Goal: Task Accomplishment & Management: Manage account settings

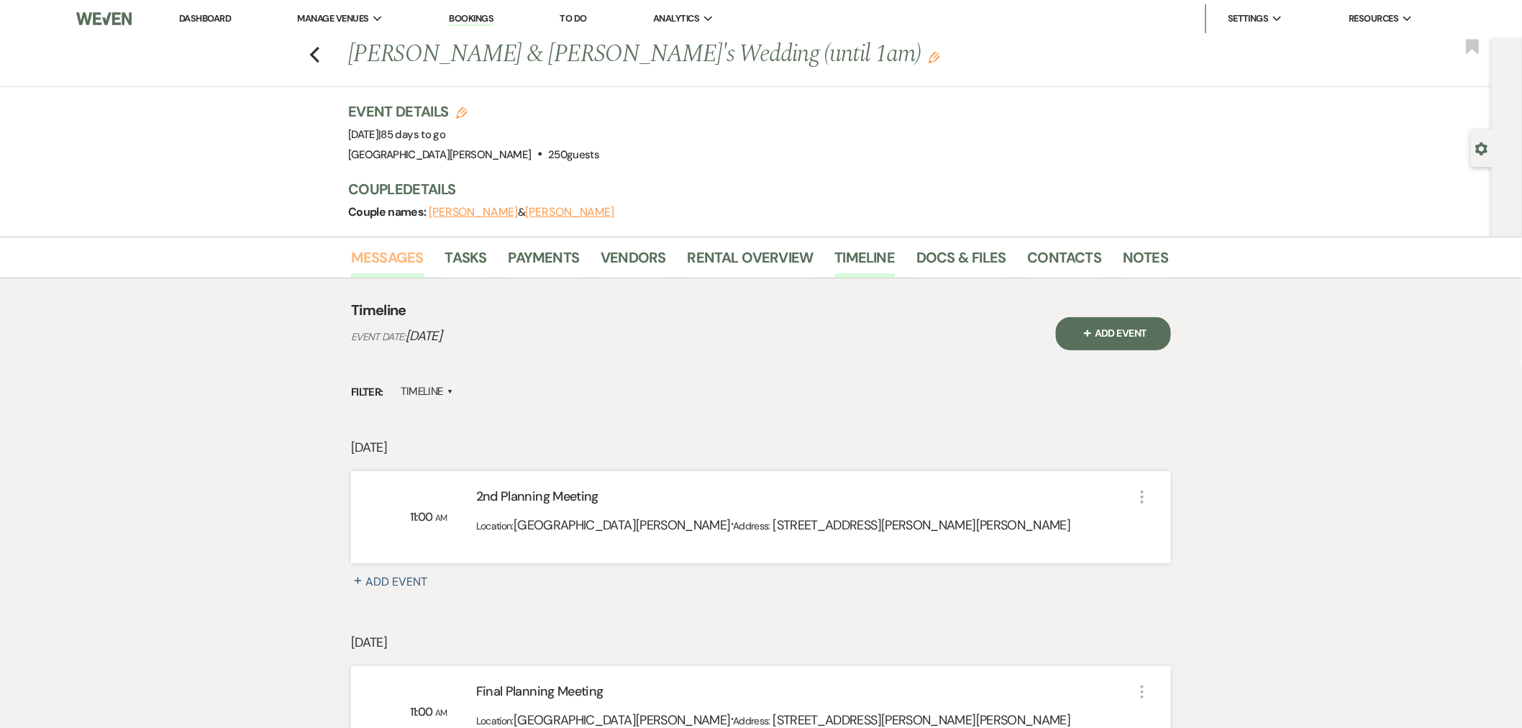
click at [392, 256] on link "Messages" at bounding box center [387, 262] width 73 height 32
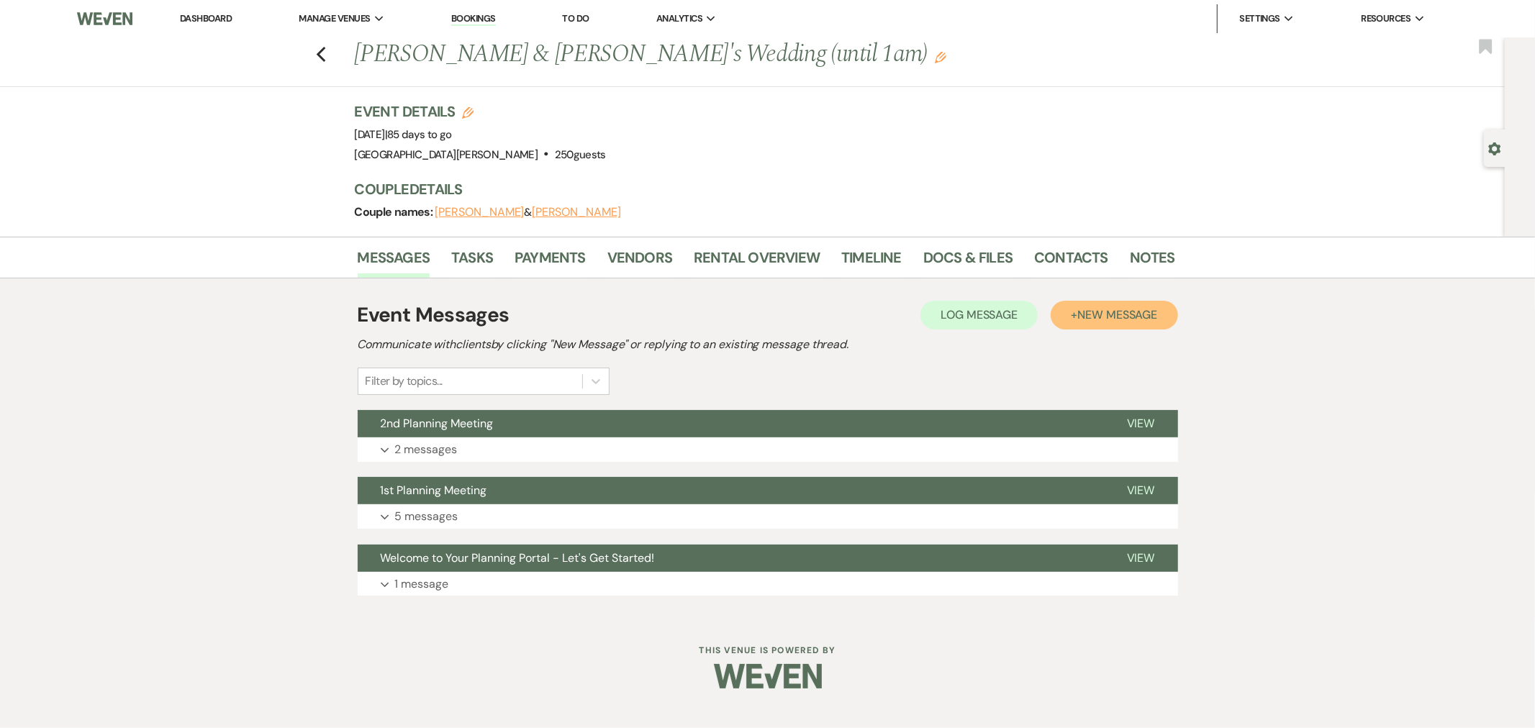
click at [1142, 325] on button "+ New Message" at bounding box center [1113, 315] width 127 height 29
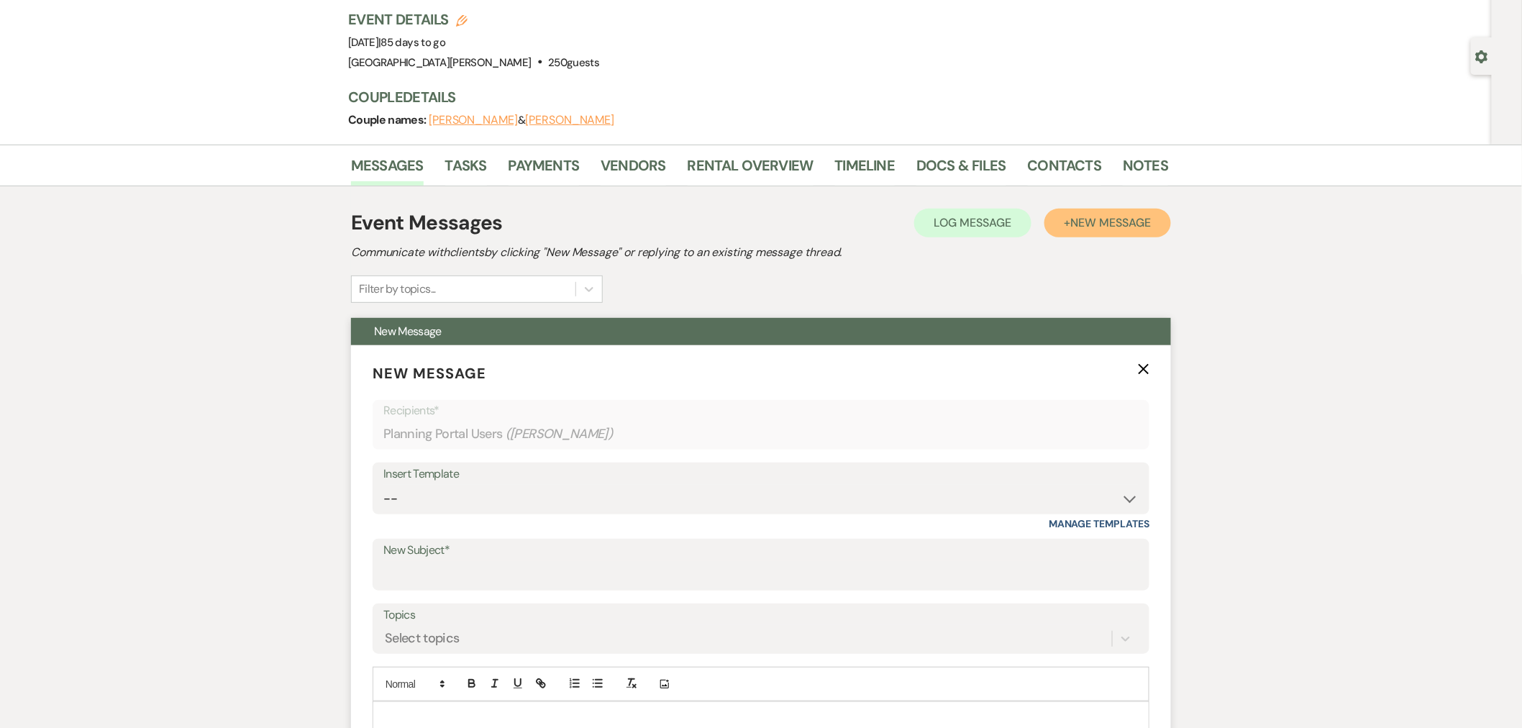
scroll to position [319, 0]
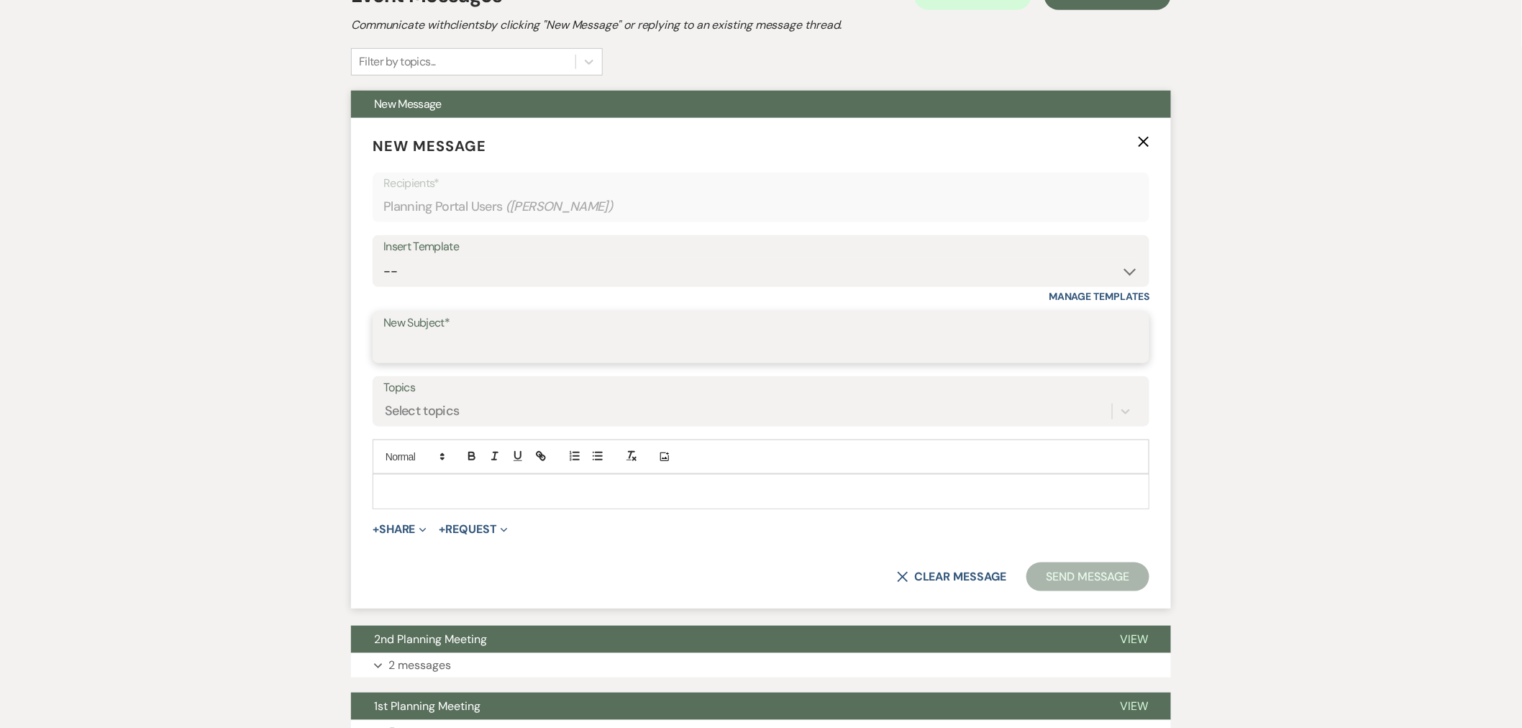
click at [497, 335] on input "New Subject*" at bounding box center [760, 348] width 755 height 28
click at [335, 164] on div "Messages Tasks Payments Vendors Rental Overview Timeline Docs & Files Contacts …" at bounding box center [761, 375] width 1522 height 916
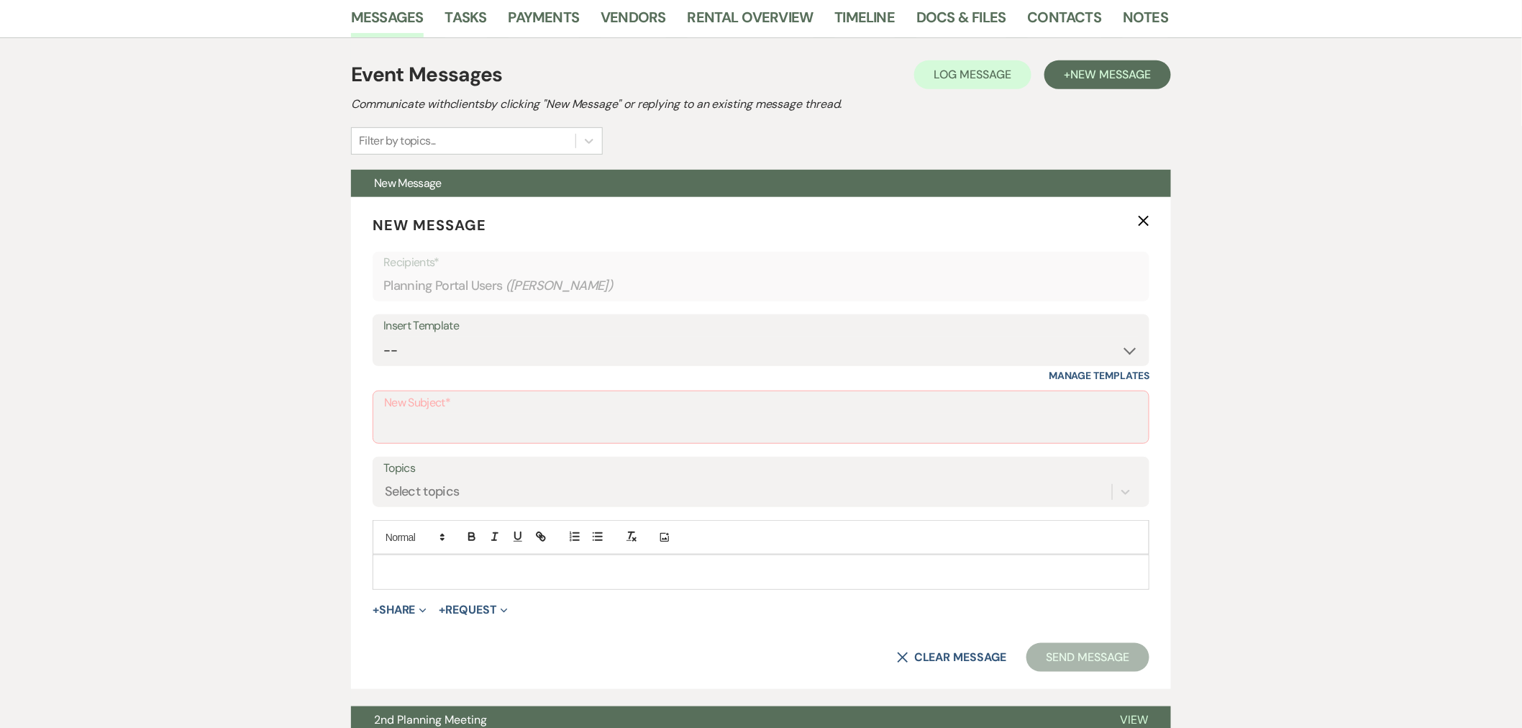
scroll to position [80, 0]
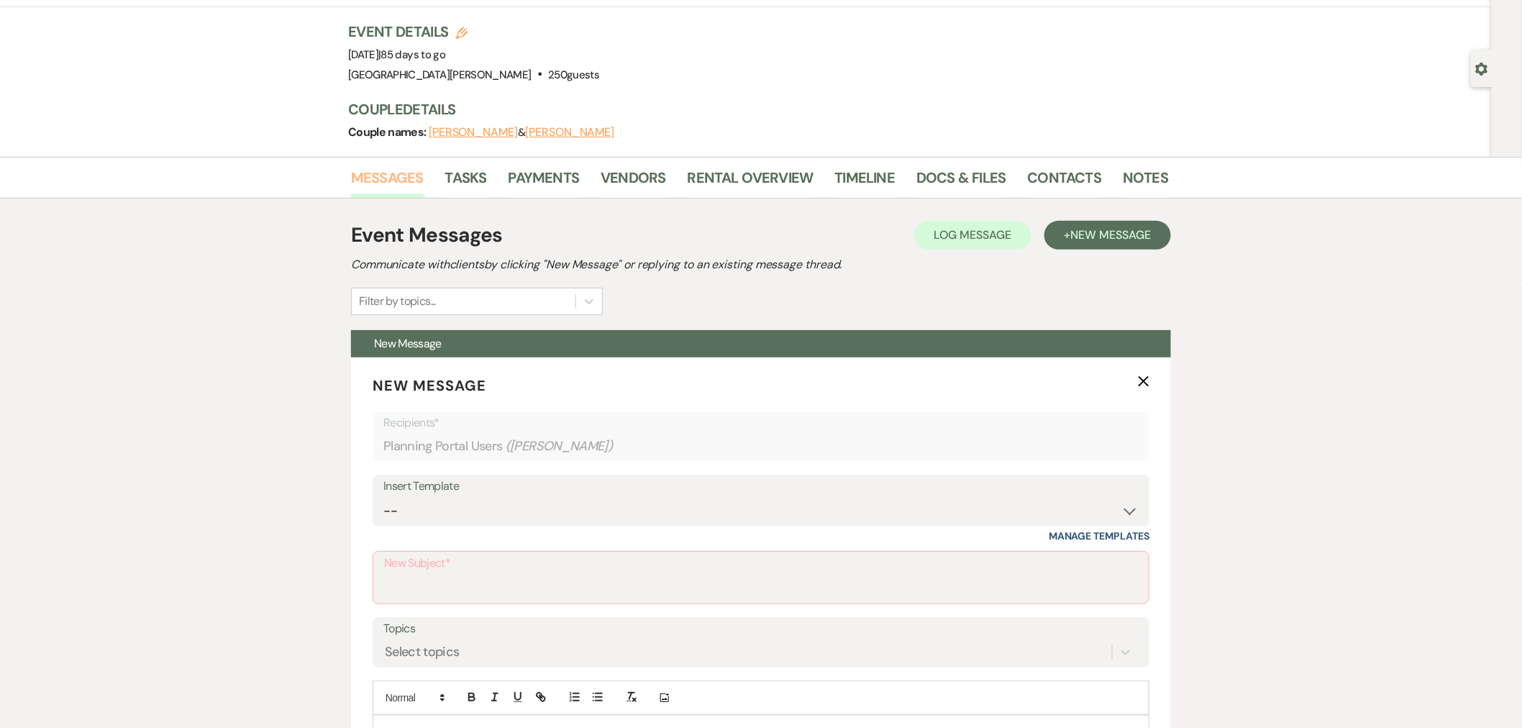
click at [378, 190] on link "Messages" at bounding box center [387, 182] width 73 height 32
click at [1144, 391] on p "New Message X" at bounding box center [761, 386] width 777 height 22
click at [1144, 389] on p "New Message X" at bounding box center [761, 386] width 777 height 22
click at [1144, 383] on icon "X" at bounding box center [1144, 382] width 12 height 12
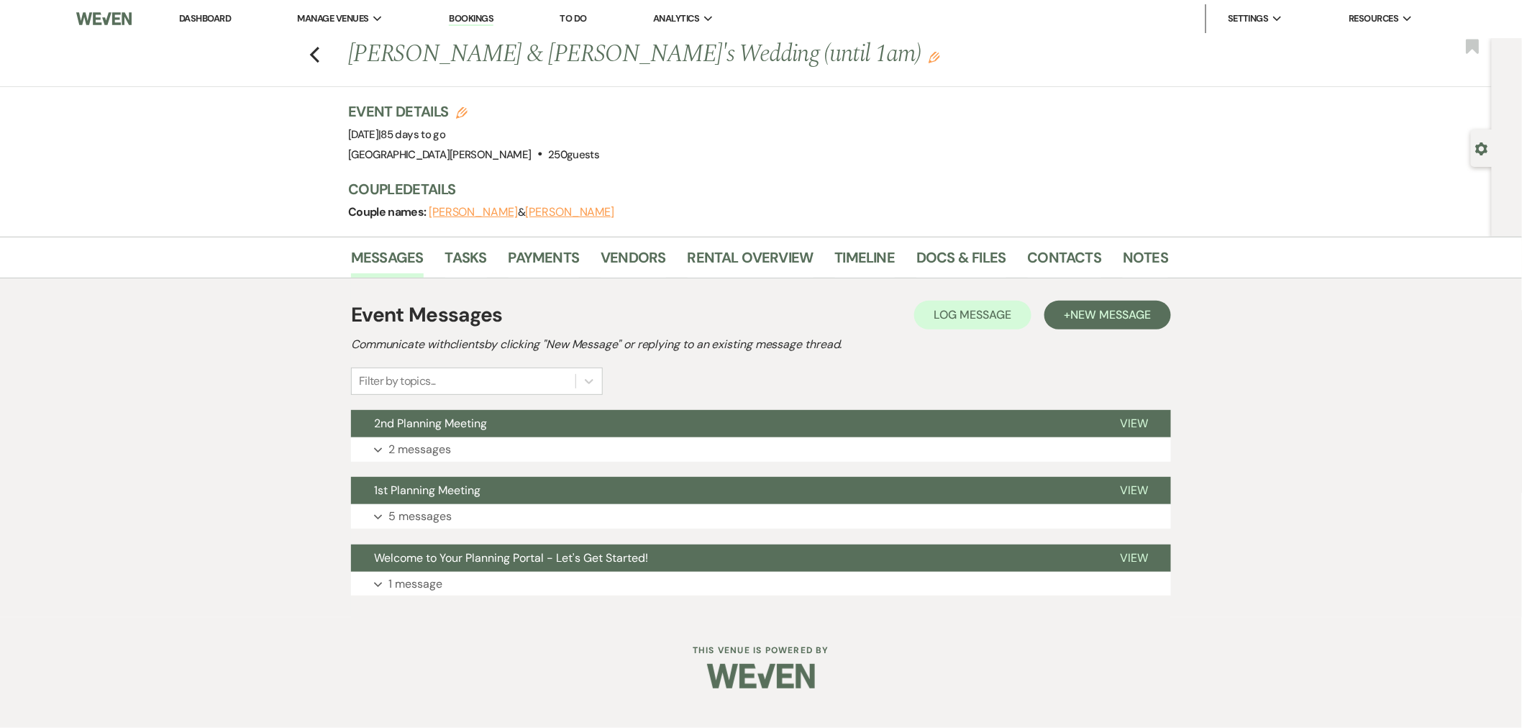
scroll to position [0, 0]
click at [596, 444] on button "Expand 2 messages" at bounding box center [768, 449] width 820 height 24
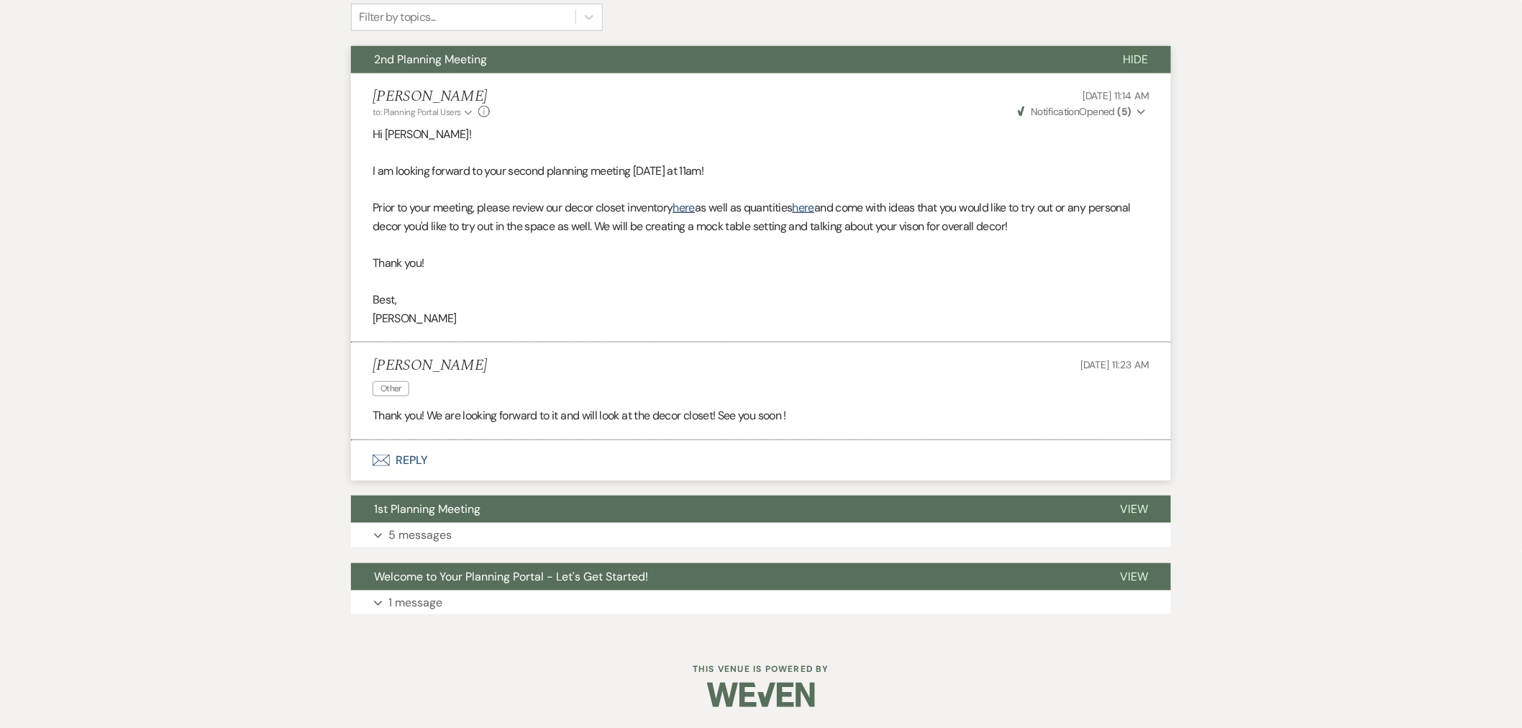
click at [605, 450] on button "Envelope Reply" at bounding box center [761, 460] width 820 height 40
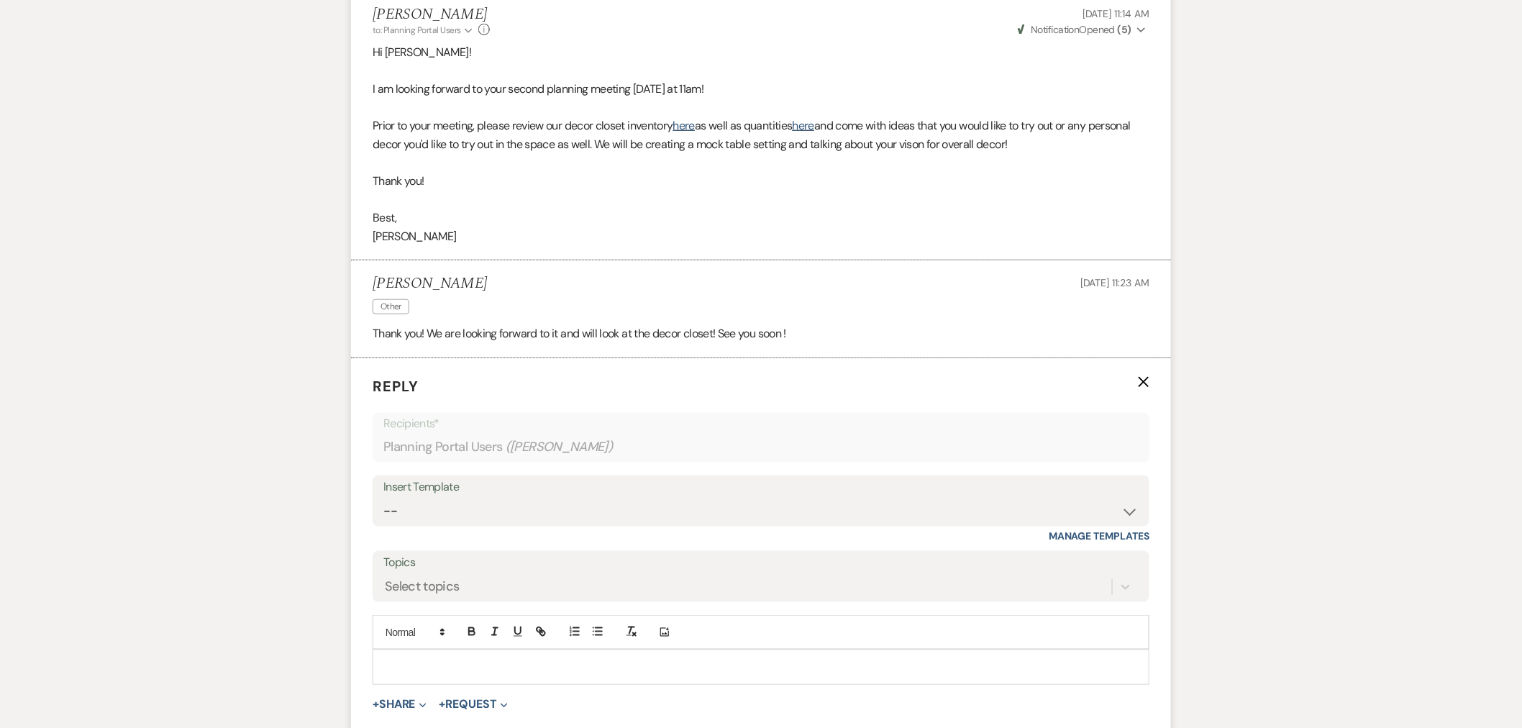
scroll to position [653, 0]
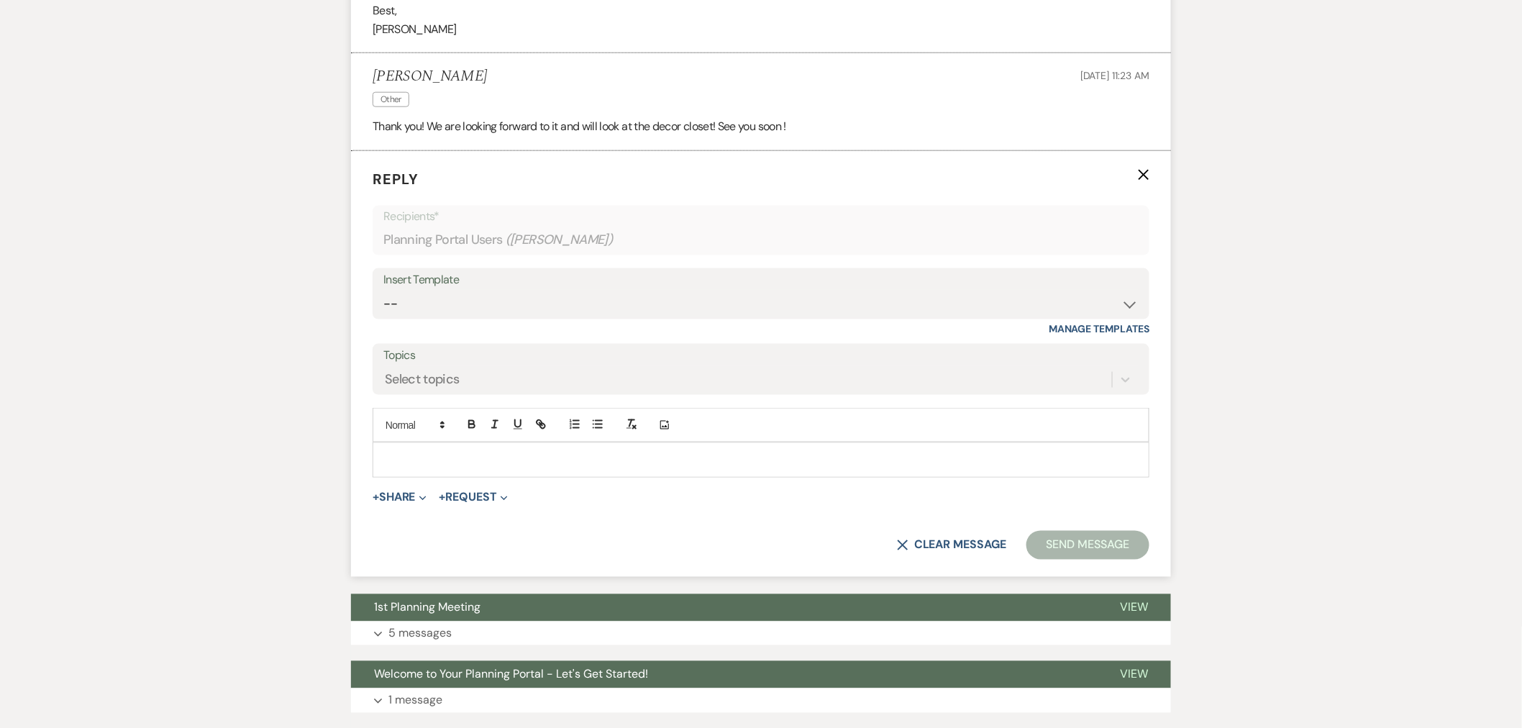
click at [605, 458] on p at bounding box center [761, 460] width 754 height 16
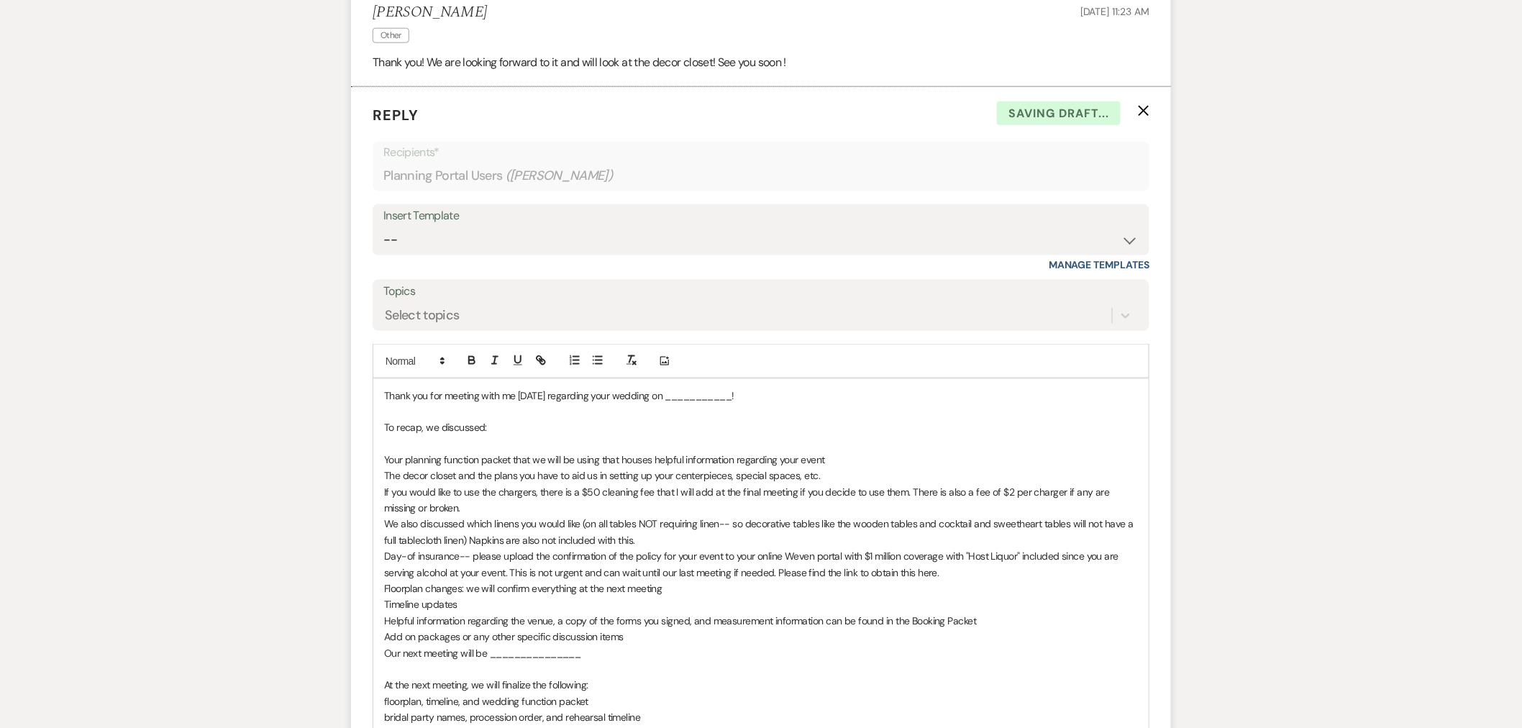
scroll to position [814, 0]
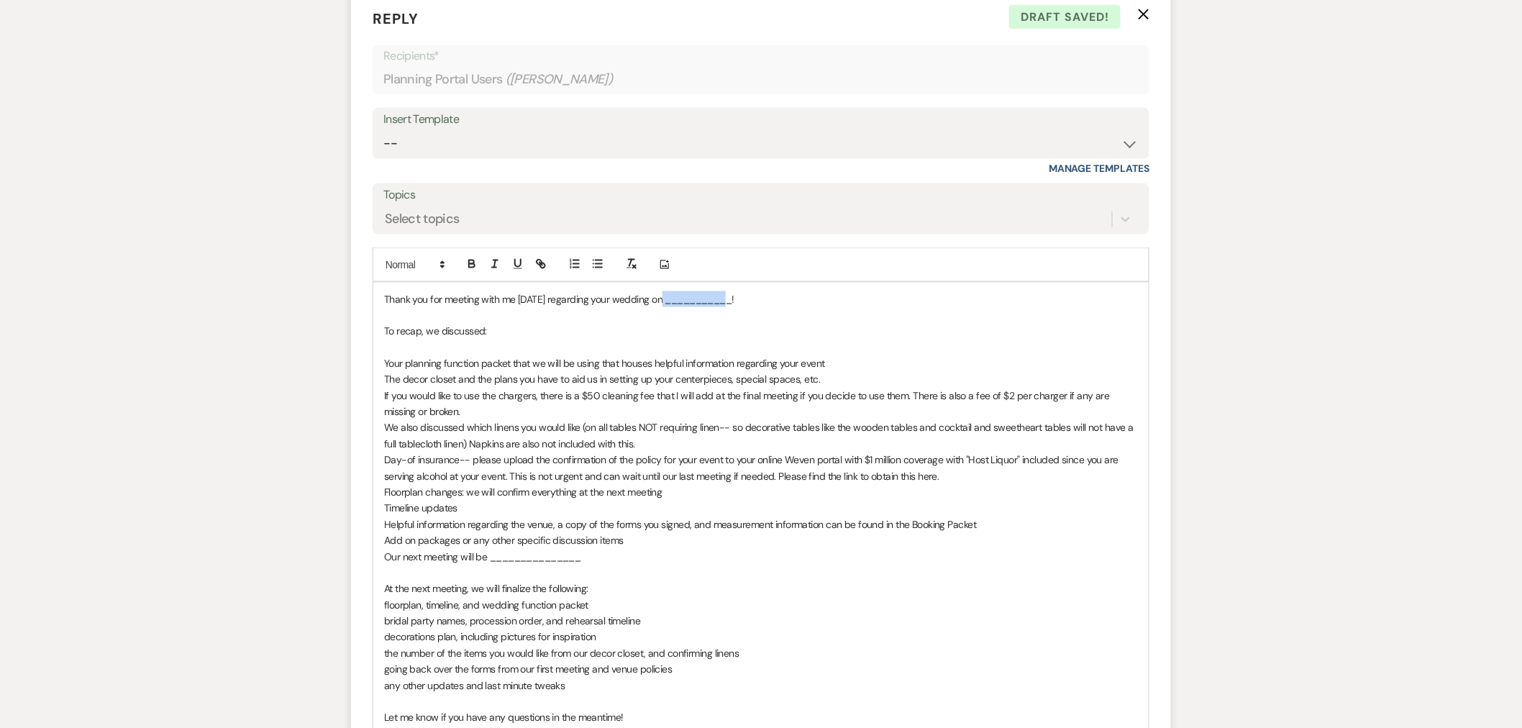
drag, startPoint x: 731, startPoint y: 305, endPoint x: 663, endPoint y: 300, distance: 68.5
click at [663, 300] on p "Thank you for meeting with me [DATE] regarding your wedding on ___________!" at bounding box center [761, 299] width 754 height 16
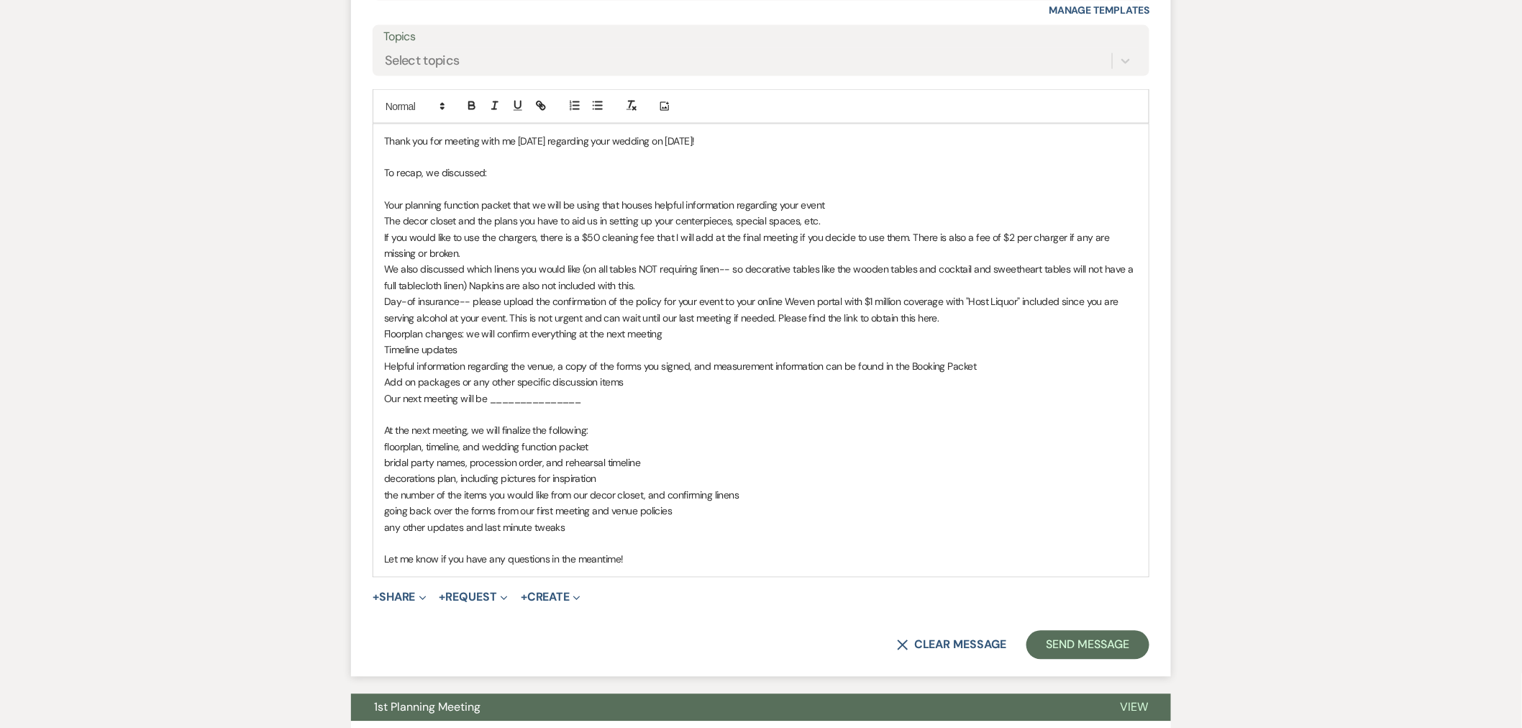
scroll to position [973, 0]
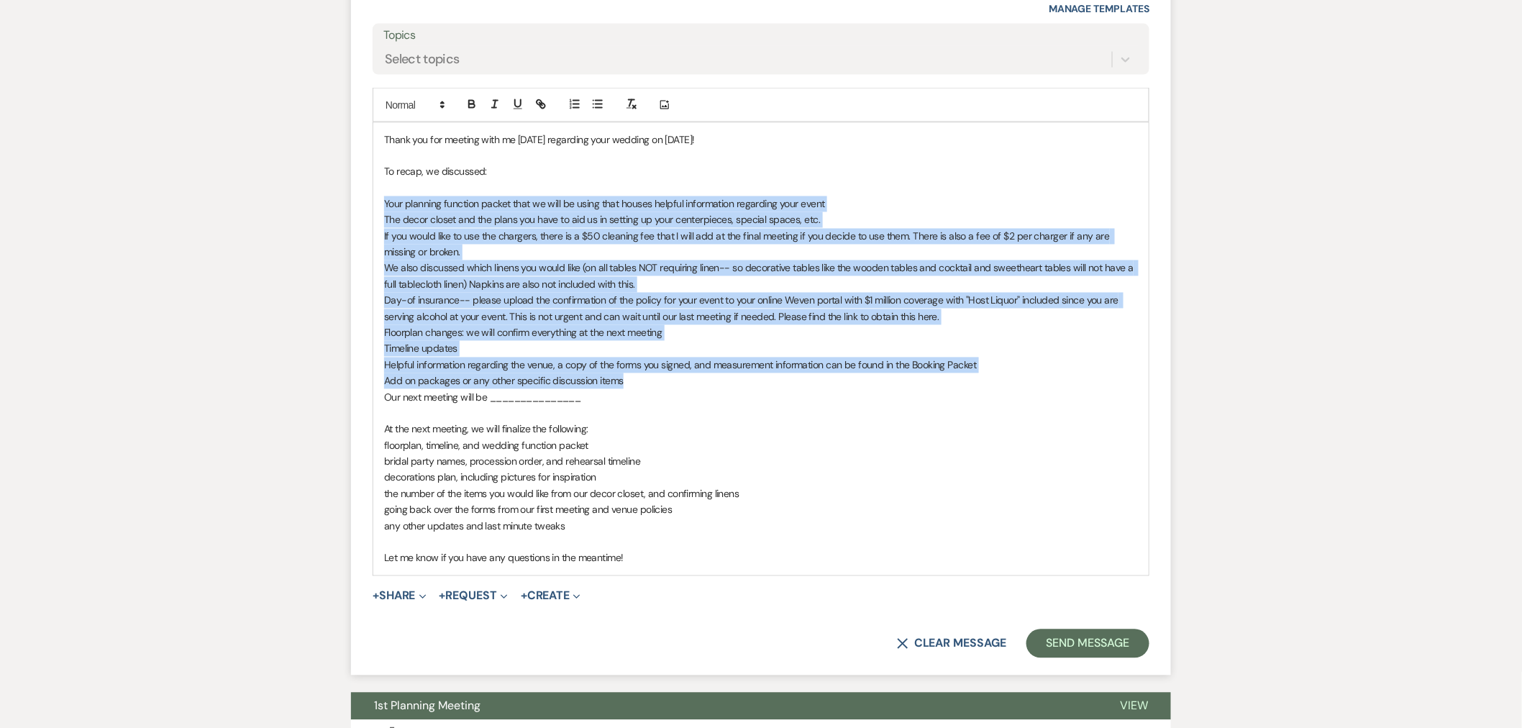
drag, startPoint x: 384, startPoint y: 202, endPoint x: 651, endPoint y: 385, distance: 323.5
click at [651, 385] on div "Thank you for meeting with me [DATE] regarding your wedding on [DATE]! To recap…" at bounding box center [761, 349] width 776 height 453
click at [604, 111] on button "button" at bounding box center [598, 104] width 20 height 17
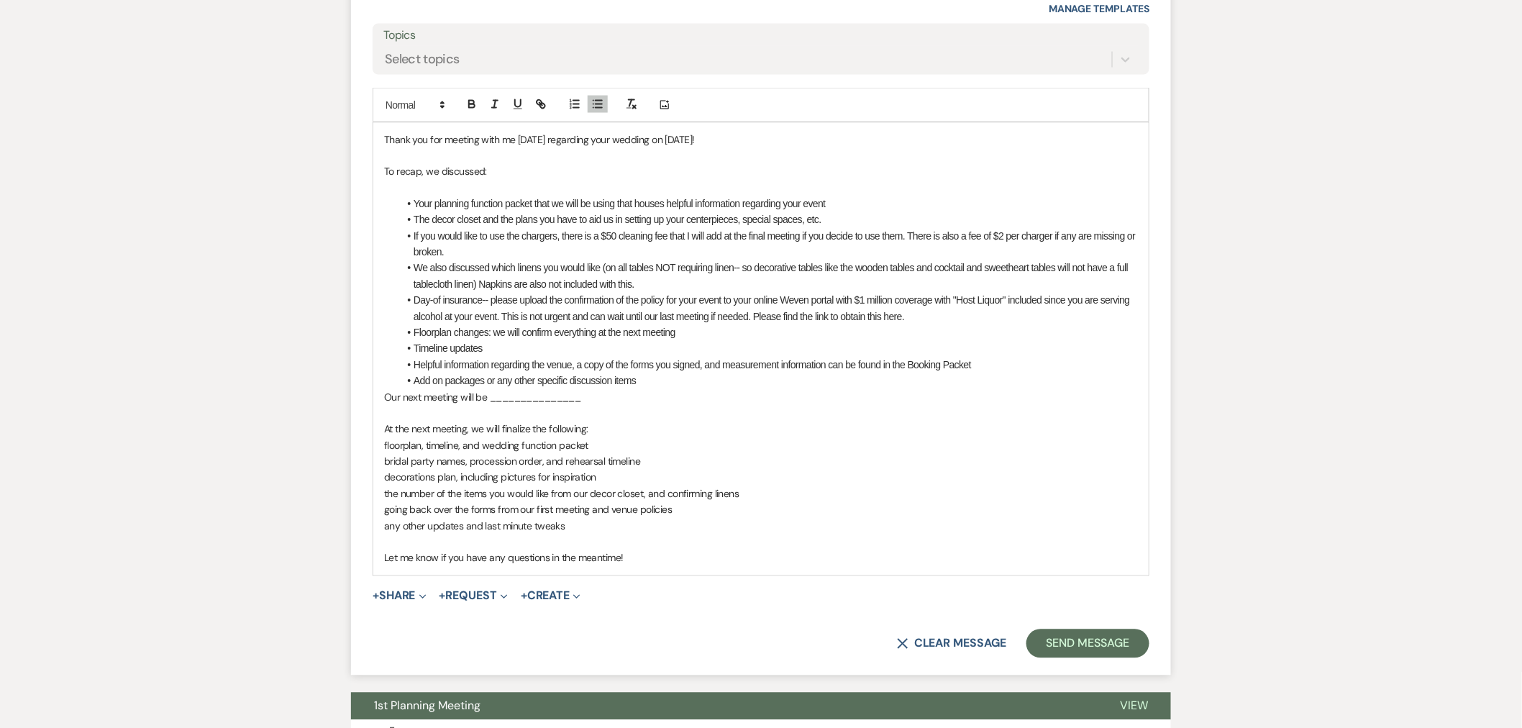
drag, startPoint x: 459, startPoint y: 252, endPoint x: 470, endPoint y: 250, distance: 10.9
click at [459, 252] on li "If you would like to use the chargers, there is a $50 cleaning fee that I will …" at bounding box center [769, 245] width 740 height 32
drag, startPoint x: 483, startPoint y: 209, endPoint x: 533, endPoint y: 206, distance: 50.4
click at [534, 210] on li "Your planning function packet that we will be using that houses helpful informa…" at bounding box center [769, 204] width 740 height 16
click at [538, 106] on icon "button" at bounding box center [541, 104] width 13 height 13
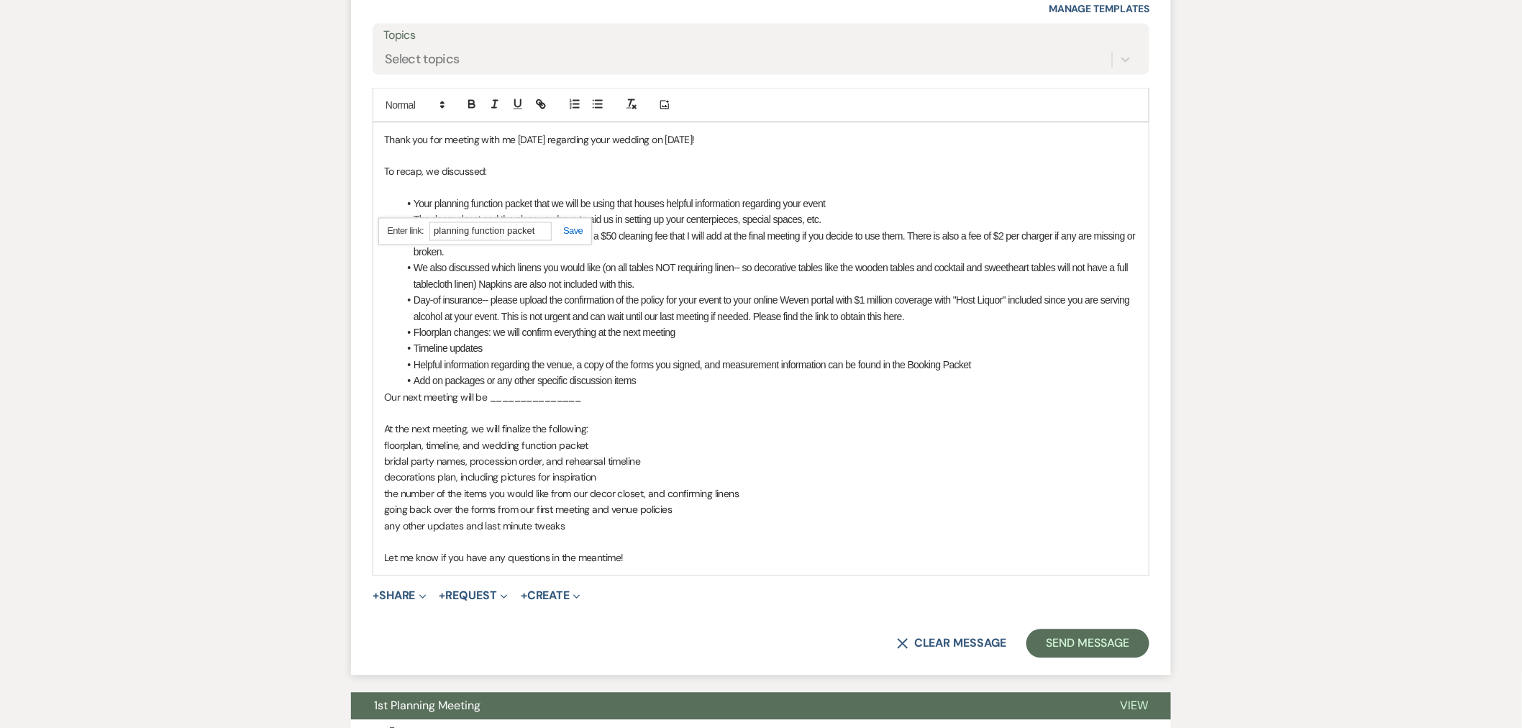
paste input "[URL][DOMAIN_NAME]"
type input "[URL][DOMAIN_NAME]"
click at [576, 228] on link at bounding box center [567, 231] width 31 height 11
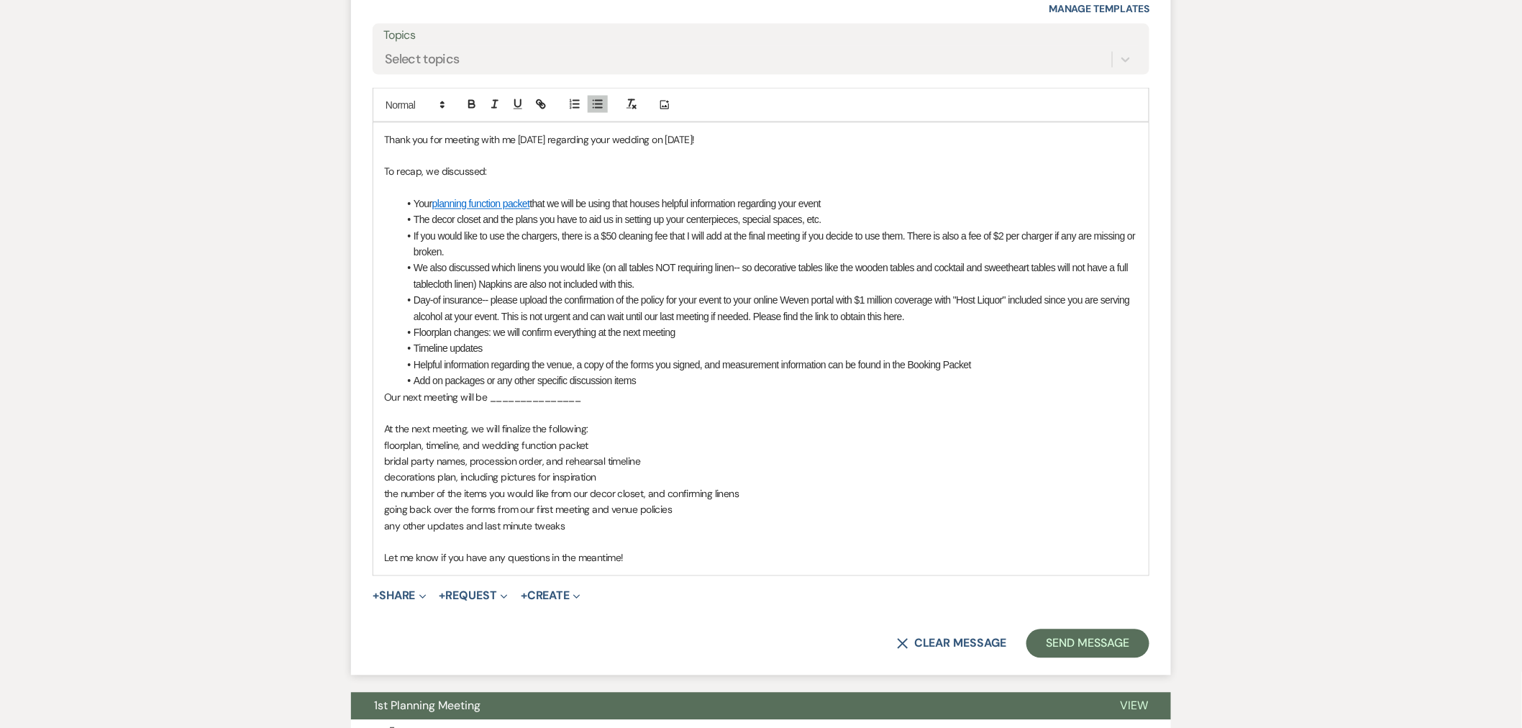
click at [511, 219] on li "The decor closet and the plans you have to aid us in setting up your centerpiec…" at bounding box center [769, 220] width 740 height 16
drag, startPoint x: 432, startPoint y: 235, endPoint x: 498, endPoint y: 248, distance: 66.9
click at [498, 248] on li "If you would like to use the chargers, there is a $50 cleaning fee that I will …" at bounding box center [769, 245] width 740 height 32
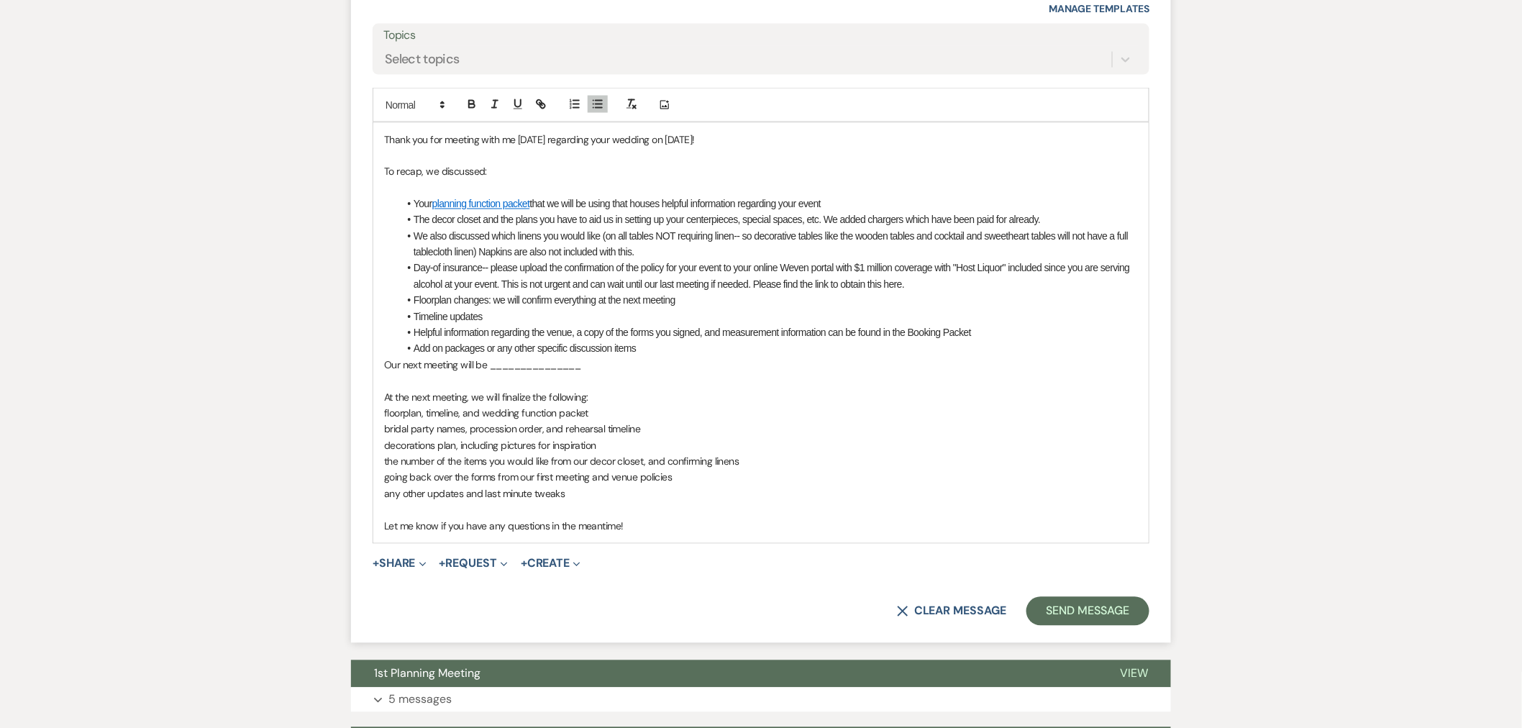
click at [436, 240] on li "We also discussed which linens you would like (on all tables NOT requiring line…" at bounding box center [769, 245] width 740 height 32
click at [662, 250] on li "We also discussed which linens you would like (on all tables NOT requiring line…" at bounding box center [769, 245] width 740 height 32
click at [621, 240] on li "We also discussed which linens you would like (on all tables NOT requiring line…" at bounding box center [769, 245] width 740 height 32
click at [778, 256] on li "We also discussed which linens you would like--Ivory-- (on all tables NOT requi…" at bounding box center [769, 245] width 740 height 32
drag, startPoint x: 929, startPoint y: 286, endPoint x: 414, endPoint y: 265, distance: 514.8
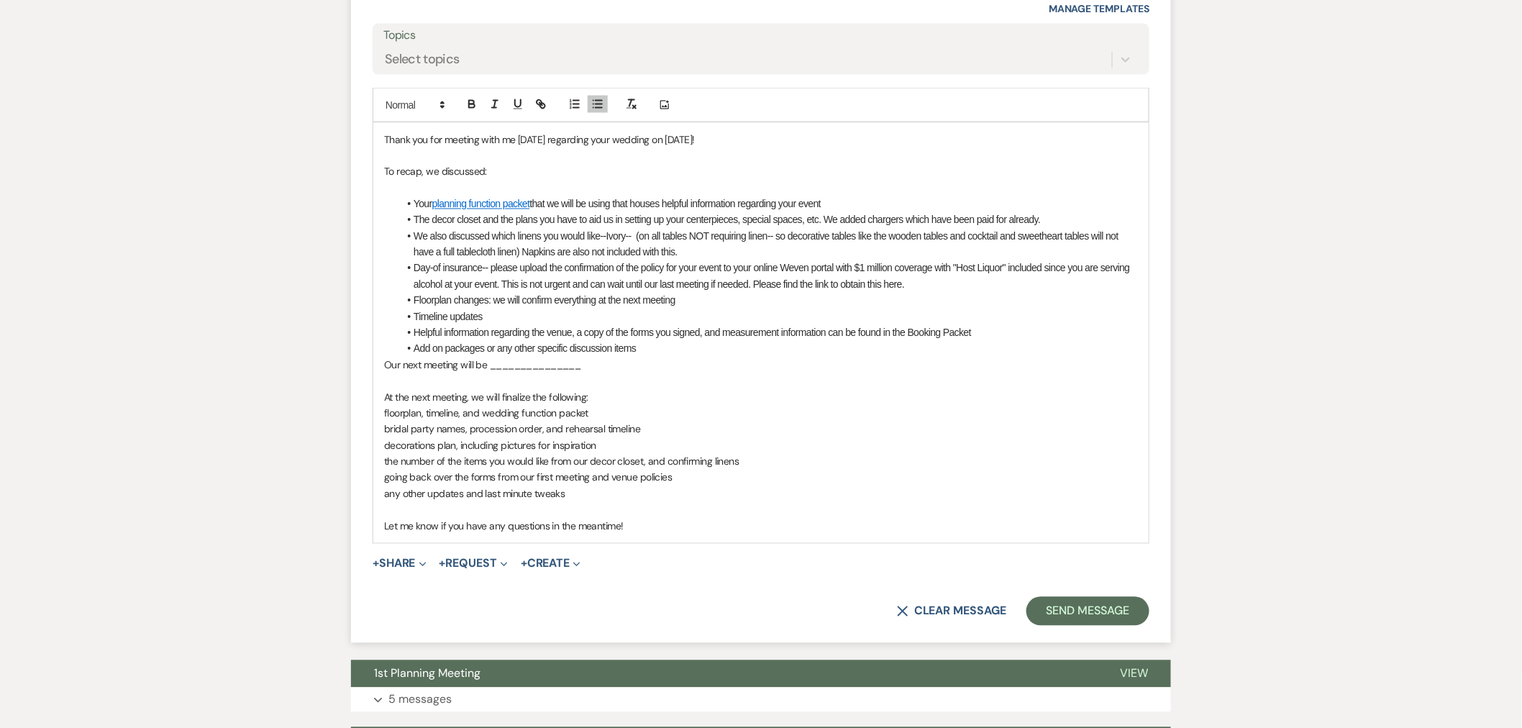
click at [414, 265] on li "Day-of insurance-- please upload the confirmation of the policy for your event …" at bounding box center [769, 276] width 740 height 32
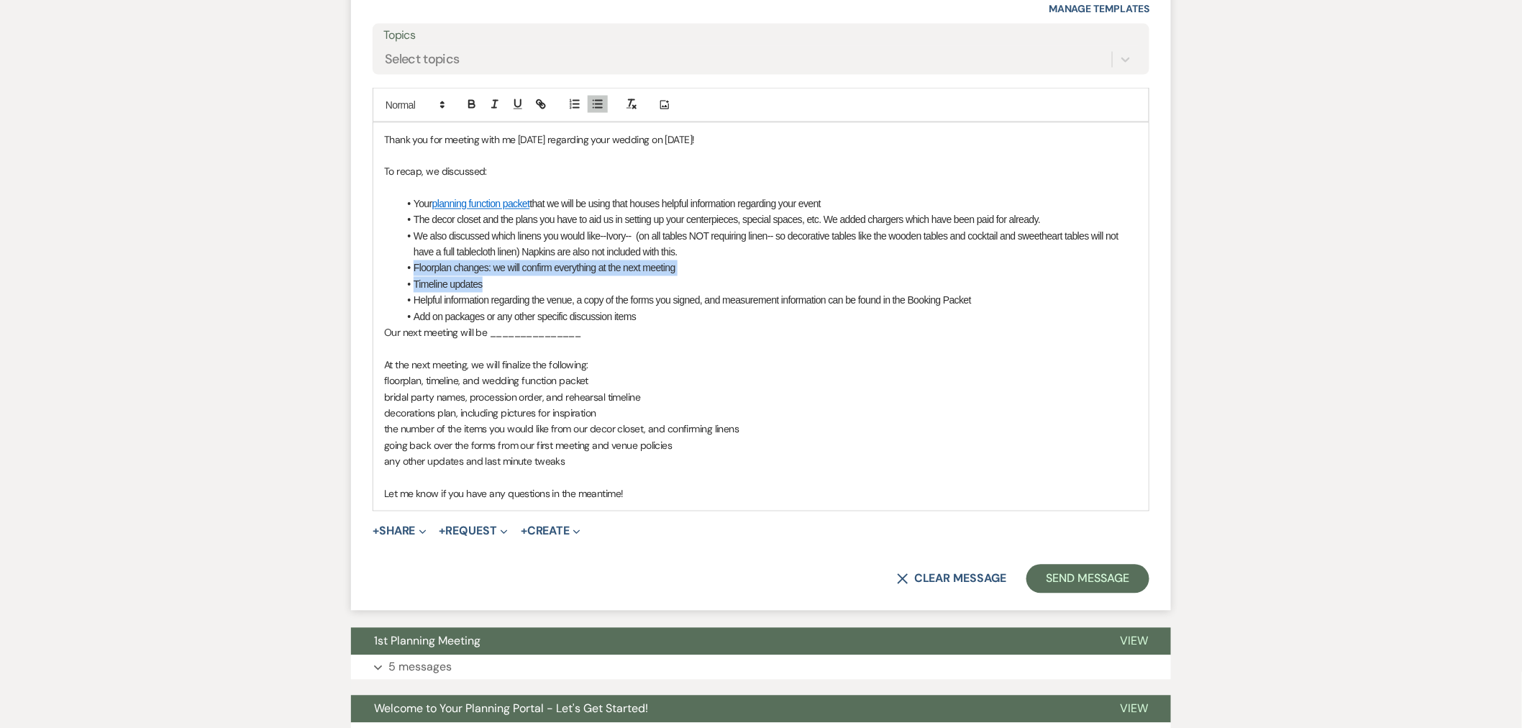
drag, startPoint x: 535, startPoint y: 282, endPoint x: 415, endPoint y: 268, distance: 120.2
click at [415, 268] on ul "Your planning function packet that we will be using that houses helpful informa…" at bounding box center [769, 260] width 740 height 129
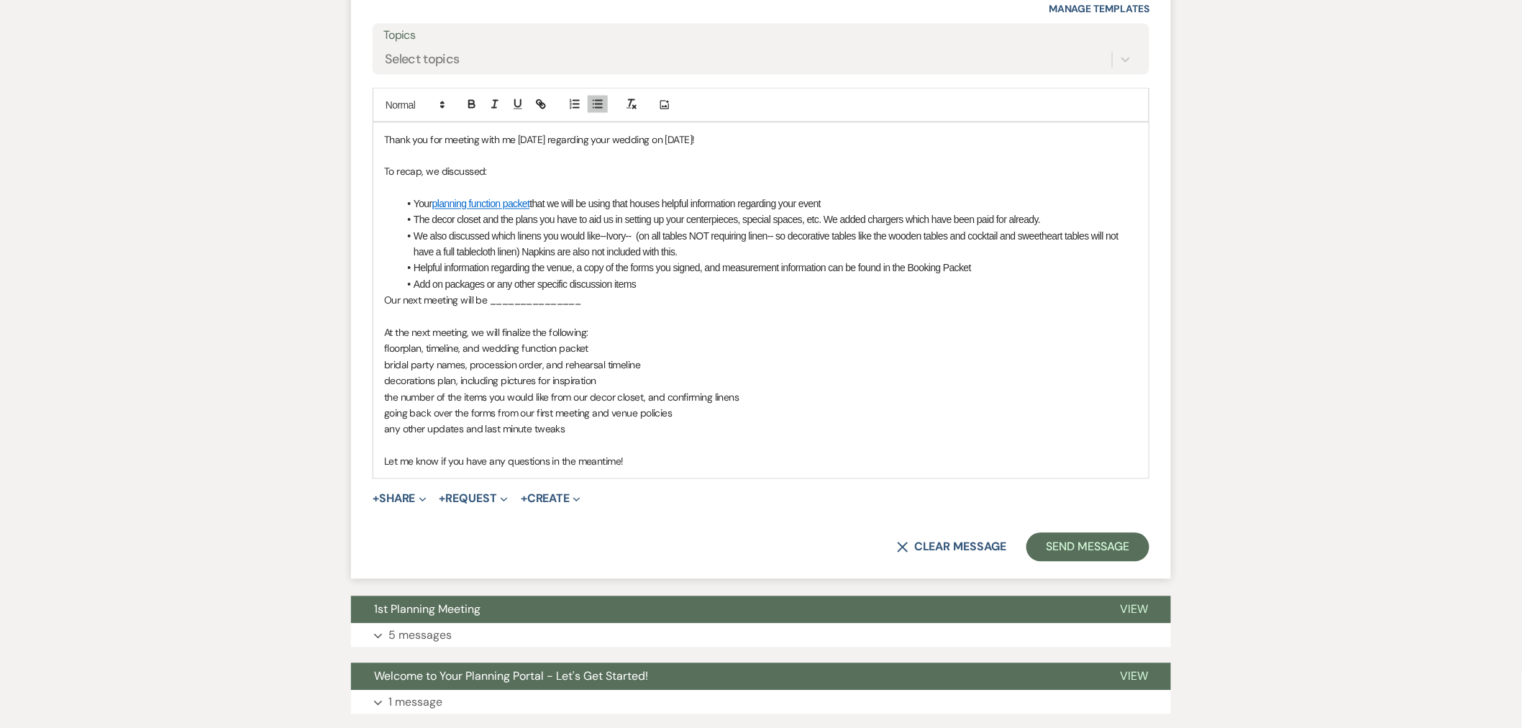
click at [652, 285] on li "Add on packages or any other specific discussion items" at bounding box center [769, 285] width 740 height 16
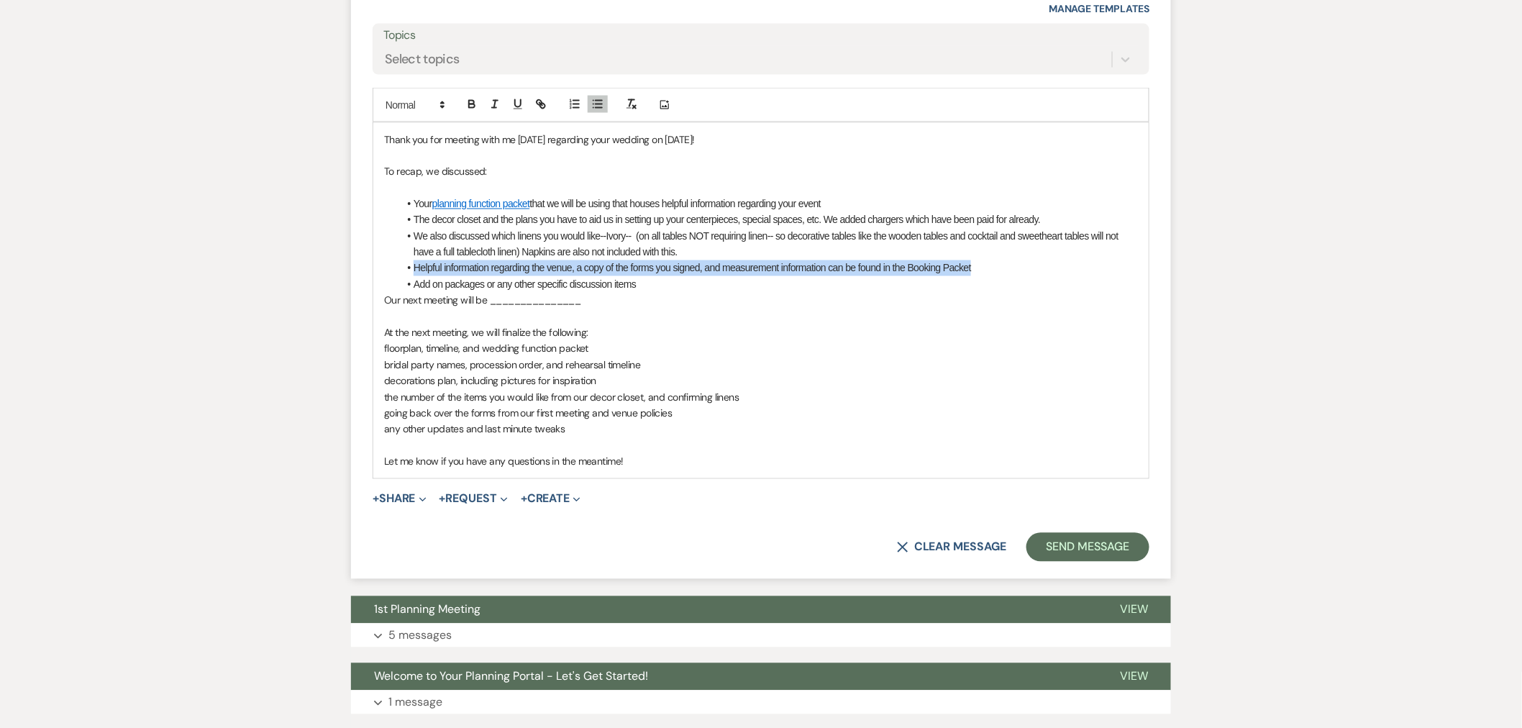
drag, startPoint x: 1016, startPoint y: 269, endPoint x: 415, endPoint y: 267, distance: 600.7
click at [415, 267] on li "Helpful information regarding the venue, a copy of the forms you signed, and me…" at bounding box center [769, 268] width 740 height 16
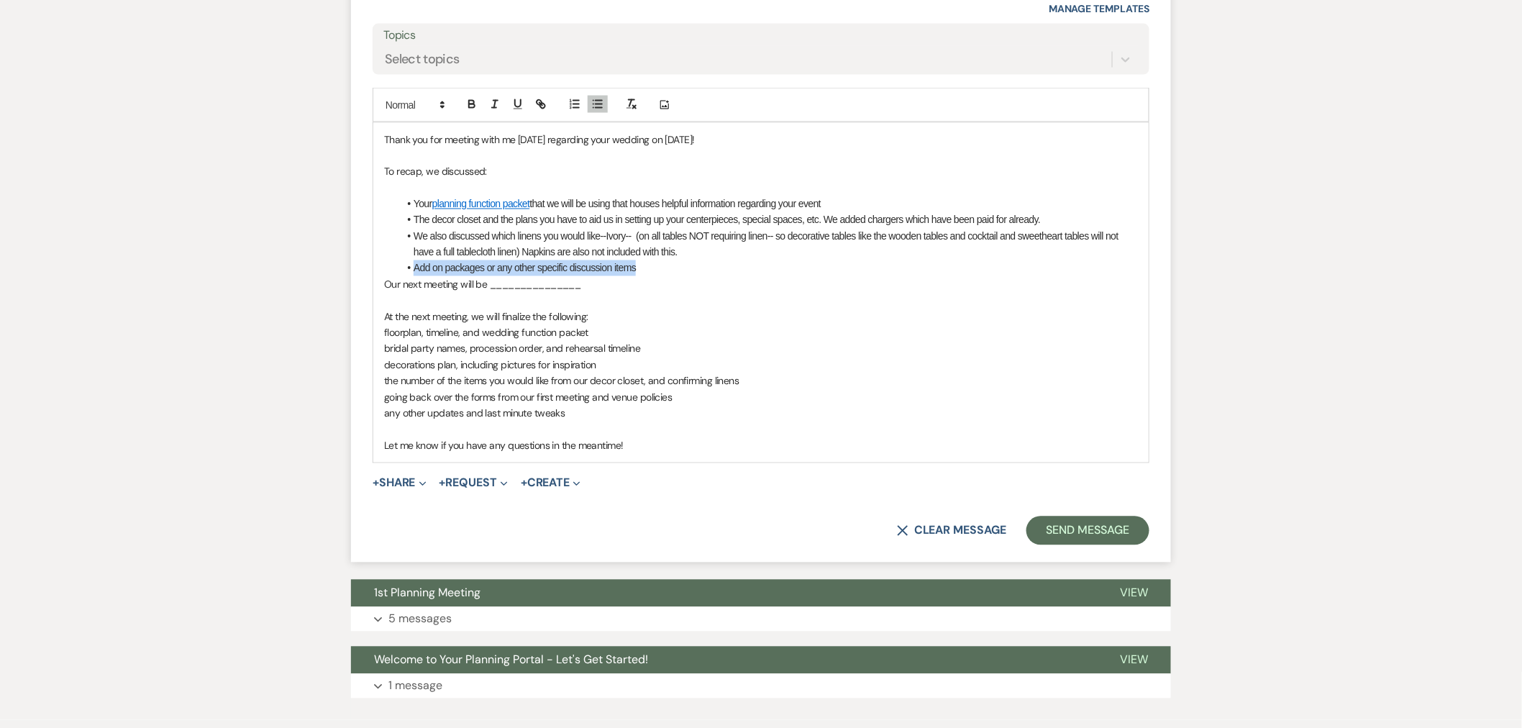
drag, startPoint x: 571, startPoint y: 275, endPoint x: 414, endPoint y: 273, distance: 157.6
click at [414, 273] on li "Add on packages or any other specific discussion items" at bounding box center [769, 268] width 740 height 16
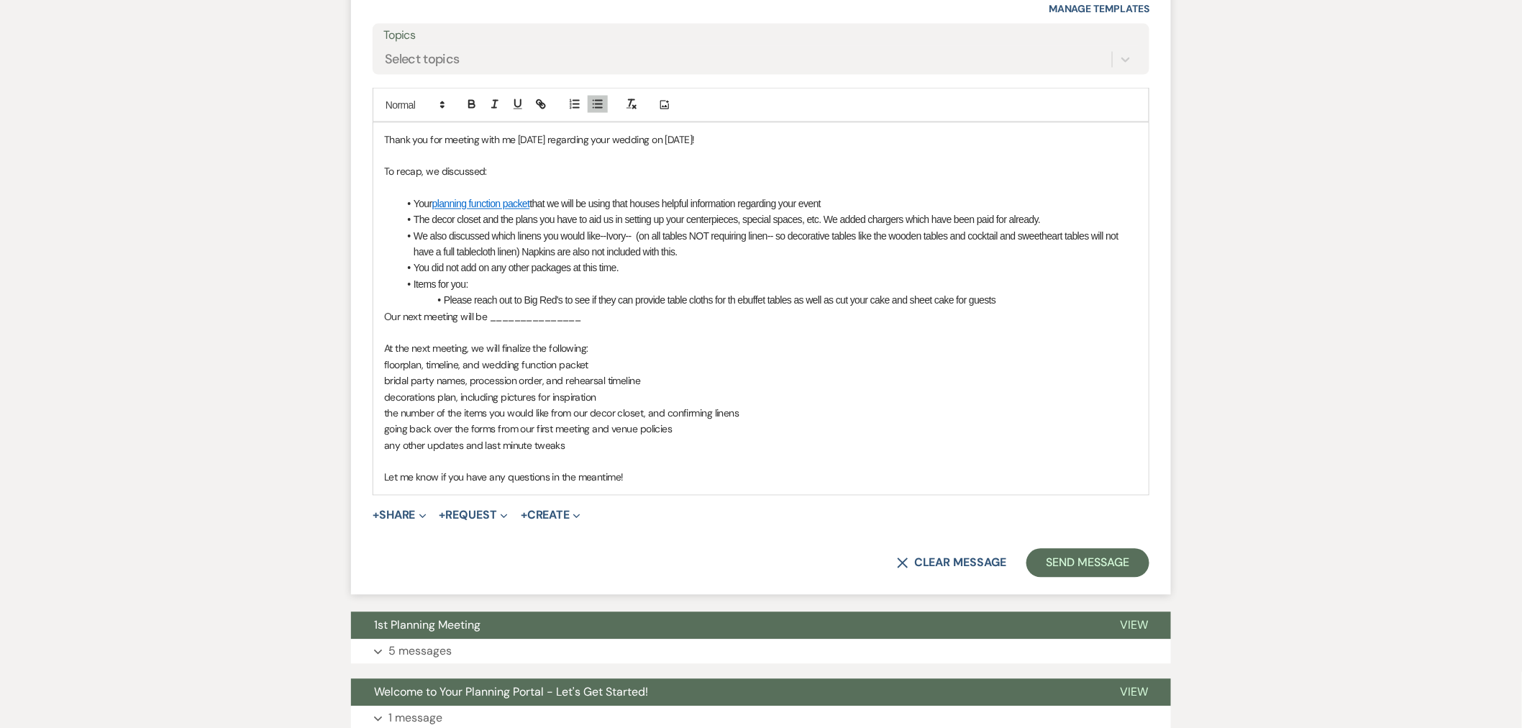
click at [744, 304] on li "Please reach out to Big Red's to see if they can provide table cloths for th eb…" at bounding box center [769, 301] width 740 height 16
click at [1034, 300] on li "Please reach out to Big Red's to see if they can provide table cloths for the b…" at bounding box center [769, 301] width 740 height 16
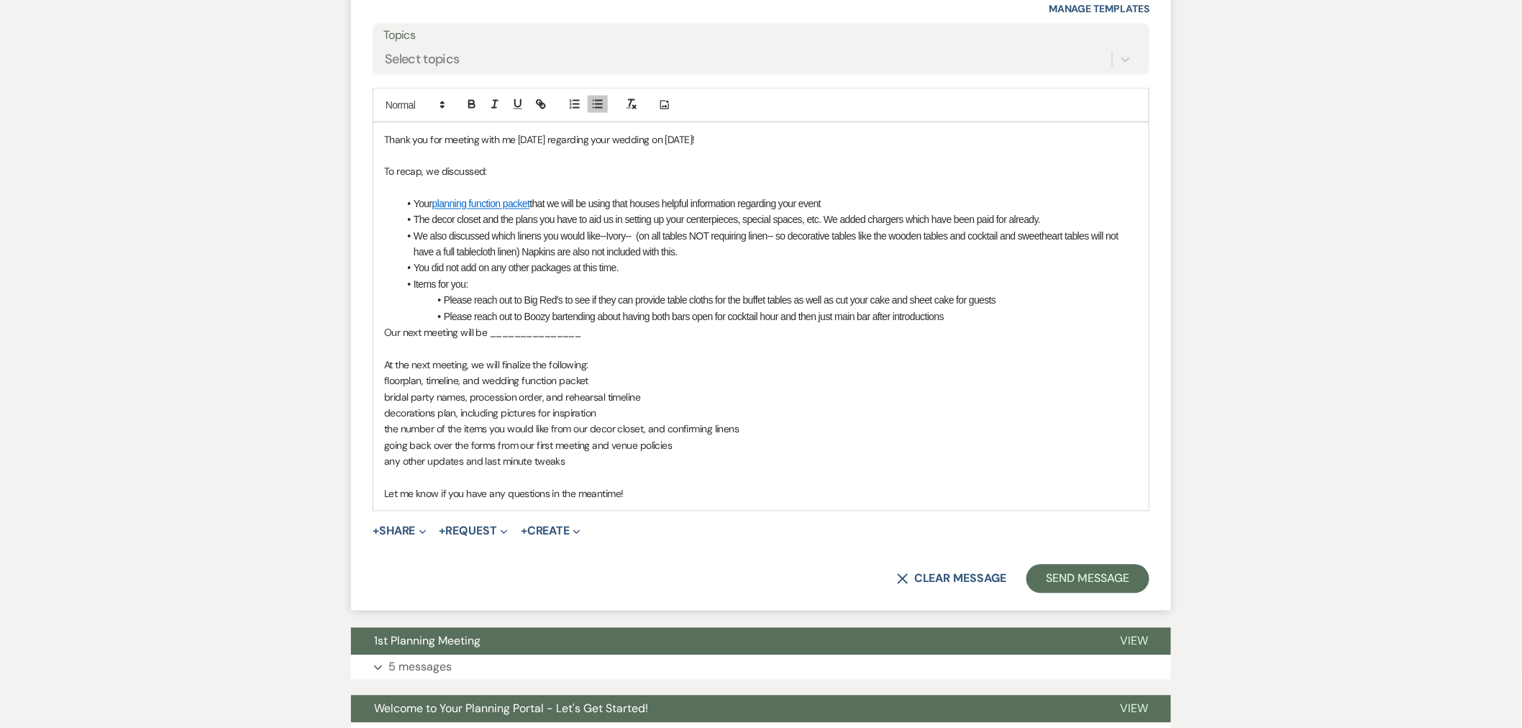
click at [558, 320] on li "Please reach out to Boozy bartending about having both bars open for cocktail h…" at bounding box center [769, 317] width 740 height 16
click at [964, 317] on li "Please reach out to Boozy Bartending about having both bars open for cocktail h…" at bounding box center [769, 317] width 740 height 16
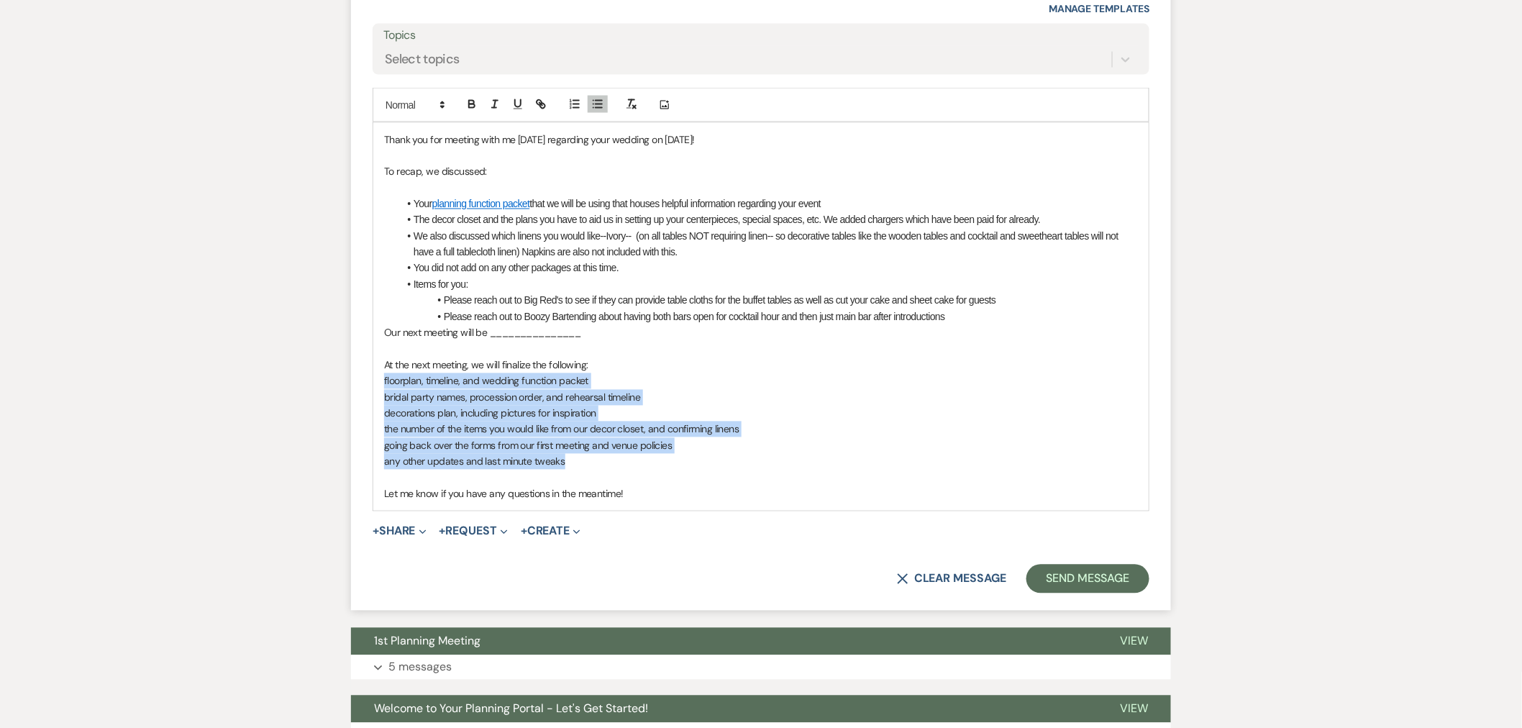
drag, startPoint x: 383, startPoint y: 378, endPoint x: 586, endPoint y: 458, distance: 218.7
click at [586, 458] on div "Thank you for meeting with me [DATE] regarding your wedding on [DATE]! To recap…" at bounding box center [761, 317] width 776 height 388
click at [593, 106] on icon "button" at bounding box center [597, 104] width 13 height 13
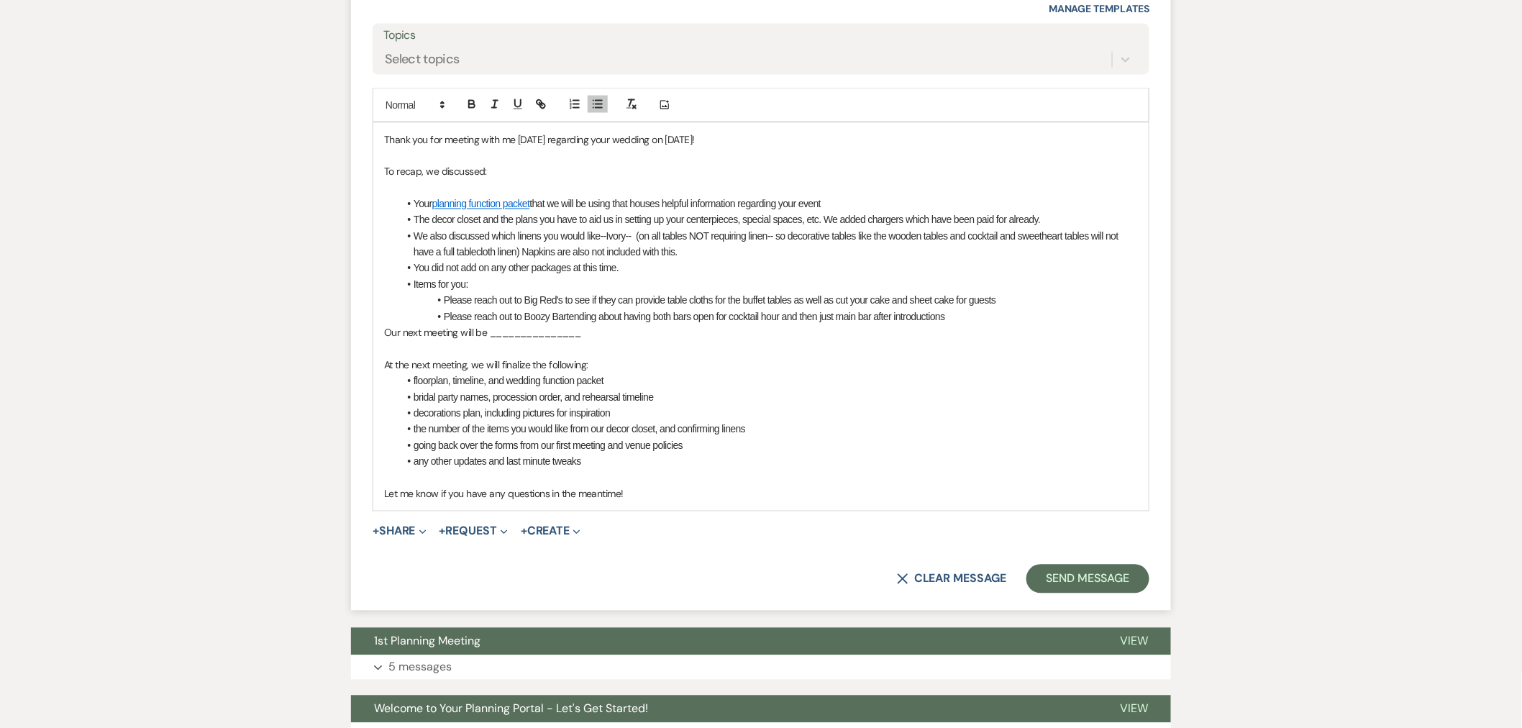
click at [701, 499] on p "Let me know if you have any questions in the meantime!" at bounding box center [761, 494] width 754 height 16
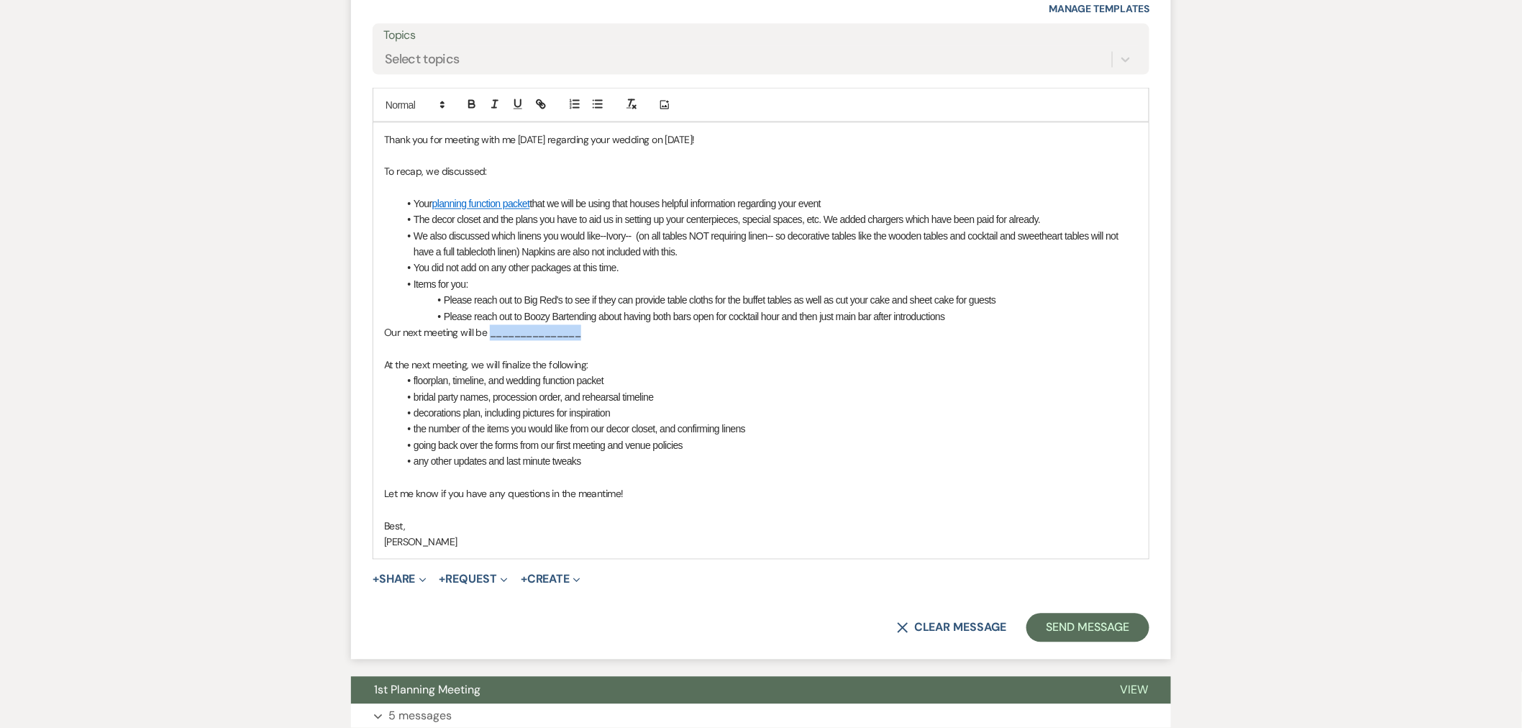
drag, startPoint x: 588, startPoint y: 333, endPoint x: 491, endPoint y: 333, distance: 96.4
click at [491, 333] on p "Our next meeting will be _______________" at bounding box center [761, 333] width 754 height 16
click at [567, 333] on p "Our next meeting will be [DATE]" at bounding box center [761, 333] width 754 height 16
click at [383, 334] on div "Thank you for meeting with me [DATE] regarding your wedding on [DATE]! To recap…" at bounding box center [761, 341] width 776 height 436
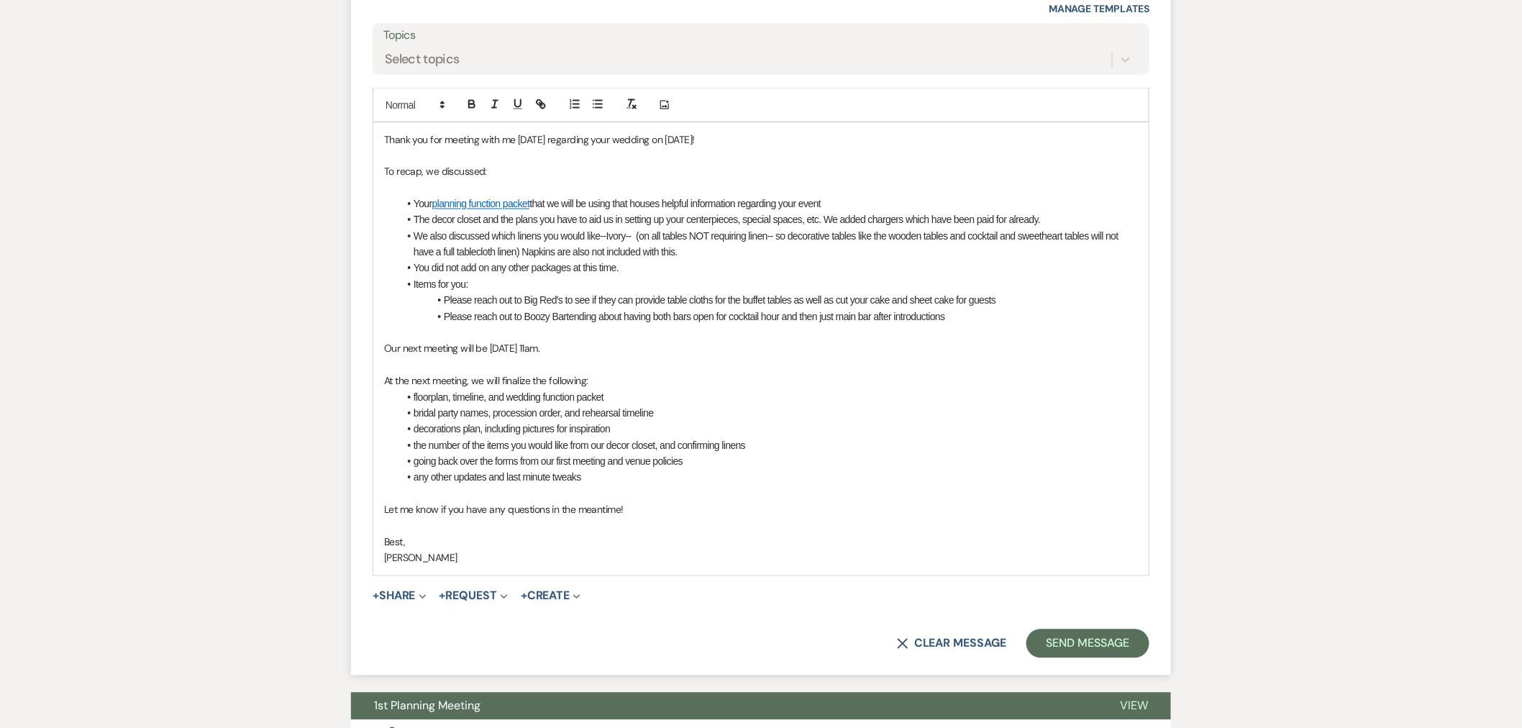
click at [383, 382] on div "Thank you for meeting with me [DATE] regarding your wedding on [DATE]! To recap…" at bounding box center [761, 349] width 776 height 453
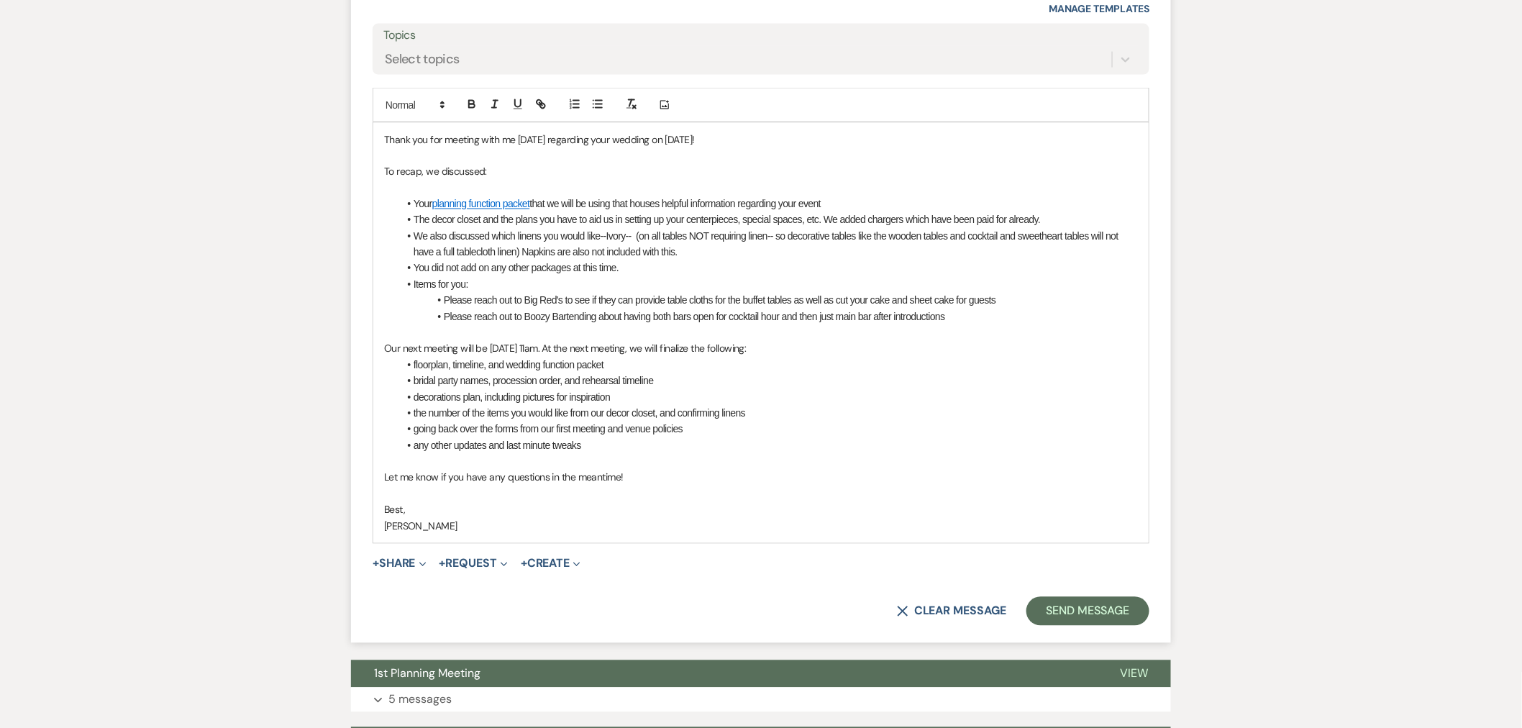
click at [556, 399] on li "decorations plan, including pictures for inspiration" at bounding box center [769, 398] width 740 height 16
click at [681, 399] on li "decorations plan, including pictures of the staircase for inspiration" at bounding box center [769, 398] width 740 height 16
click at [696, 478] on p "Let me know if you have any questions in the meantime!" at bounding box center [761, 478] width 754 height 16
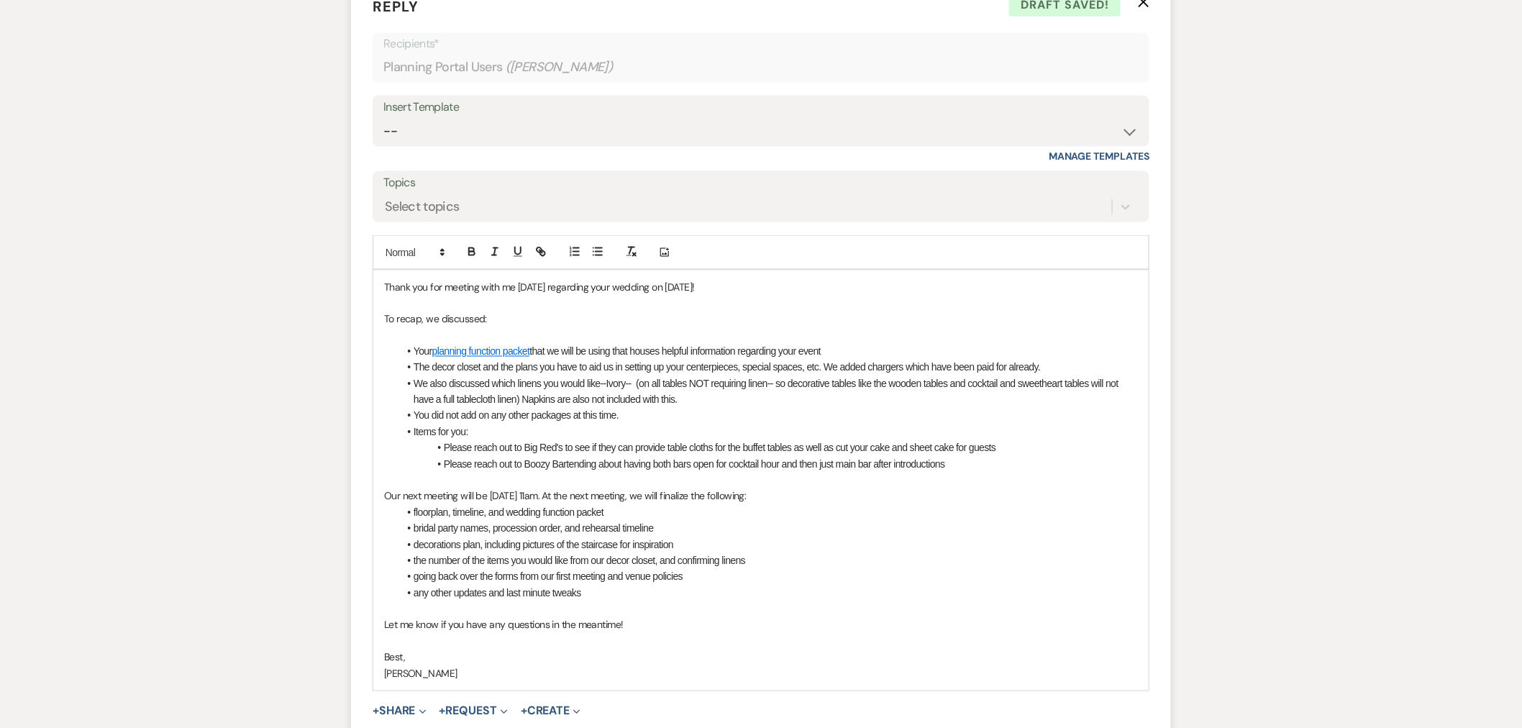
scroll to position [814, 0]
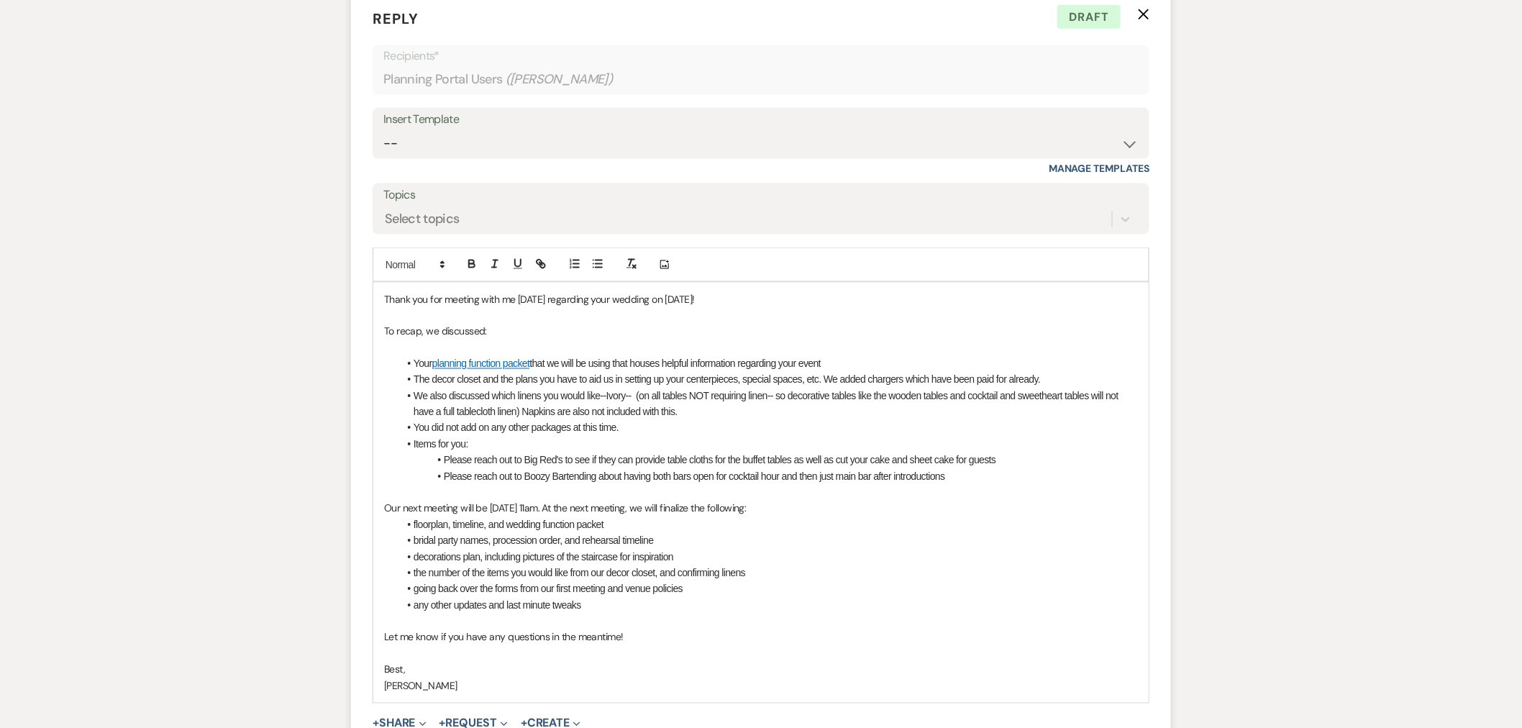
click at [1001, 481] on li "Please reach out to Boozy Bartending about having both bars open for cocktail h…" at bounding box center [769, 477] width 740 height 16
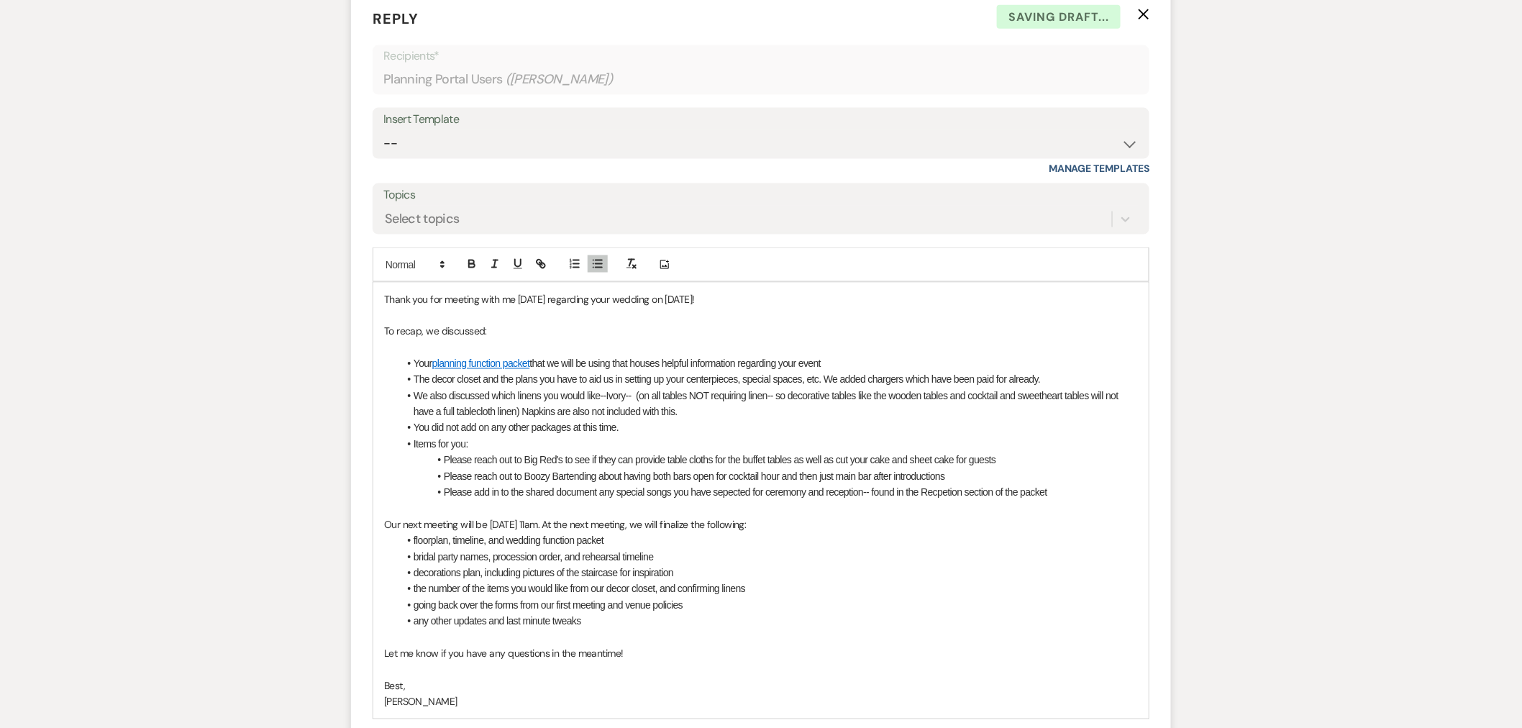
click at [729, 494] on li "Please add in to the shared document any special songs you have sepected for ce…" at bounding box center [769, 493] width 740 height 16
click at [789, 490] on li "Please add in to the shared document any special songs you have selected for ce…" at bounding box center [769, 493] width 740 height 16
click at [939, 492] on li "Please add in to the shared document any special songs you have selected for th…" at bounding box center [769, 493] width 740 height 16
click at [958, 472] on li "Please reach out to Boozy Bartending about having both bars open for cocktail h…" at bounding box center [769, 477] width 740 height 16
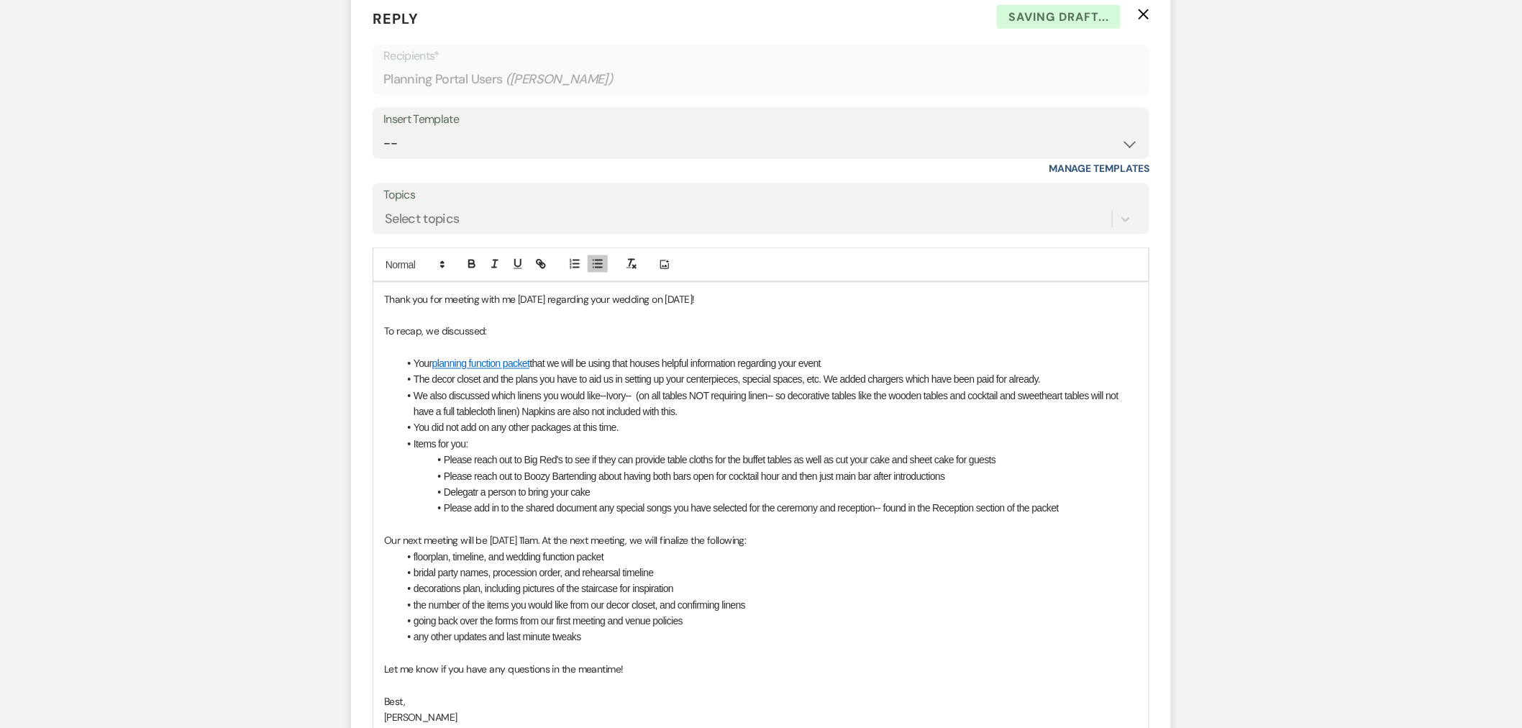
click at [459, 497] on li "Delegatr a person to bring your cake" at bounding box center [769, 493] width 740 height 16
click at [624, 491] on li "Delegate a person to bring your cake" at bounding box center [769, 493] width 740 height 16
click at [665, 492] on li "Delegate a person to bring your cake and if/when anythign will be placed onto it" at bounding box center [769, 493] width 740 height 16
click at [804, 490] on li "Delegate a person to bring your cake and if/when anything will be placed onto it" at bounding box center [769, 493] width 740 height 16
click at [416, 447] on li "Items for you:" at bounding box center [769, 445] width 740 height 16
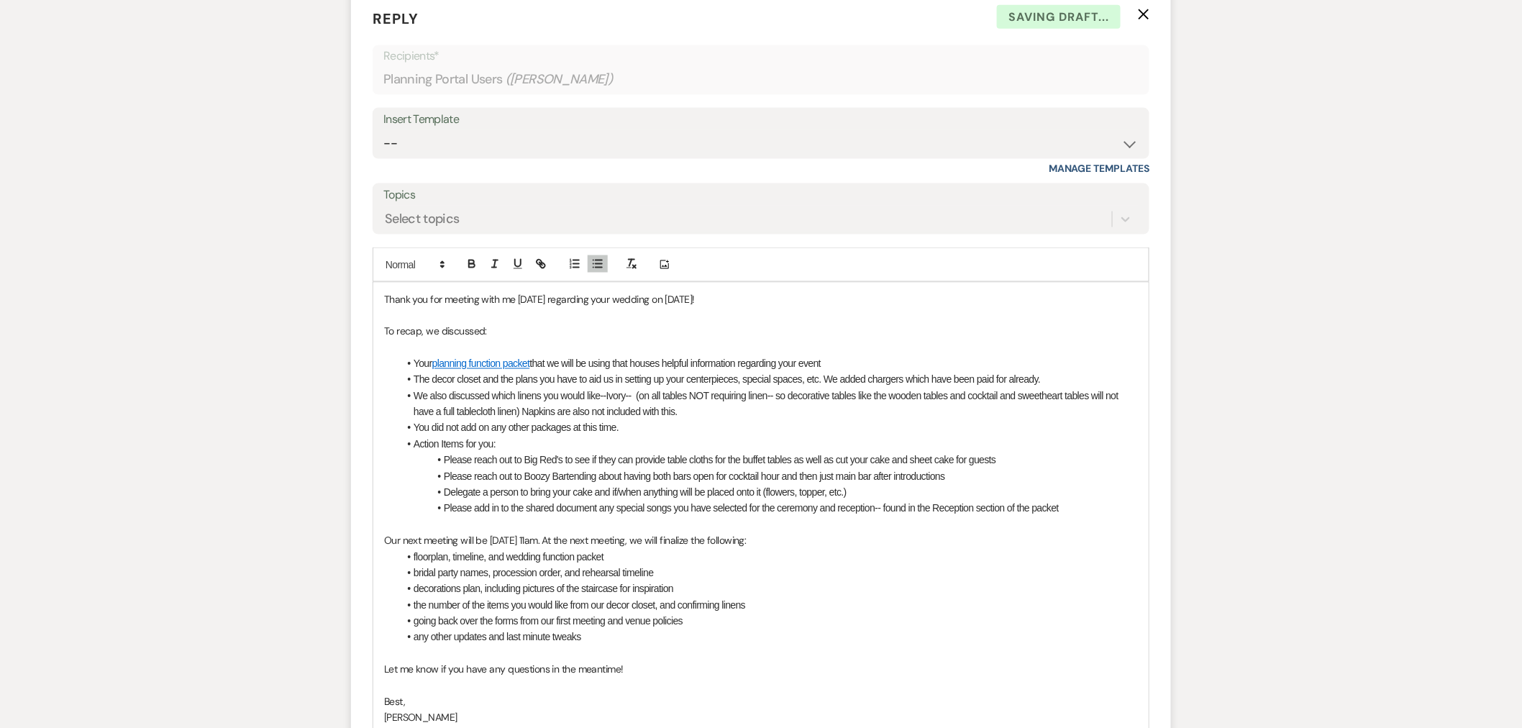
click at [505, 448] on li "Action Items for you:" at bounding box center [769, 445] width 740 height 16
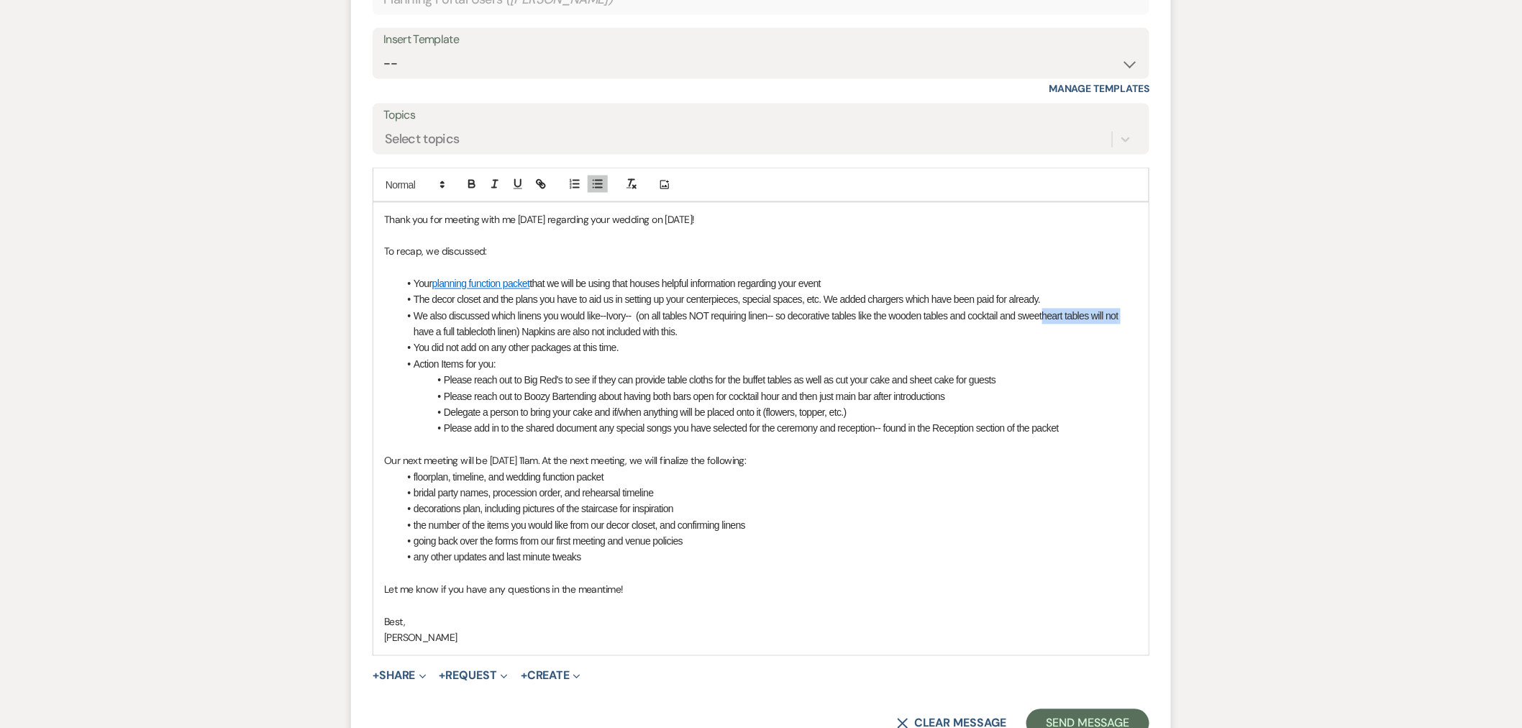
drag, startPoint x: 1113, startPoint y: 318, endPoint x: 1023, endPoint y: 317, distance: 89.9
click at [1023, 317] on li "We also discussed which linens you would like--Ivory-- (on all tables NOT requi…" at bounding box center [769, 325] width 740 height 32
click at [612, 331] on li "We also discussed which linens you would like--Ivory-- (on all tables NOT requi…" at bounding box center [769, 325] width 740 height 32
click at [624, 348] on li "You did not add on any other packages at this time." at bounding box center [769, 348] width 740 height 16
click at [859, 416] on li "Delegate a person to bring your cake and if/when anything will be placed onto i…" at bounding box center [769, 413] width 740 height 16
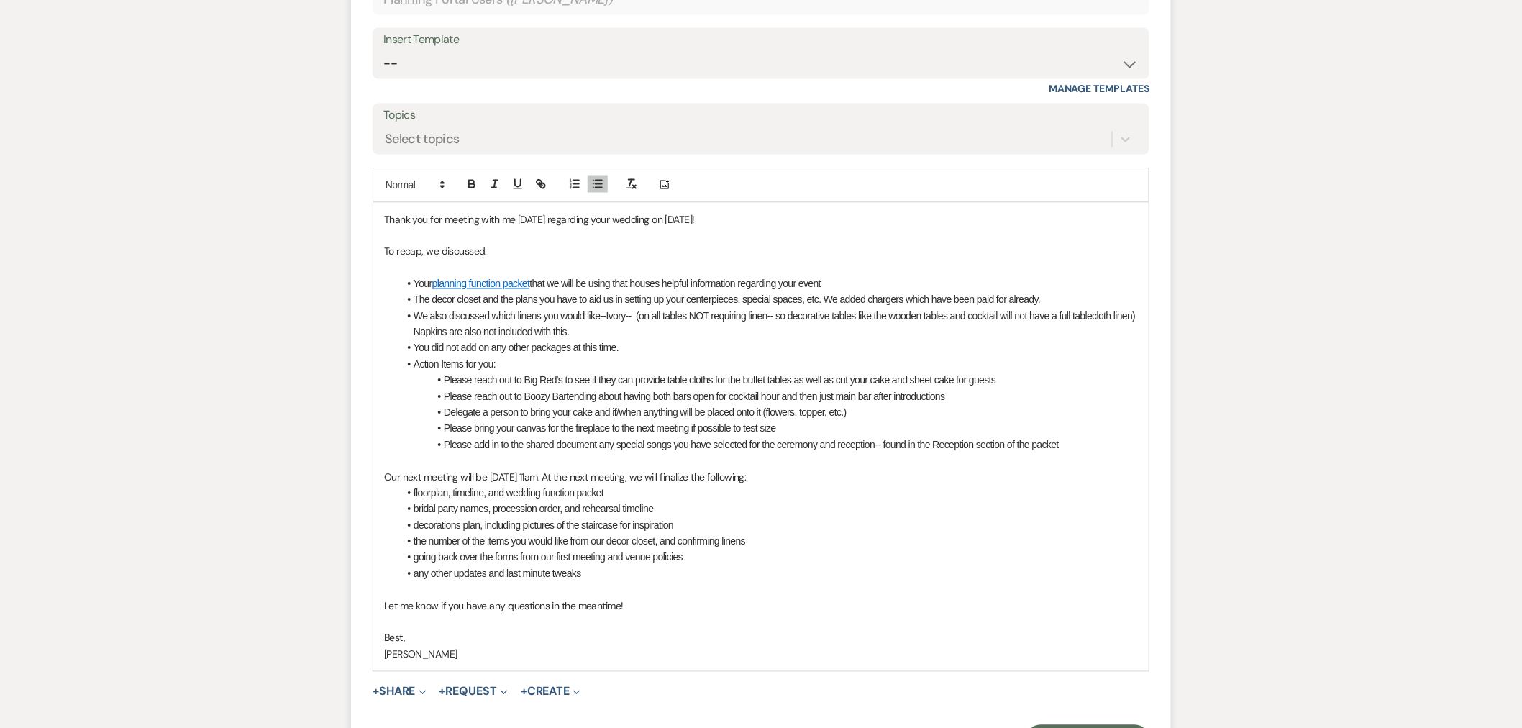
click at [873, 459] on p at bounding box center [761, 461] width 754 height 16
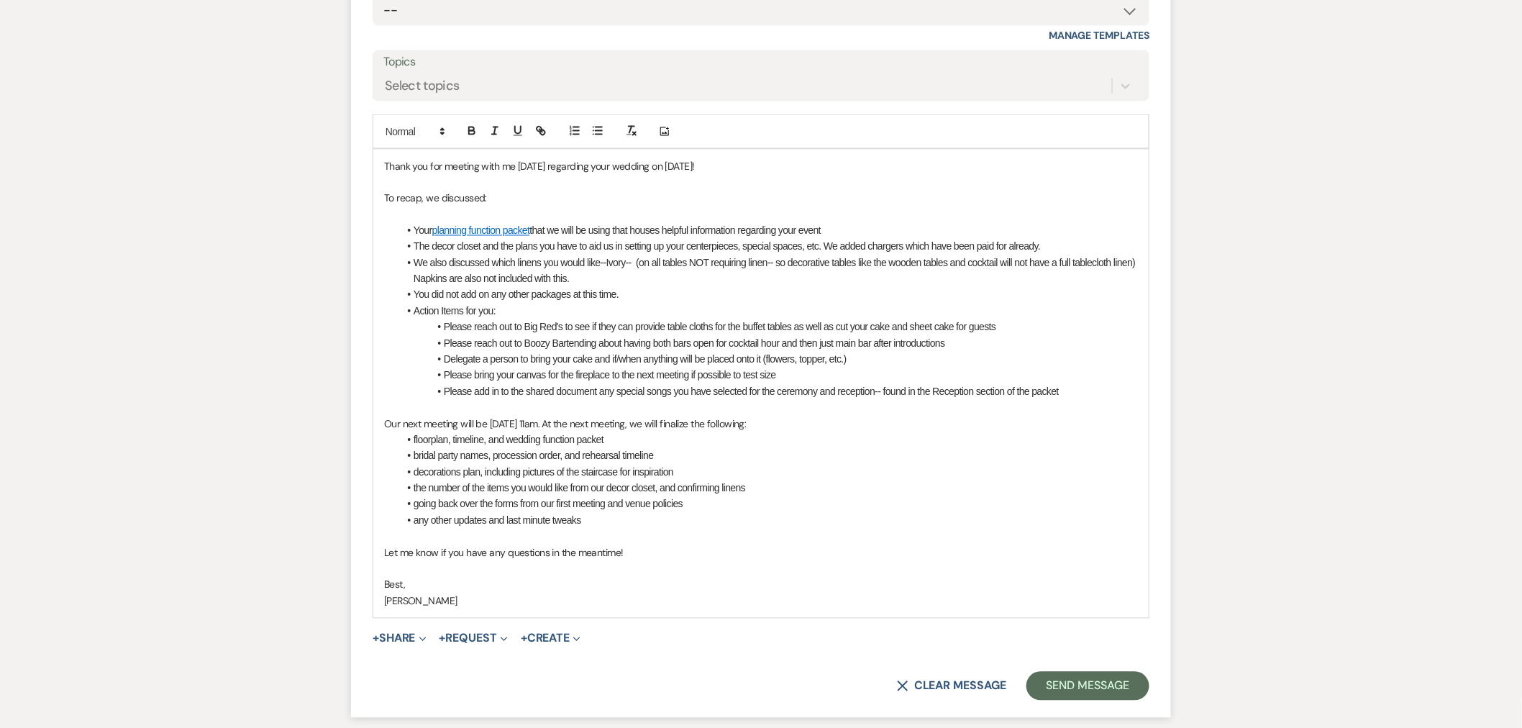
scroll to position [959, 0]
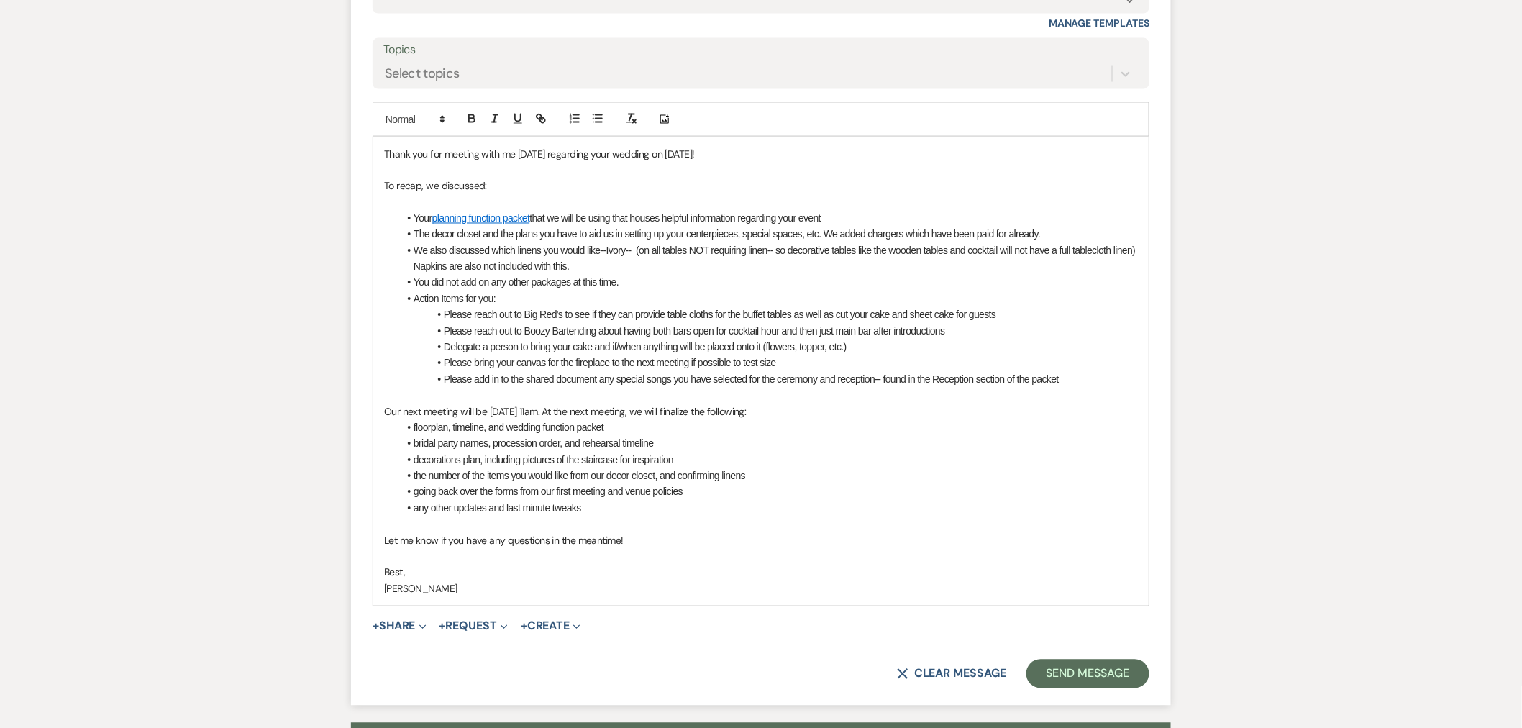
click at [633, 279] on li "You did not add on any other packages at this time." at bounding box center [769, 283] width 740 height 16
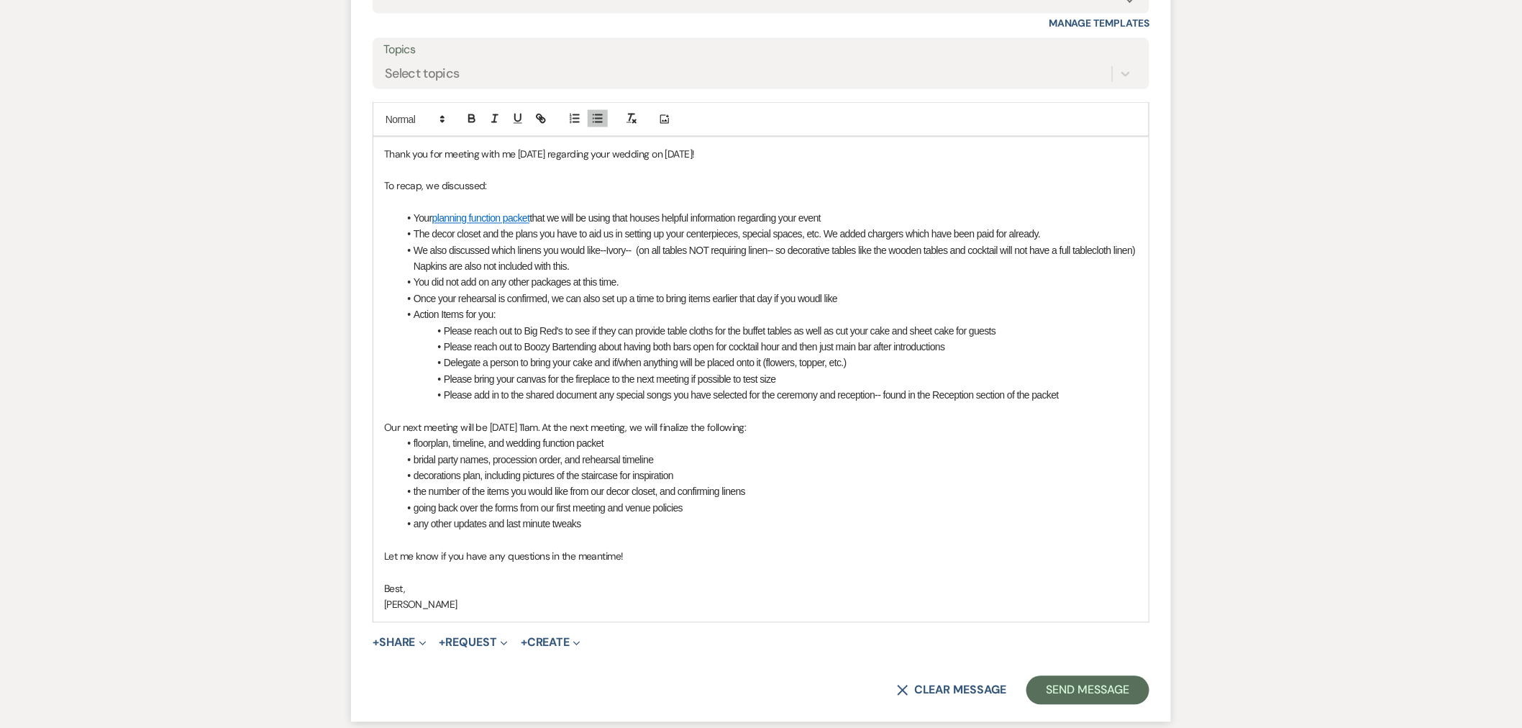
click at [712, 302] on li "Once your rehearsal is confirmed, we can also set up a time to bring items earl…" at bounding box center [769, 299] width 740 height 16
click at [866, 301] on li "Once your rehearsal is confirmed, we can also set up a time to bring items to t…" at bounding box center [769, 299] width 740 height 16
click at [910, 295] on li "Once your rehearsal is confirmed, we can also set up a time to bring items to t…" at bounding box center [769, 299] width 740 height 16
click at [837, 214] on li "Your planning function packet that we will be using that houses helpful informa…" at bounding box center [769, 219] width 740 height 16
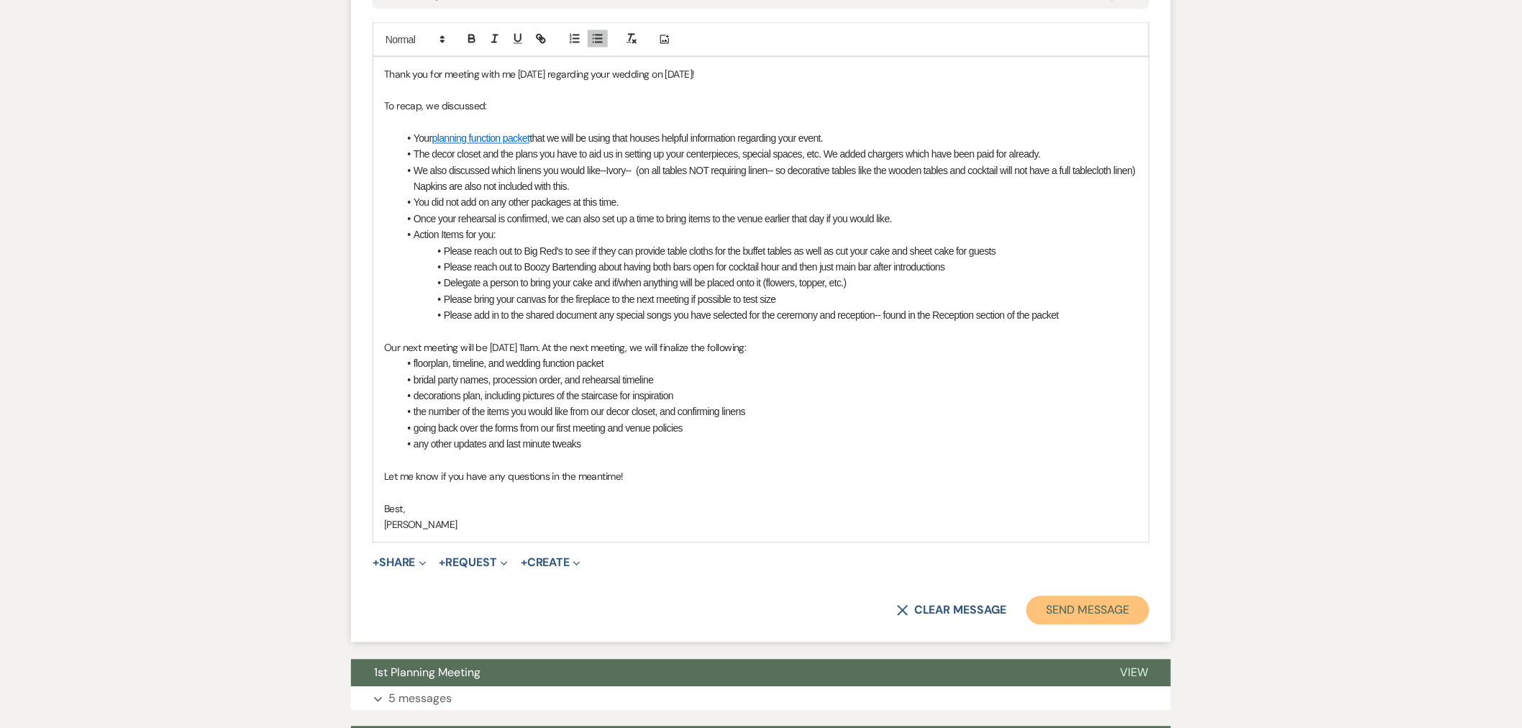
click at [1066, 599] on button "Send Message" at bounding box center [1088, 610] width 123 height 29
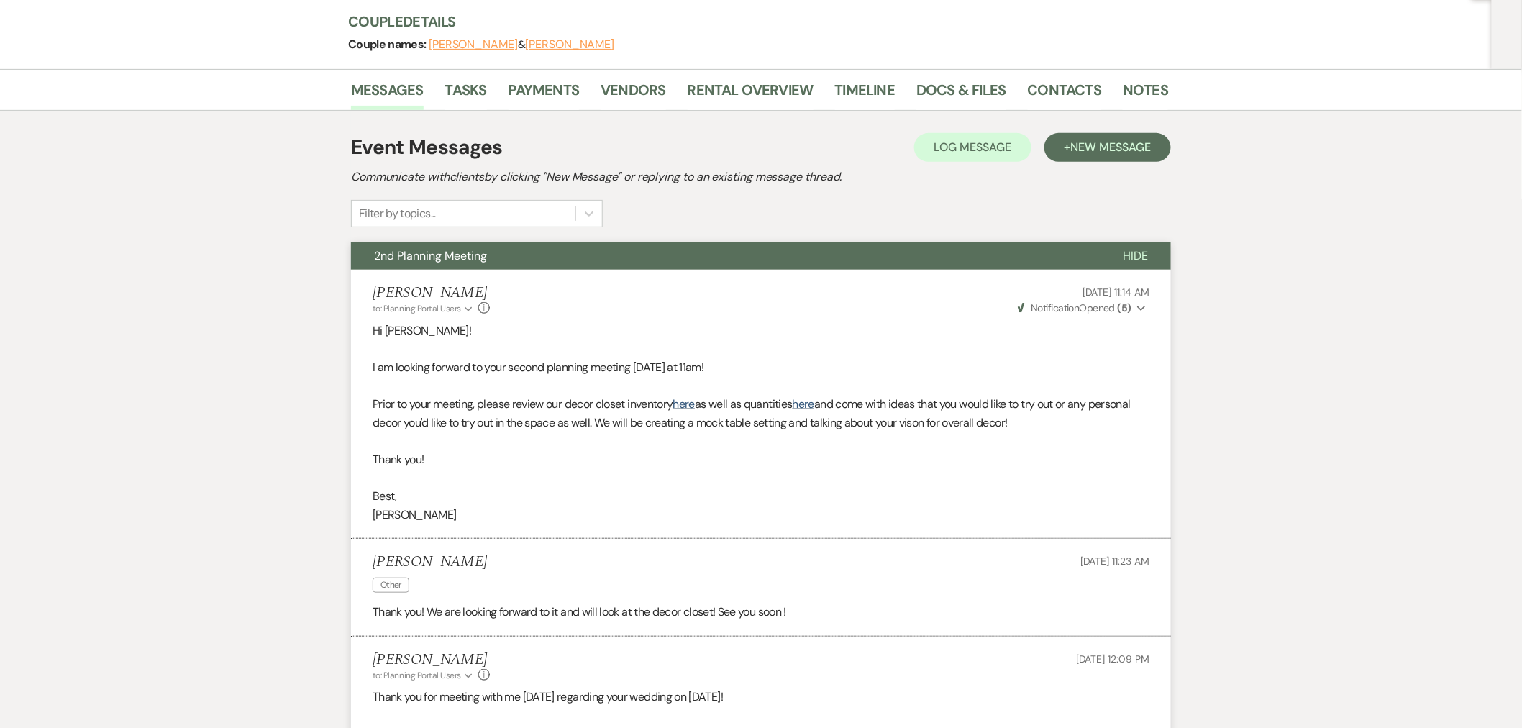
scroll to position [0, 0]
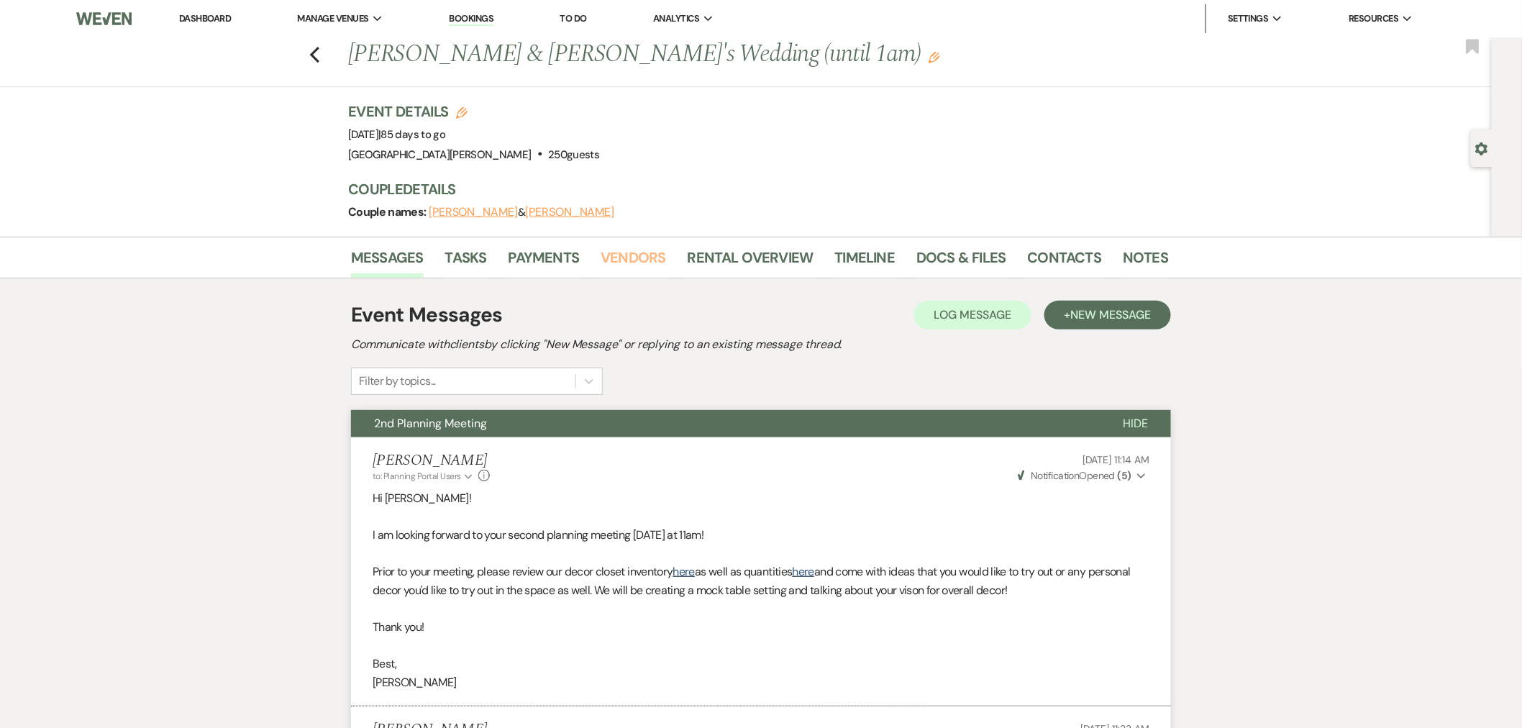
drag, startPoint x: 622, startPoint y: 267, endPoint x: 622, endPoint y: 278, distance: 11.5
click at [622, 267] on link "Vendors" at bounding box center [633, 262] width 65 height 32
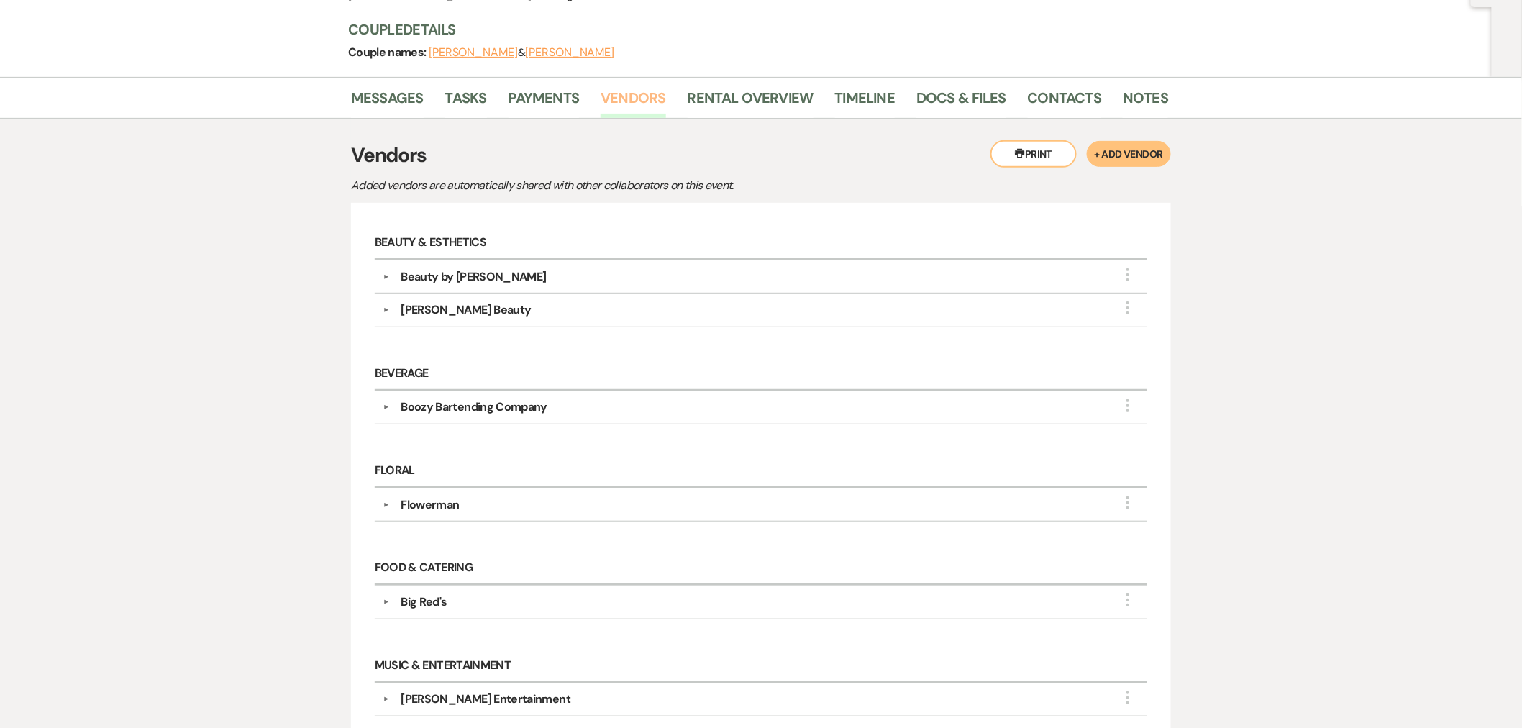
scroll to position [319, 0]
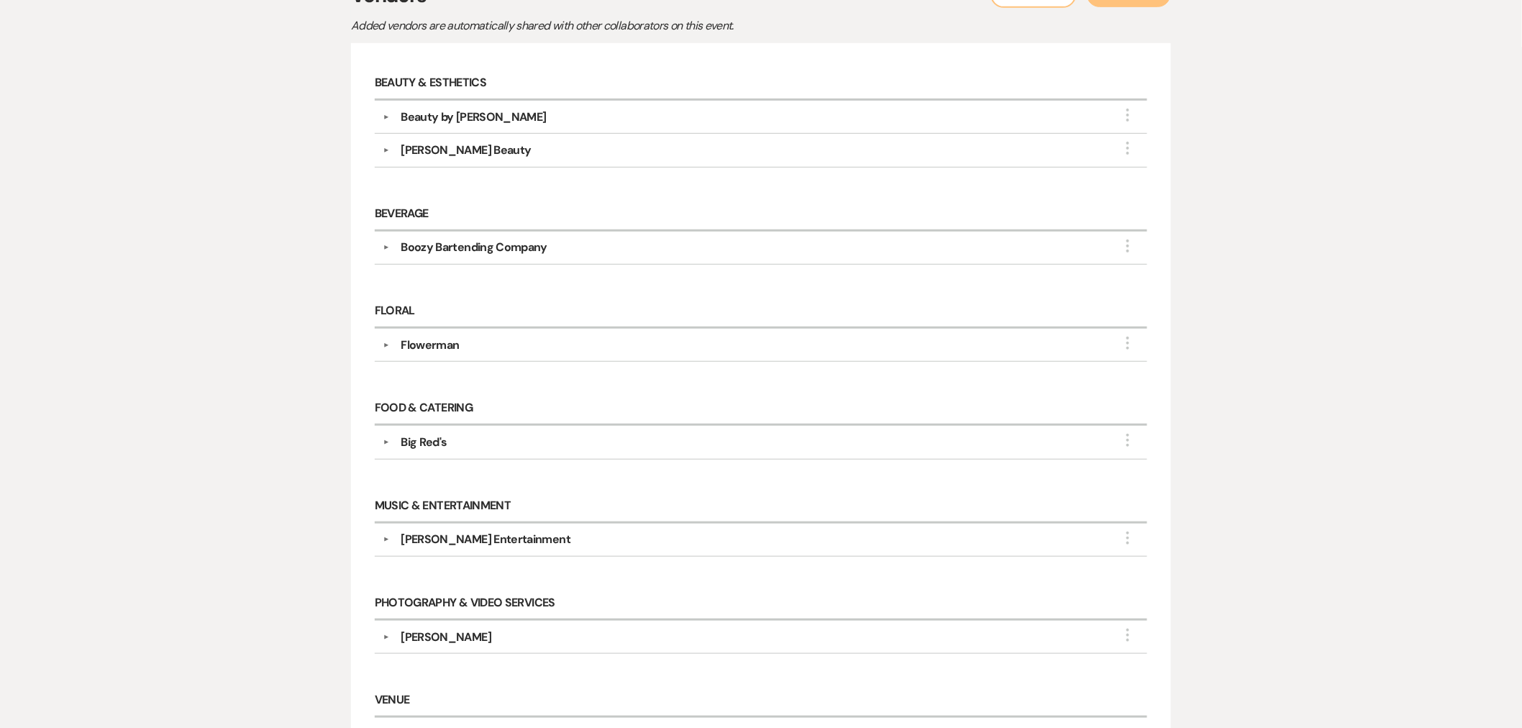
click at [386, 545] on div "▼ [PERSON_NAME] Entertainment More" at bounding box center [762, 539] width 758 height 17
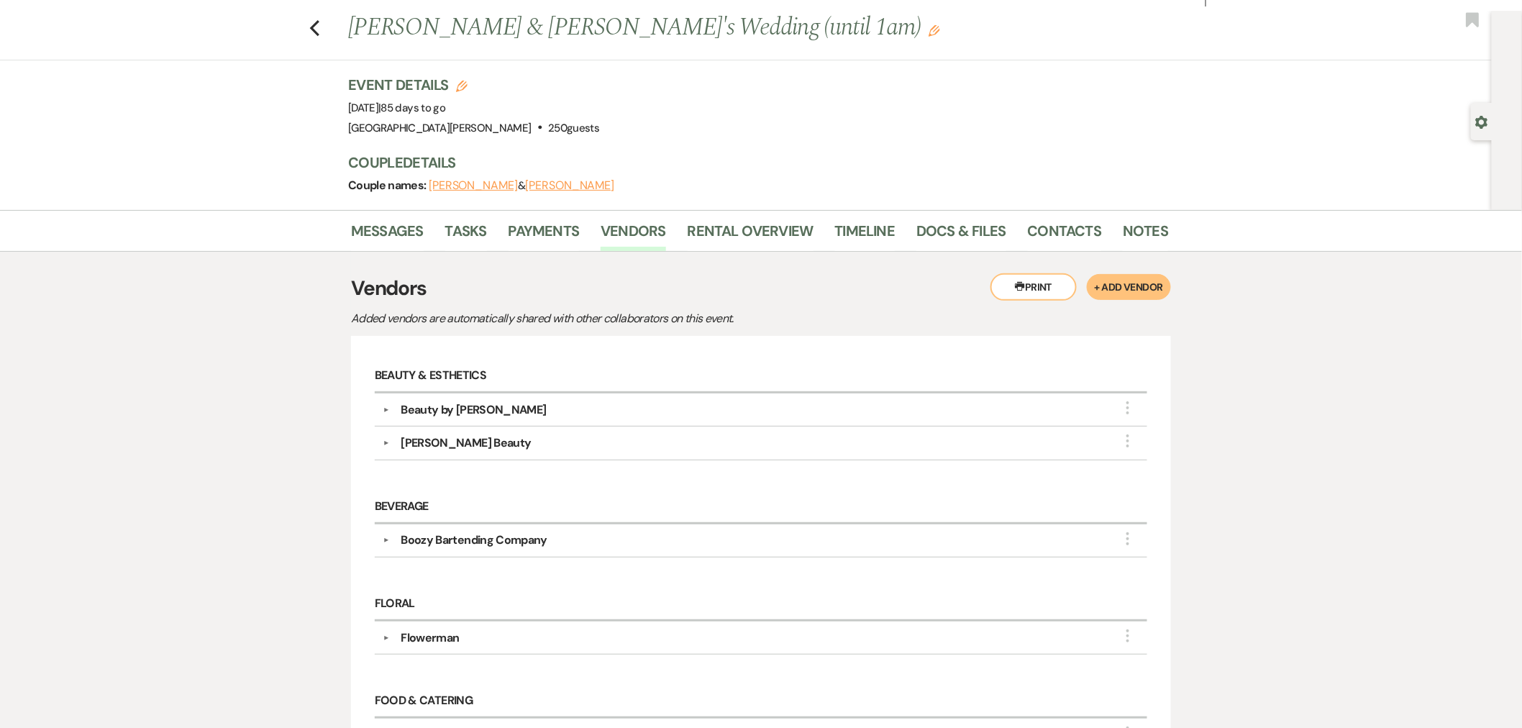
scroll to position [0, 0]
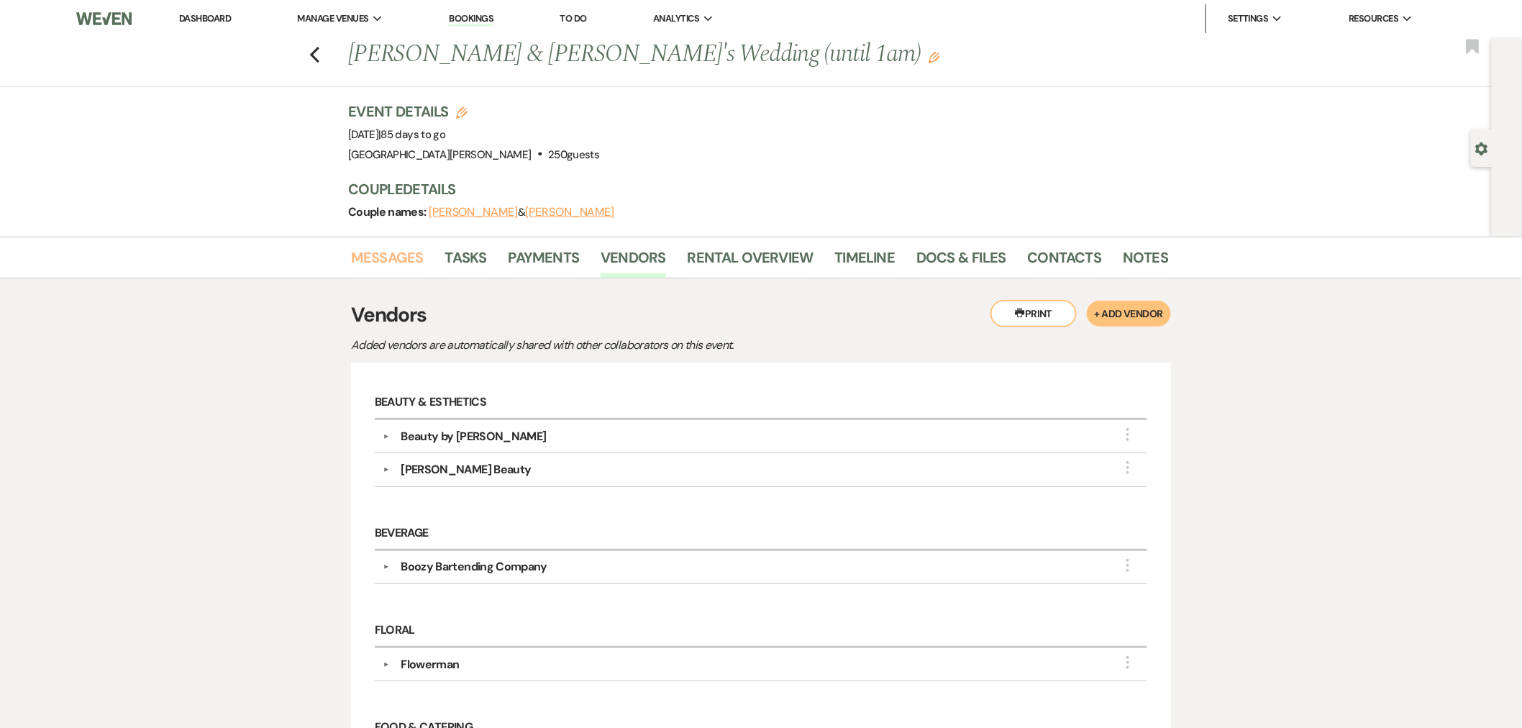
drag, startPoint x: 391, startPoint y: 263, endPoint x: 407, endPoint y: 288, distance: 30.4
click at [391, 263] on link "Messages" at bounding box center [387, 262] width 73 height 32
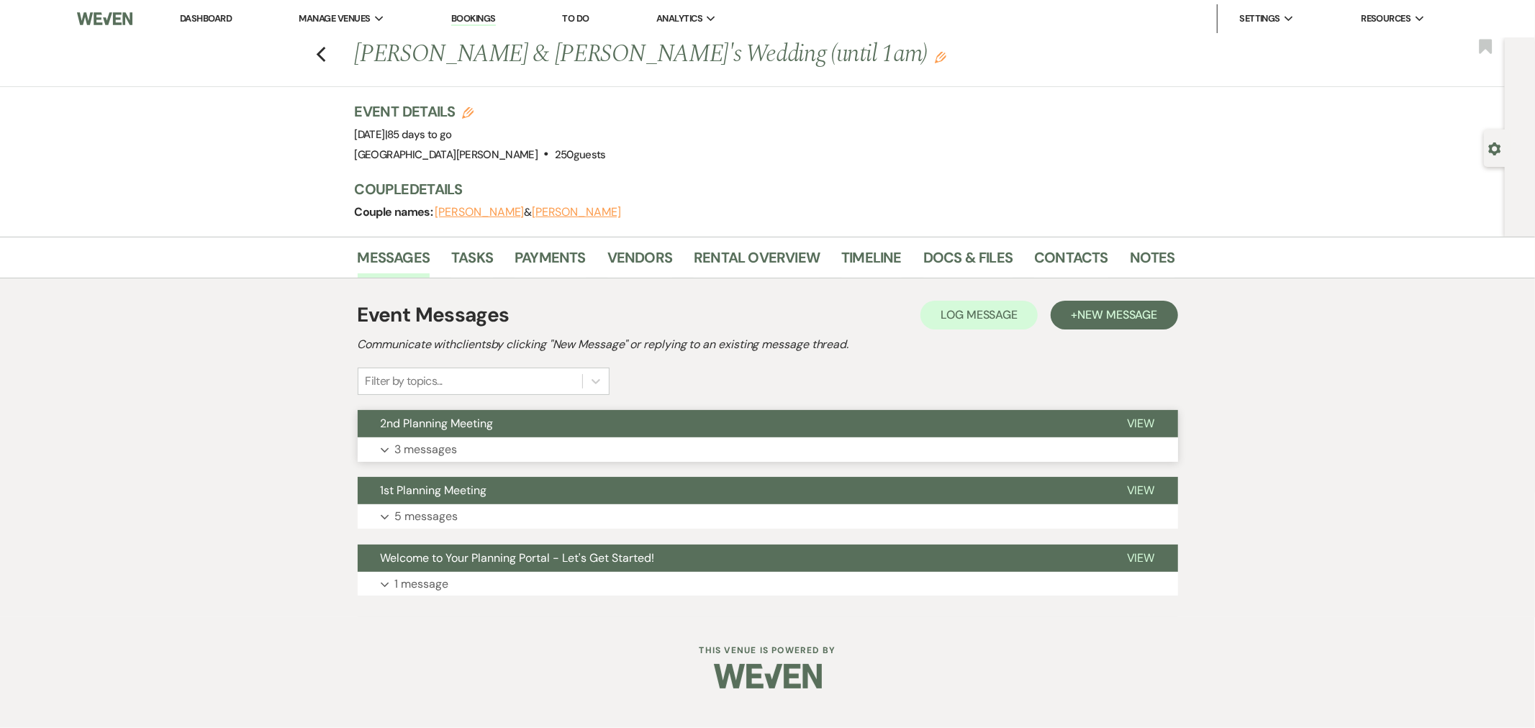
click at [524, 442] on button "Expand 3 messages" at bounding box center [768, 449] width 820 height 24
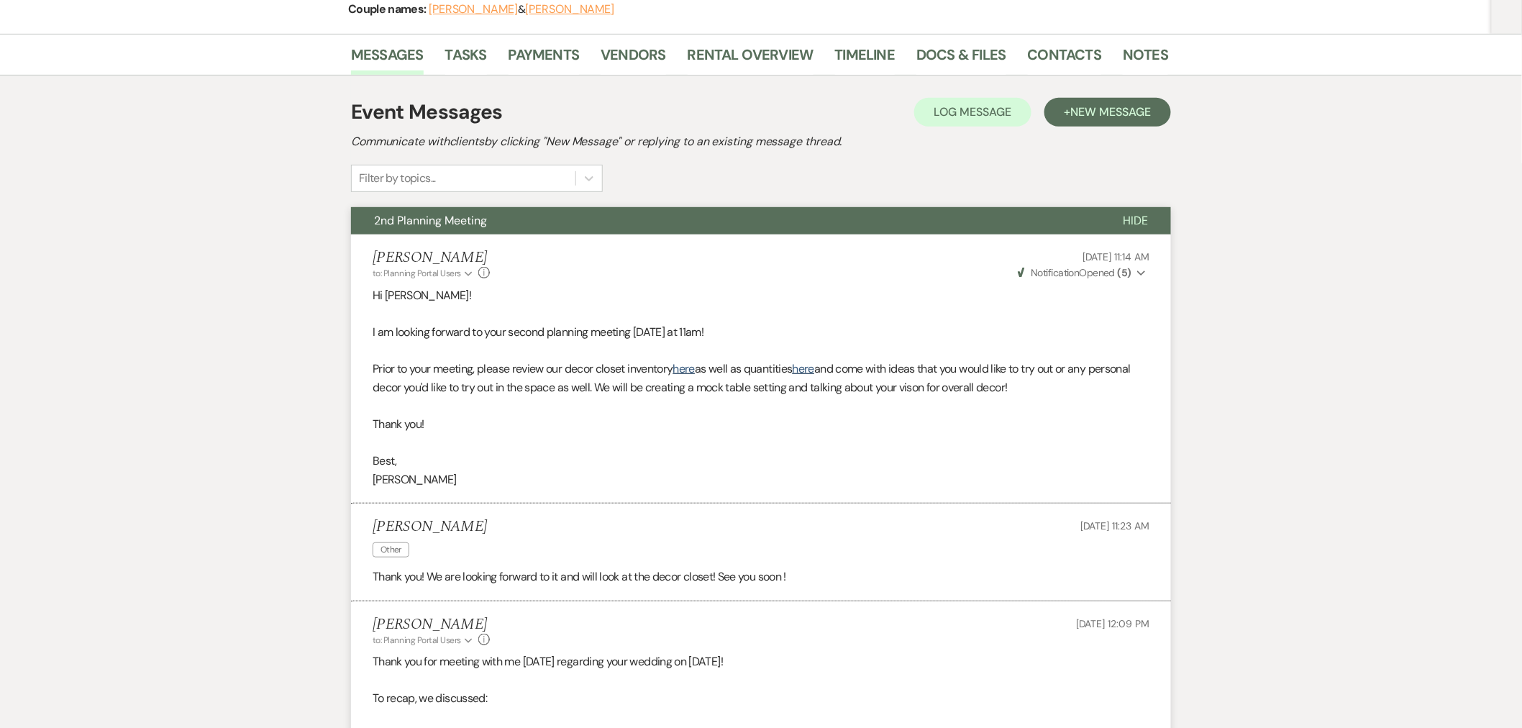
scroll to position [479, 0]
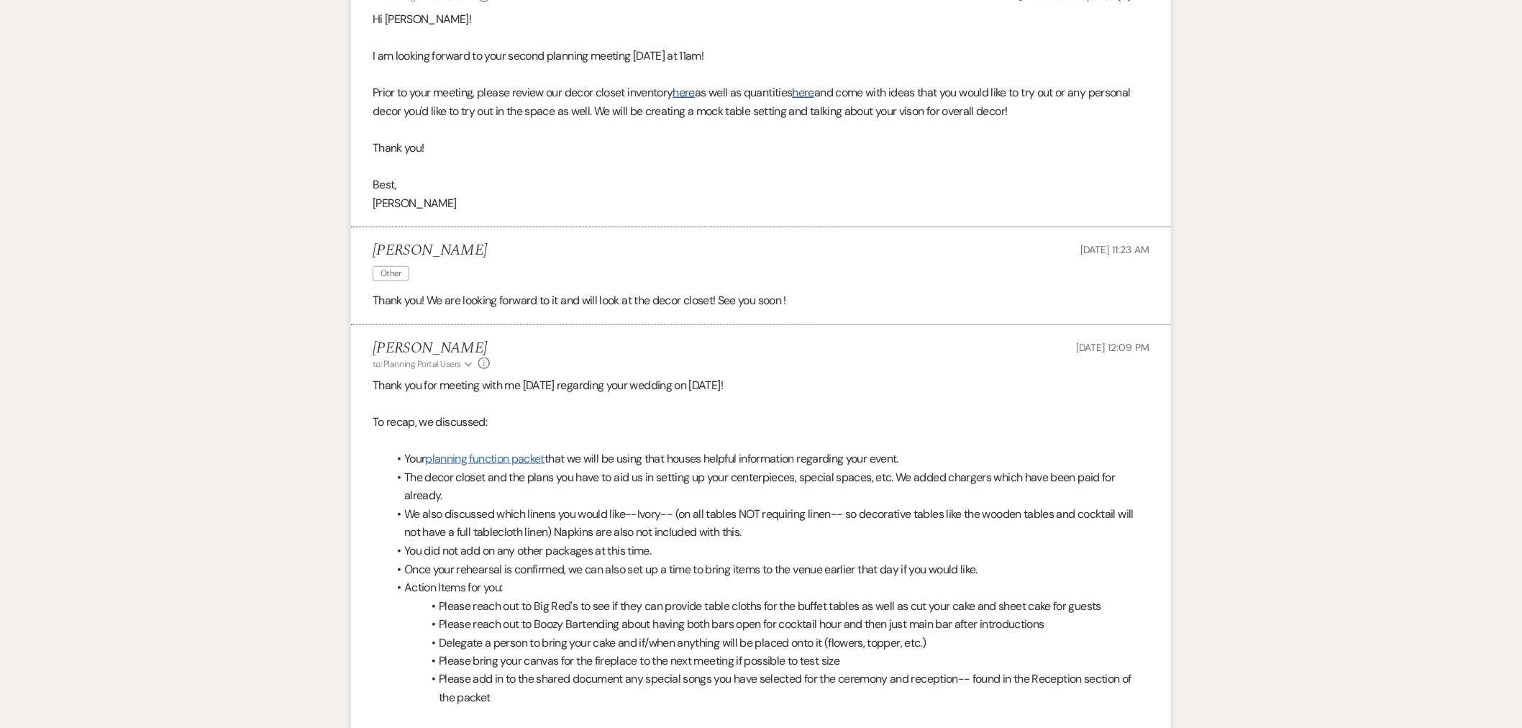
click at [464, 455] on link "planning function packet" at bounding box center [484, 458] width 119 height 15
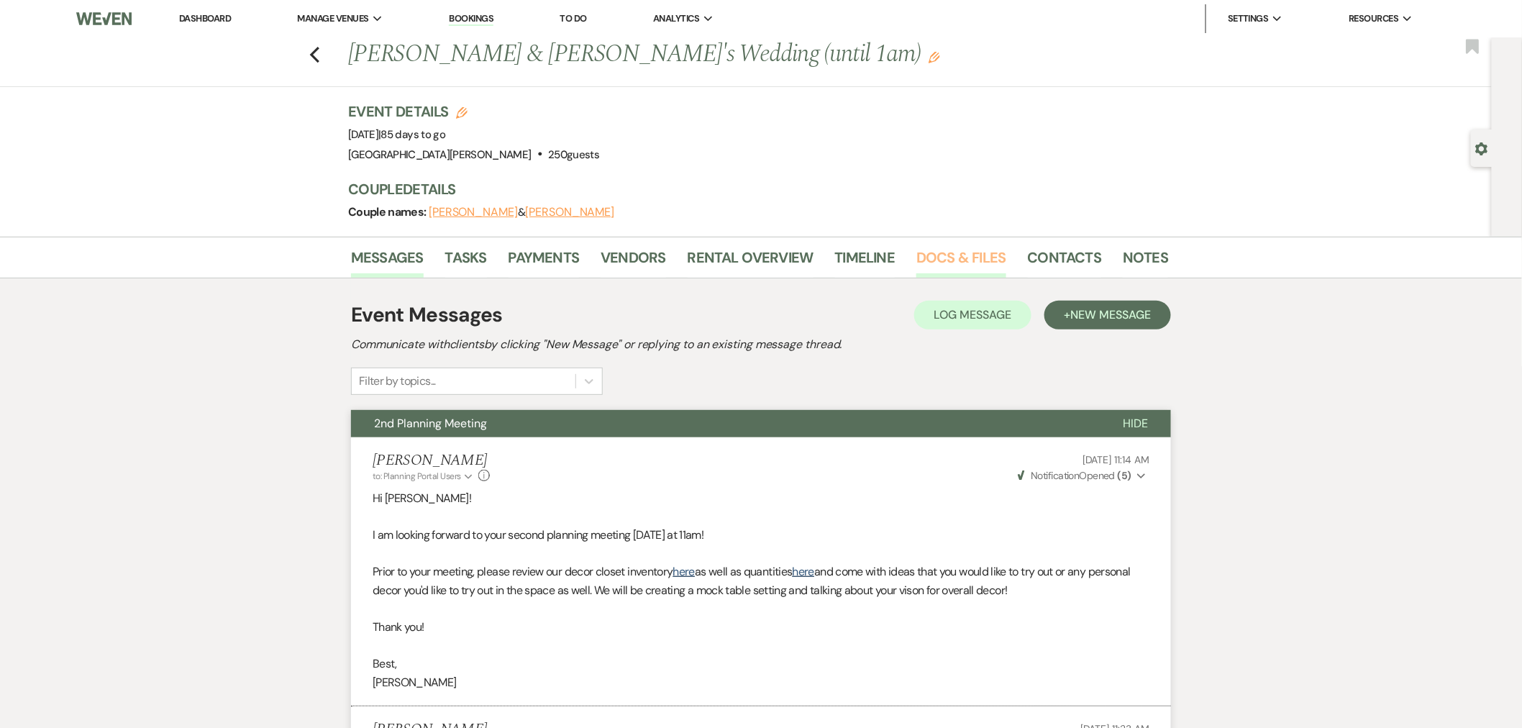
click at [926, 261] on link "Docs & Files" at bounding box center [961, 262] width 89 height 32
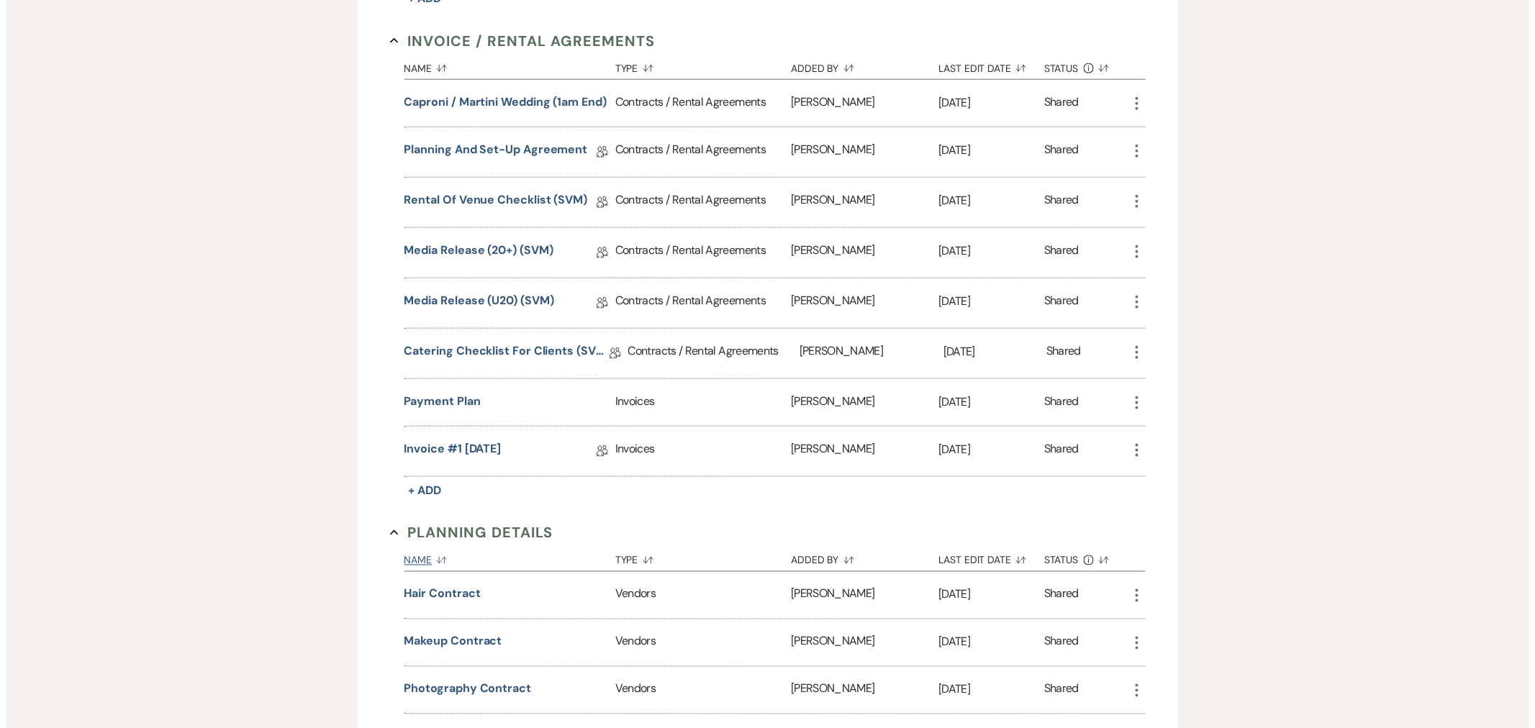
scroll to position [799, 0]
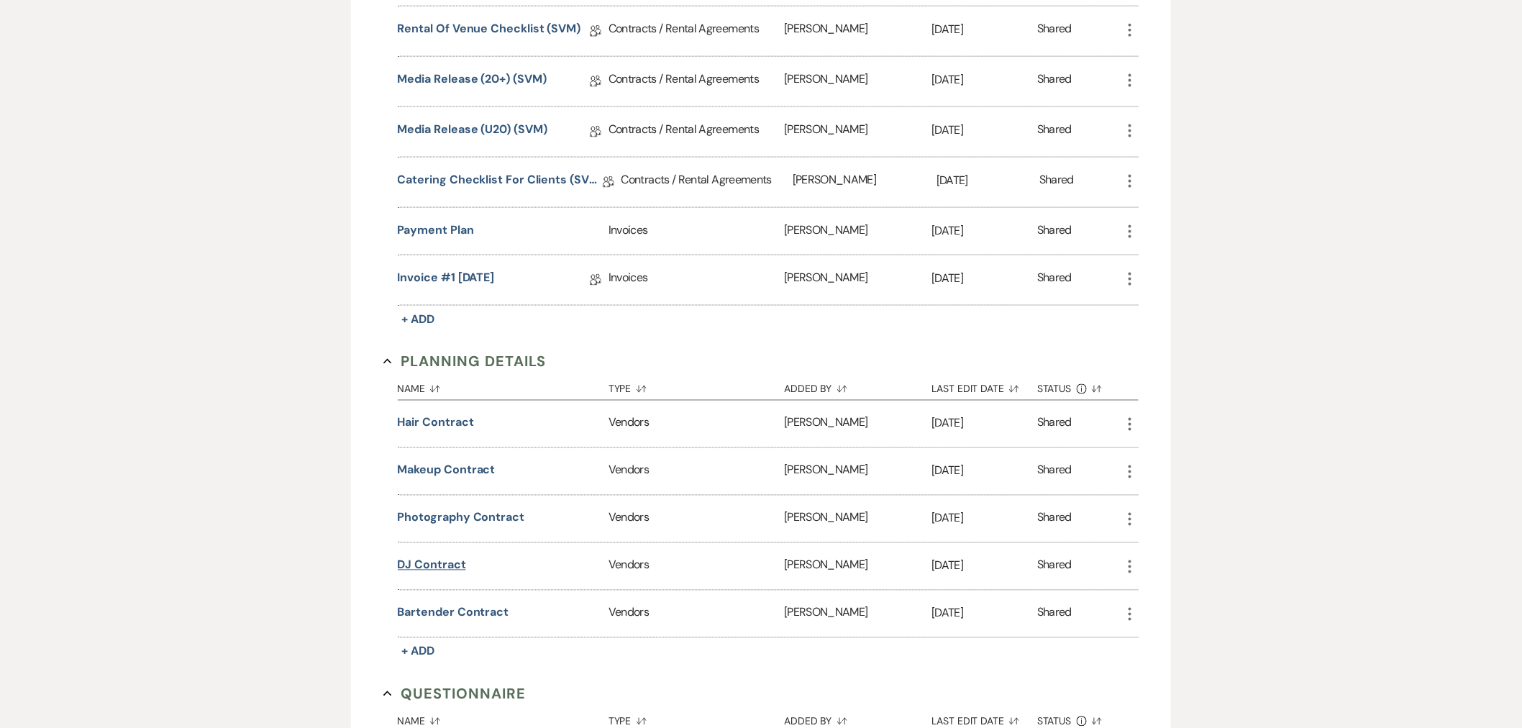
click at [453, 560] on button "DJ Contract" at bounding box center [432, 565] width 68 height 17
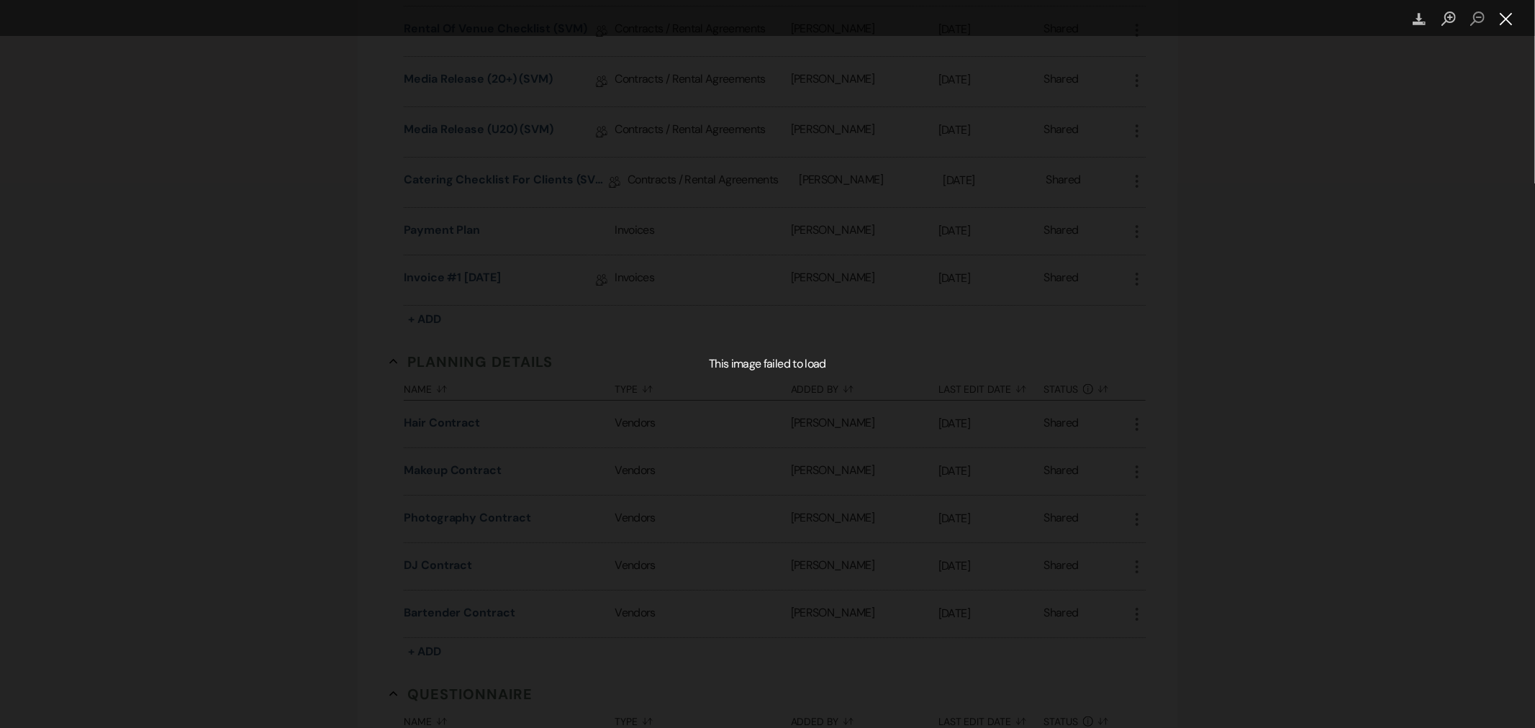
click at [1509, 20] on button "Close lightbox" at bounding box center [1505, 18] width 29 height 25
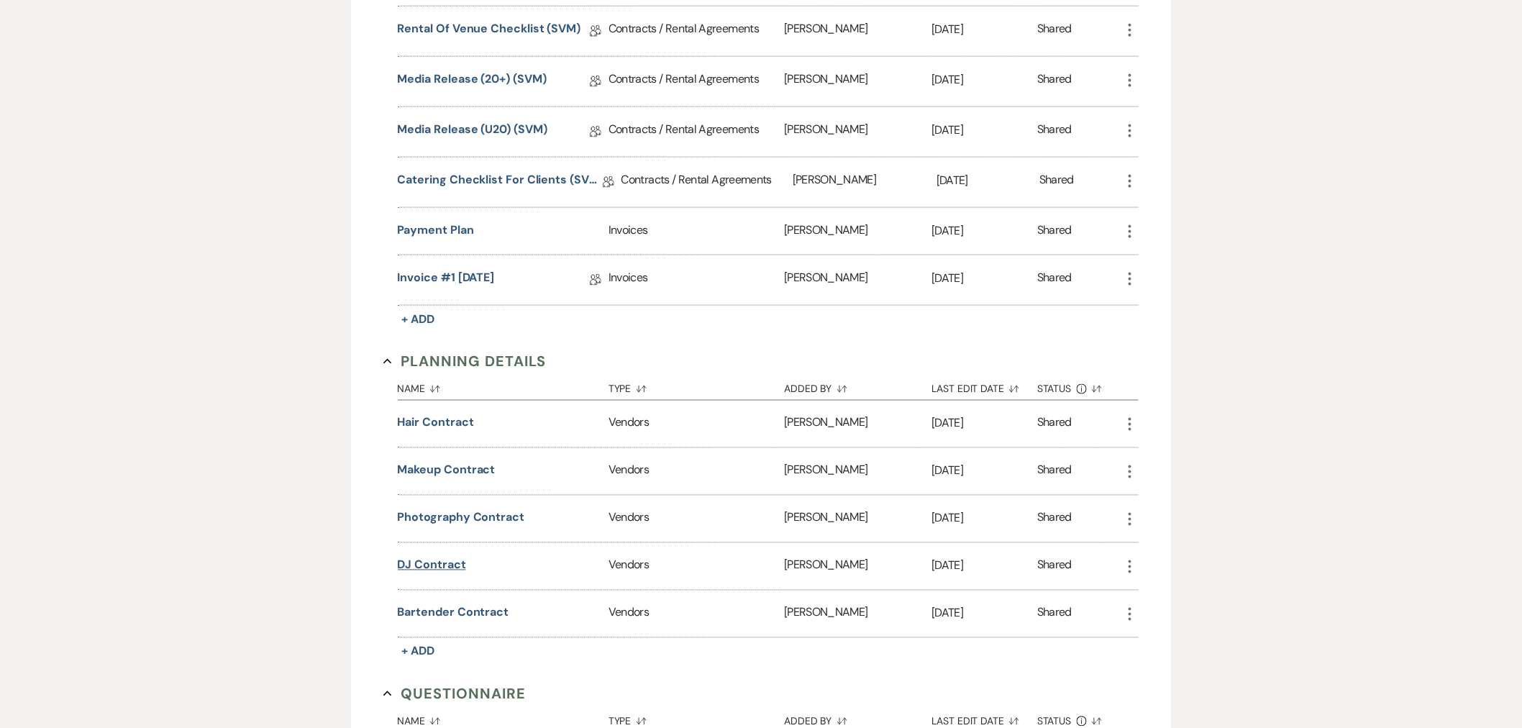
click at [412, 569] on button "DJ Contract" at bounding box center [432, 565] width 68 height 17
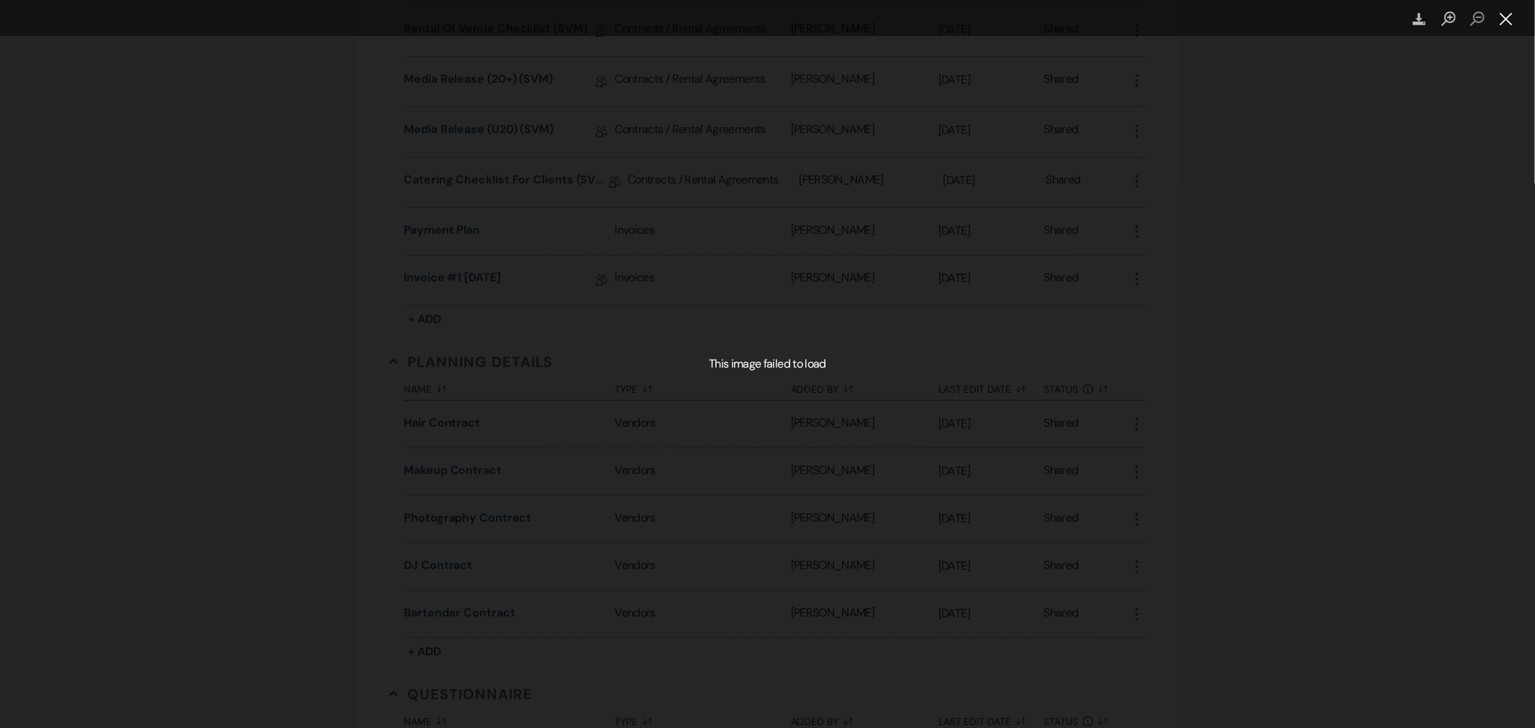
click at [1512, 17] on button "Close lightbox" at bounding box center [1505, 18] width 29 height 25
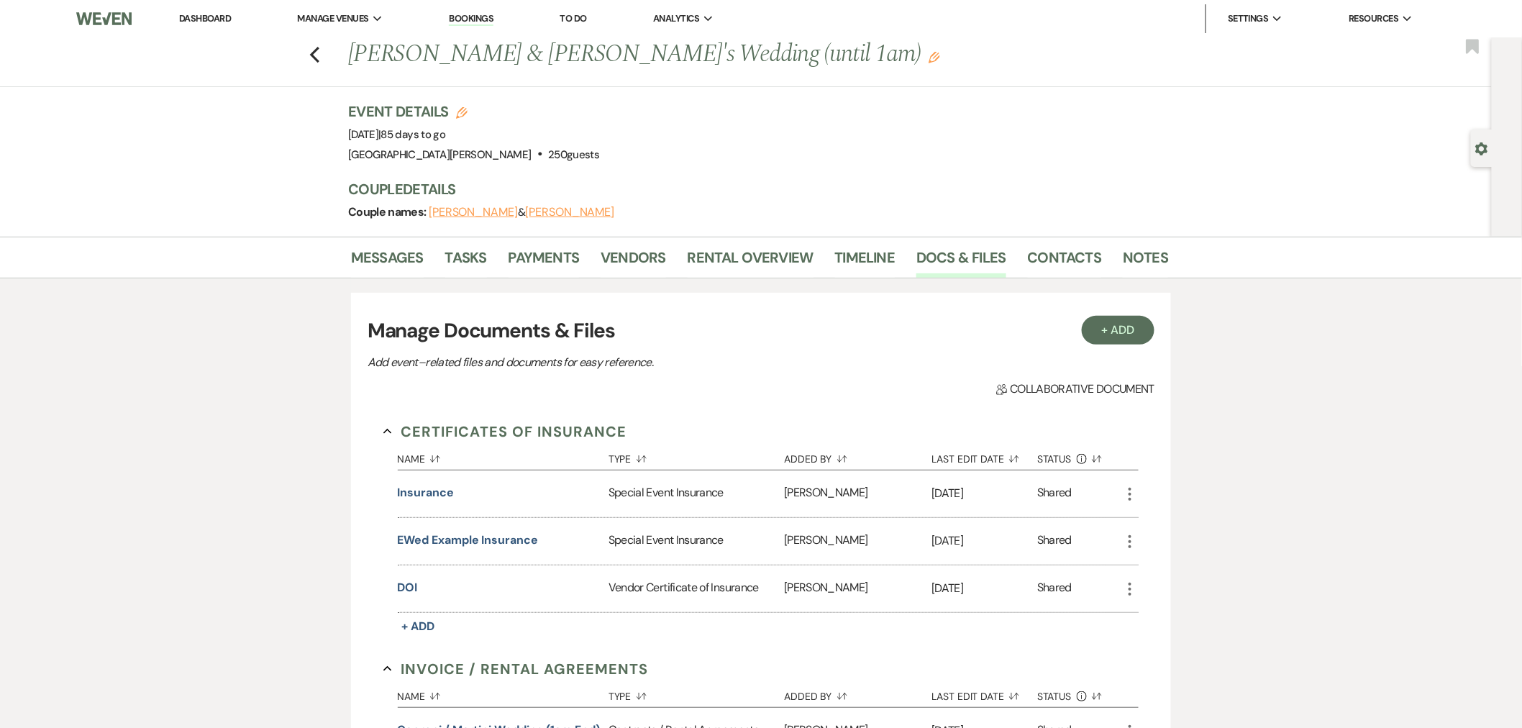
click at [213, 17] on link "Dashboard" at bounding box center [205, 18] width 52 height 12
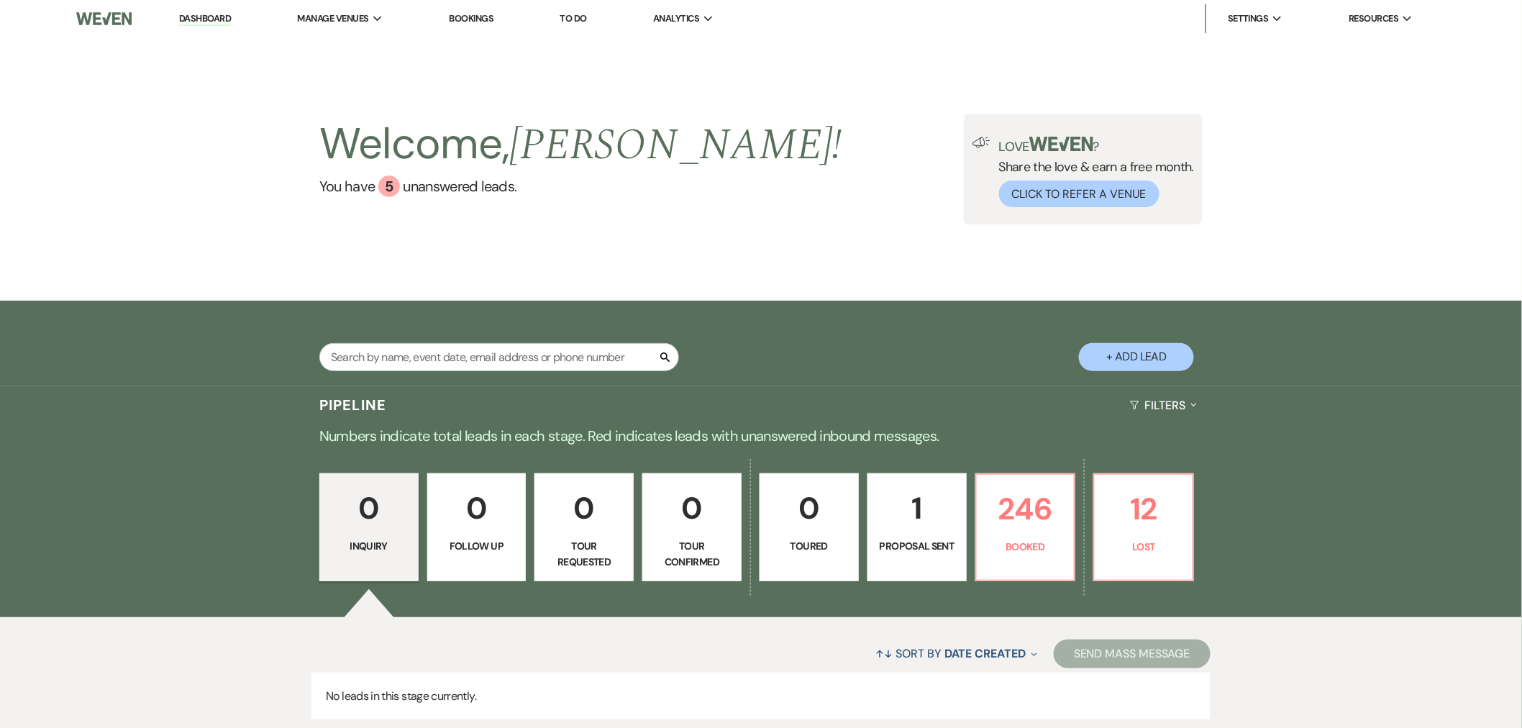
click at [494, 378] on div "Search" at bounding box center [499, 363] width 360 height 40
click at [487, 363] on input "text" at bounding box center [499, 357] width 360 height 28
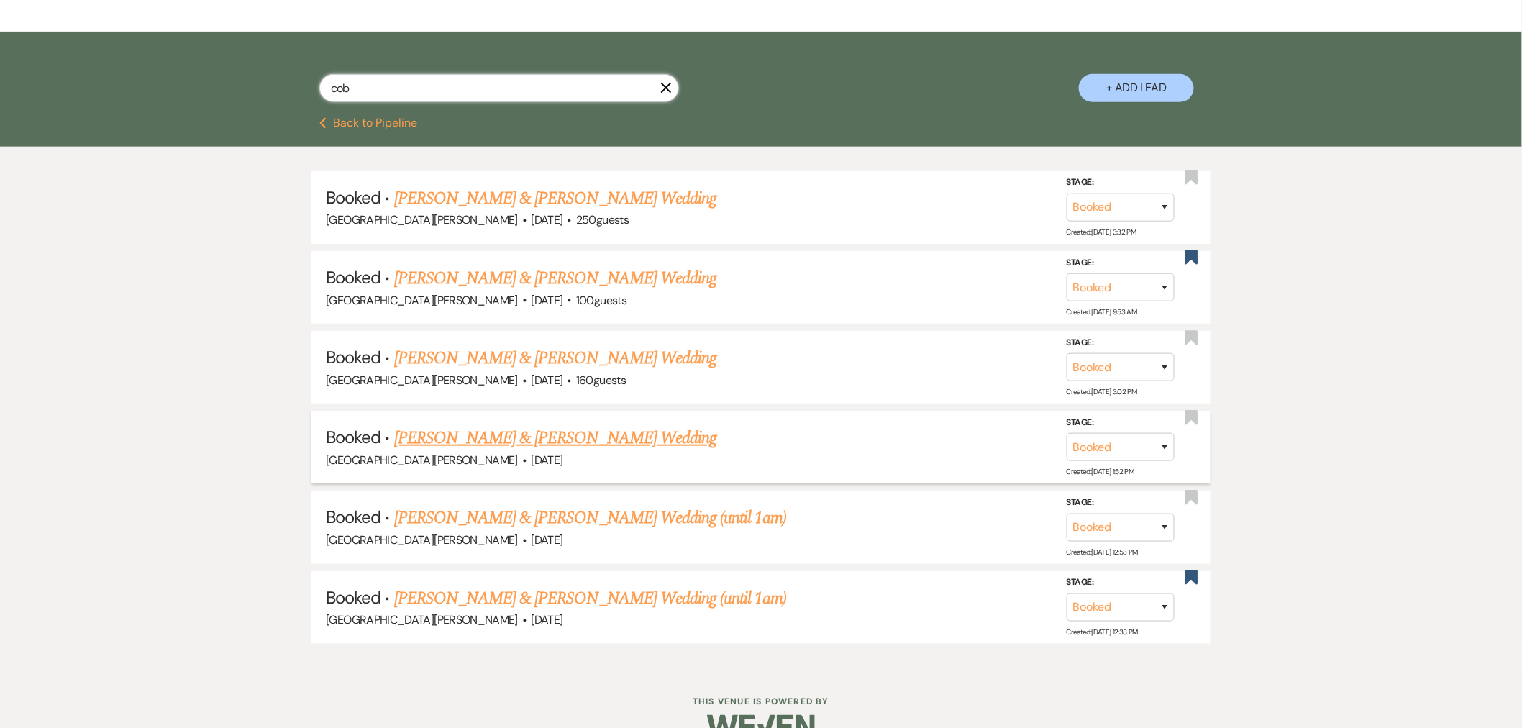
scroll to position [298, 0]
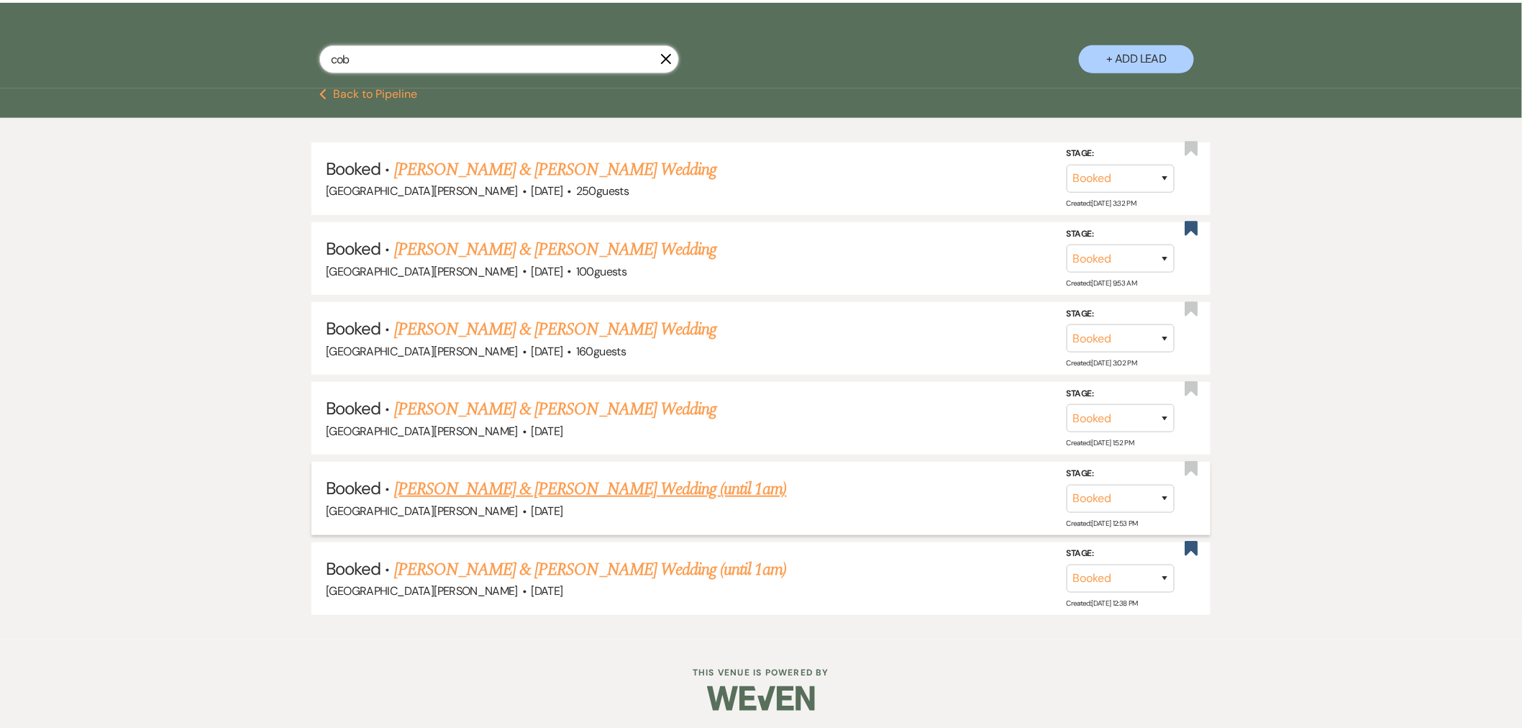
type input "cob"
click at [576, 483] on link "Maddie Smith & Cobb's Wedding (until 1am)" at bounding box center [590, 489] width 393 height 26
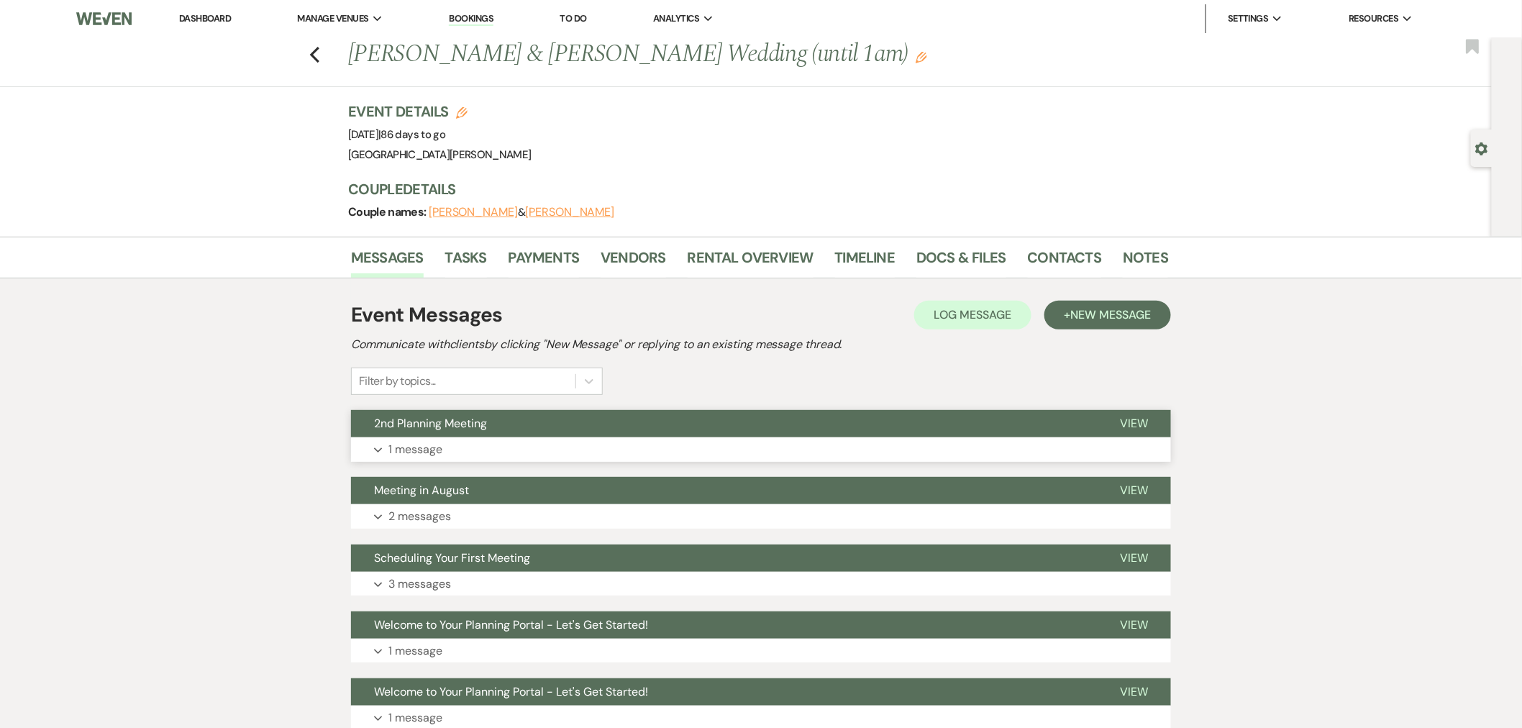
click at [567, 415] on button "2nd Planning Meeting" at bounding box center [724, 423] width 746 height 27
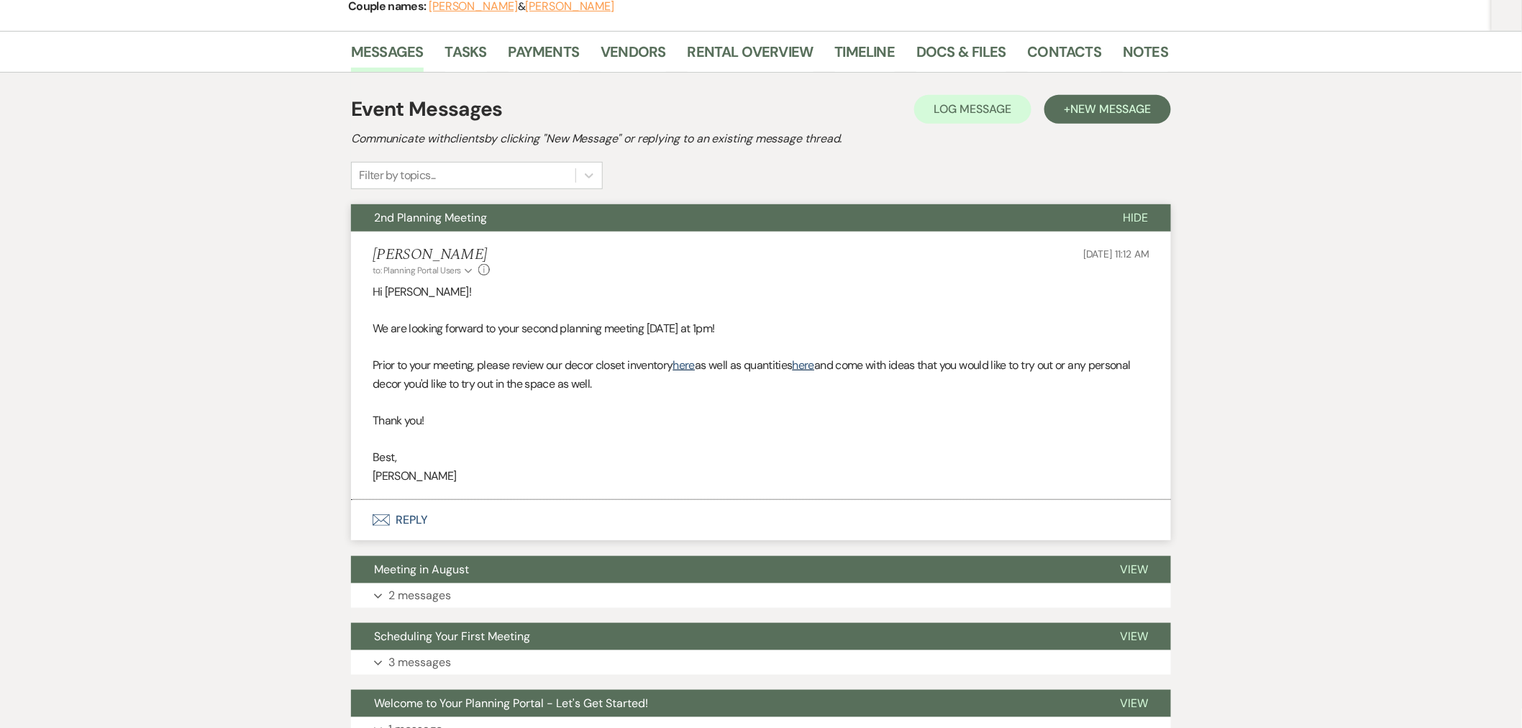
scroll to position [240, 0]
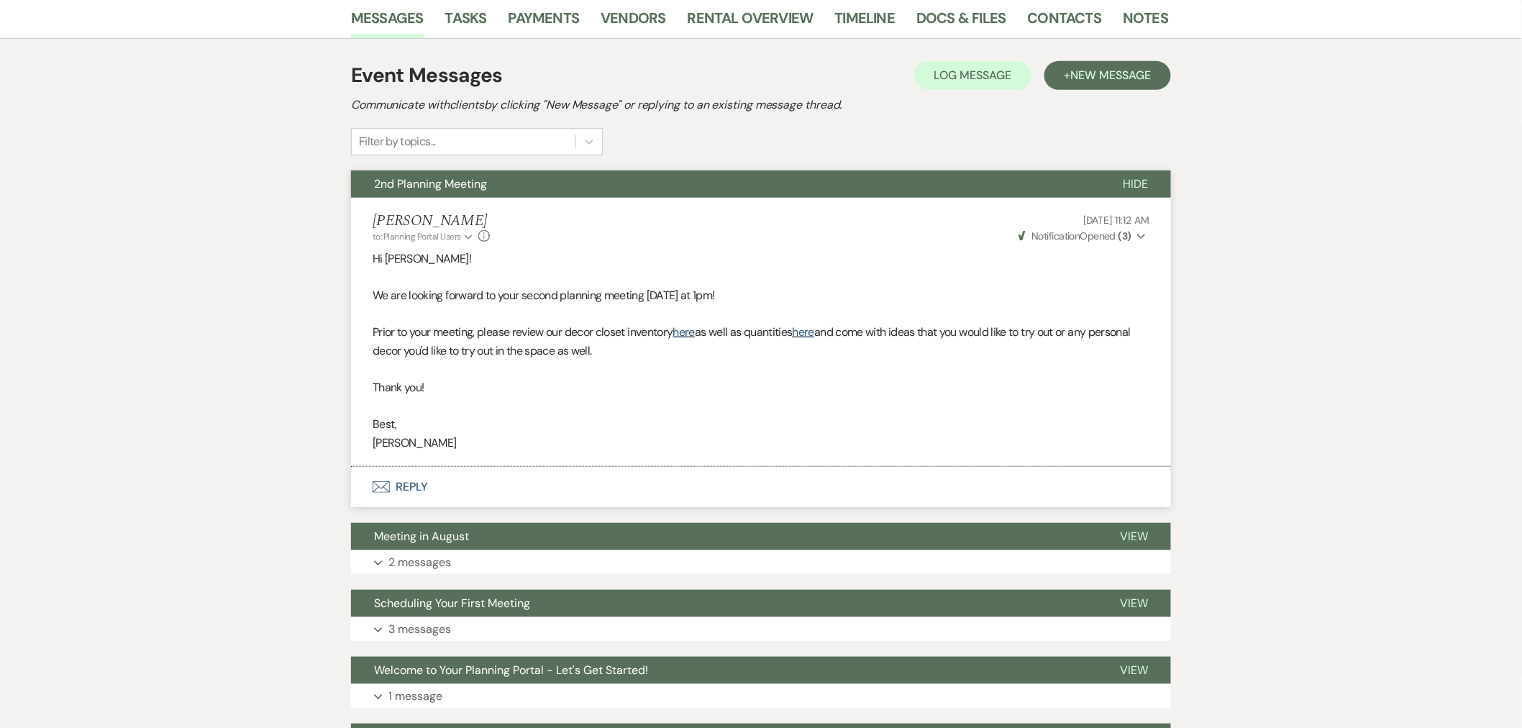
click at [1082, 235] on span "Weven Check Notification Opened ( 3 )" at bounding box center [1075, 235] width 113 height 13
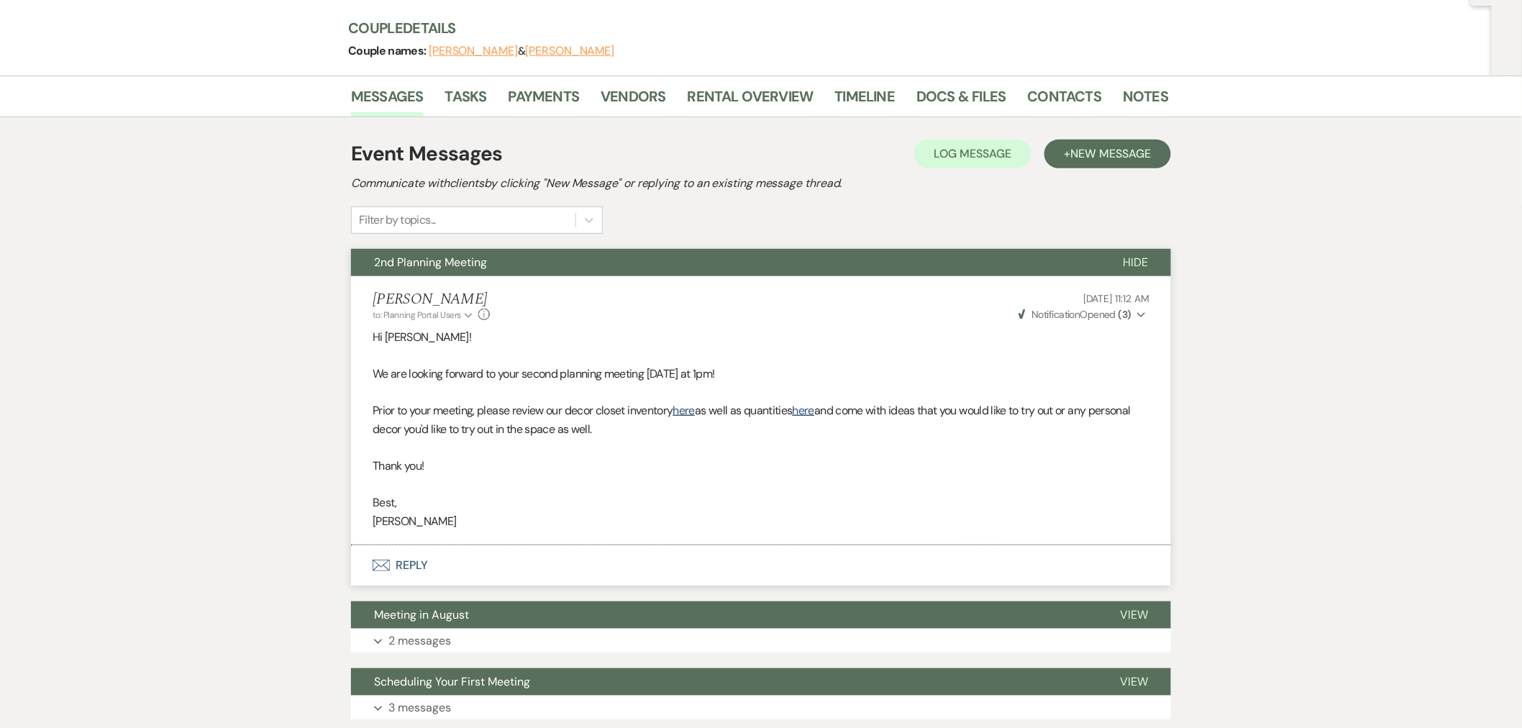
scroll to position [0, 0]
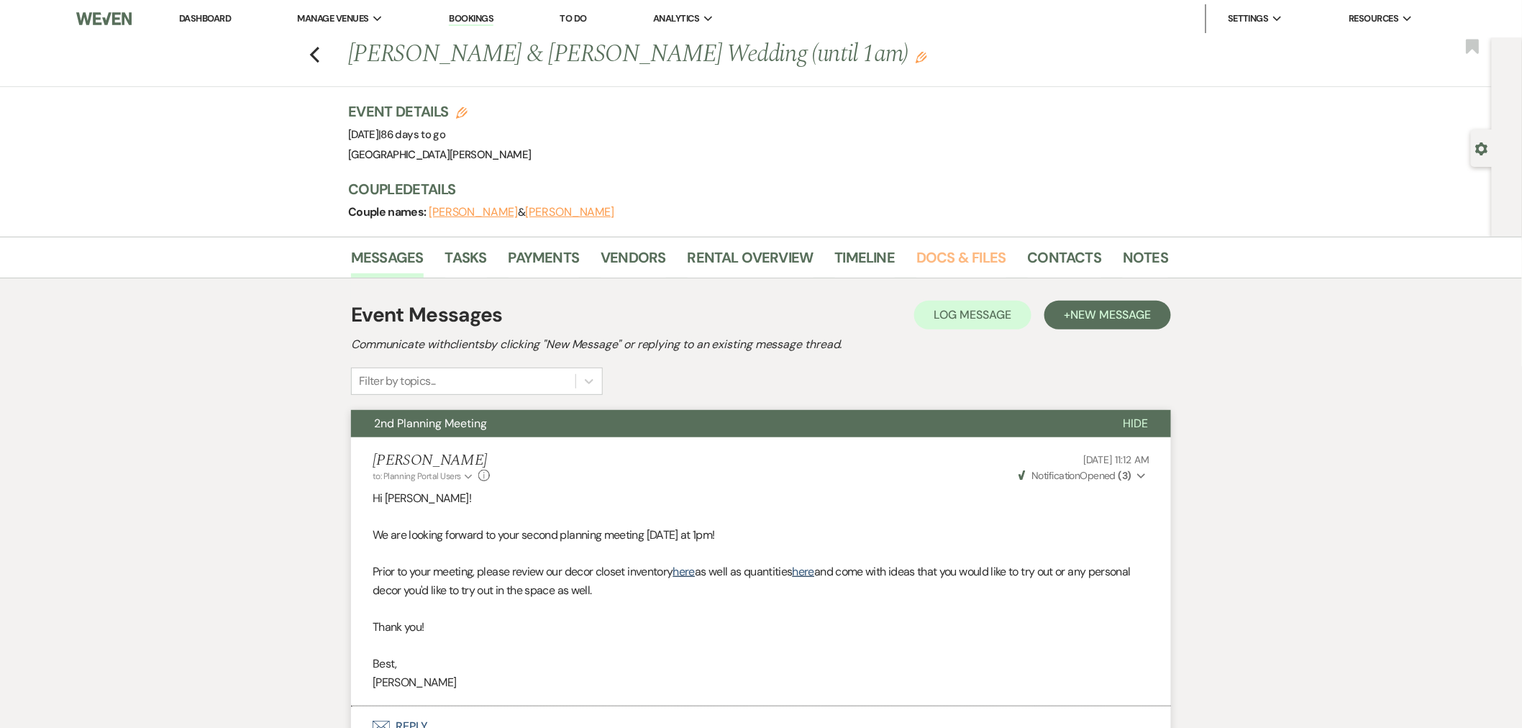
drag, startPoint x: 939, startPoint y: 260, endPoint x: 921, endPoint y: 285, distance: 30.9
click at [939, 260] on link "Docs & Files" at bounding box center [961, 262] width 89 height 32
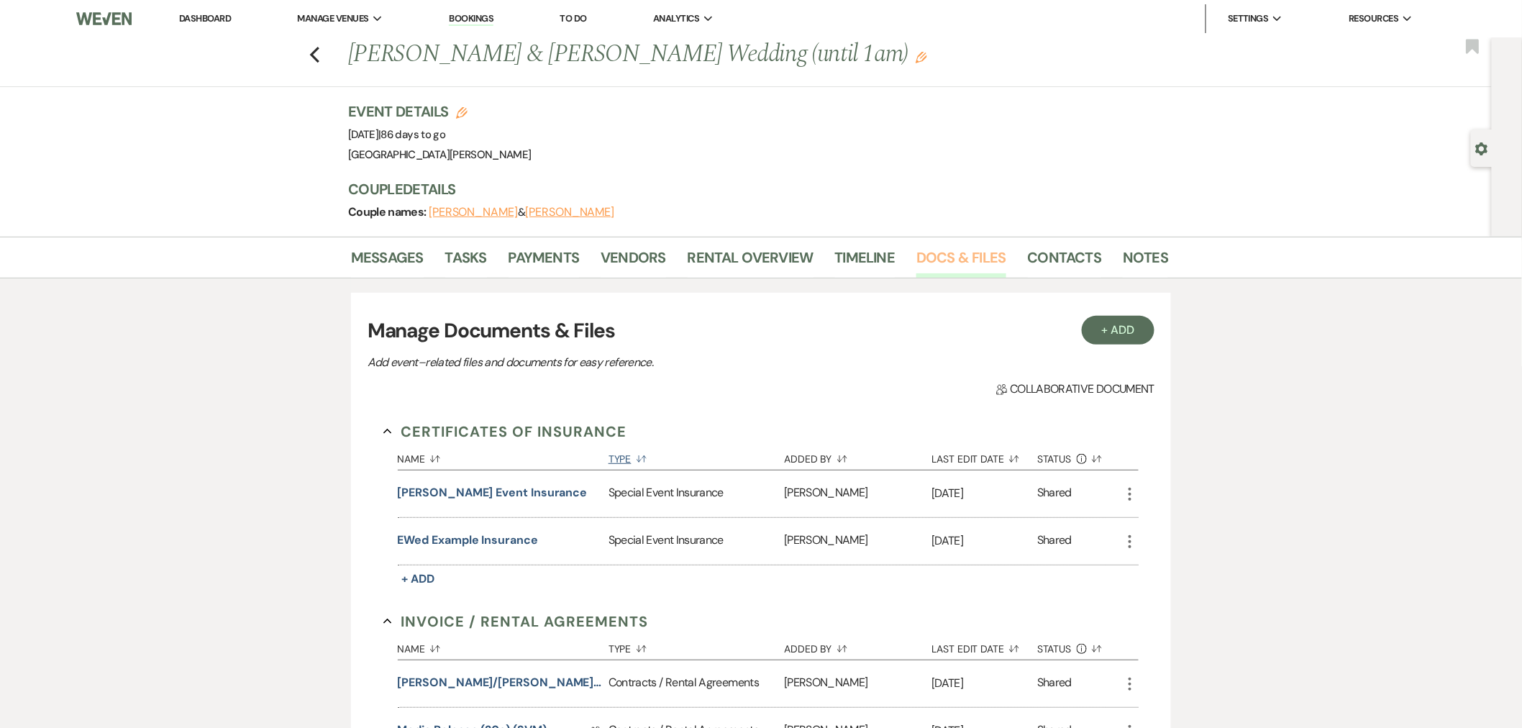
scroll to position [80, 0]
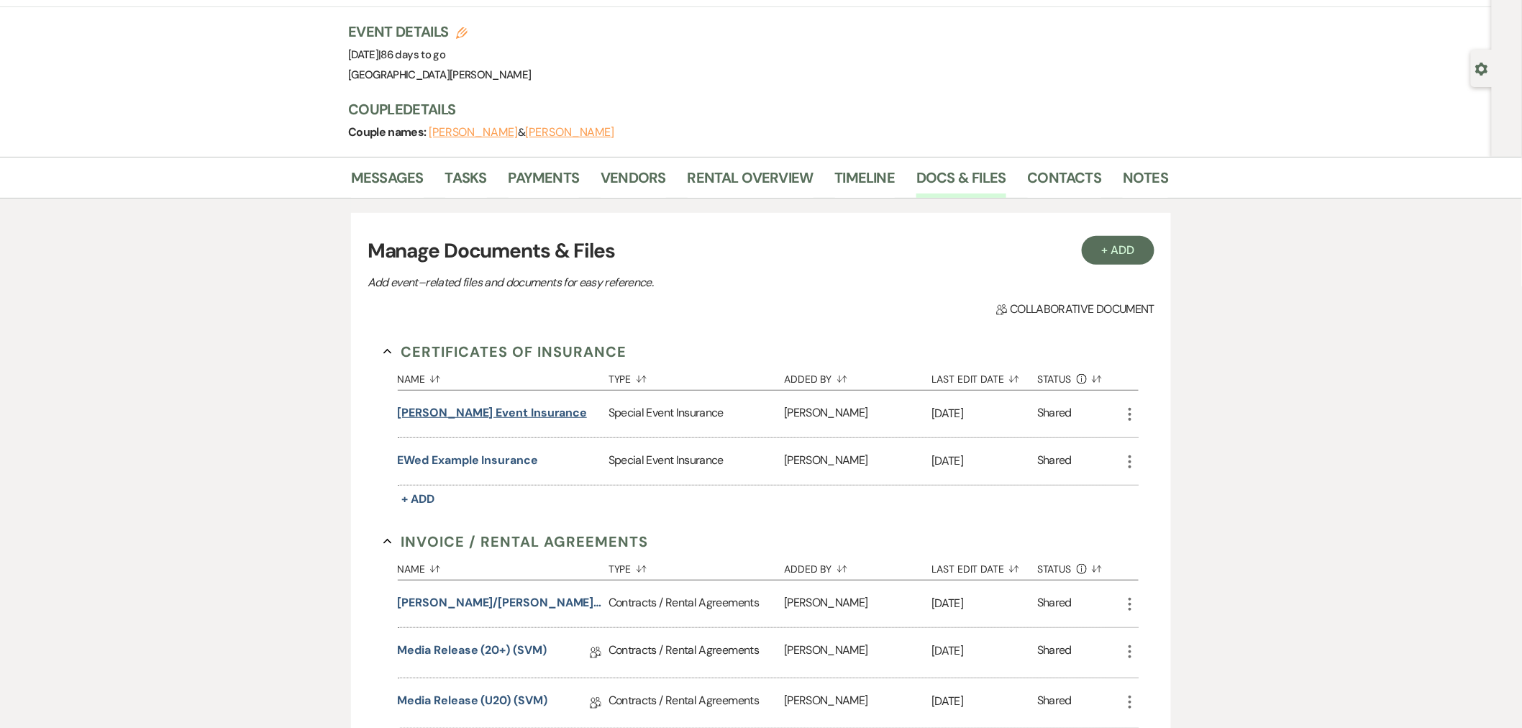
click at [492, 419] on button "Markel Event Insurance" at bounding box center [493, 412] width 190 height 17
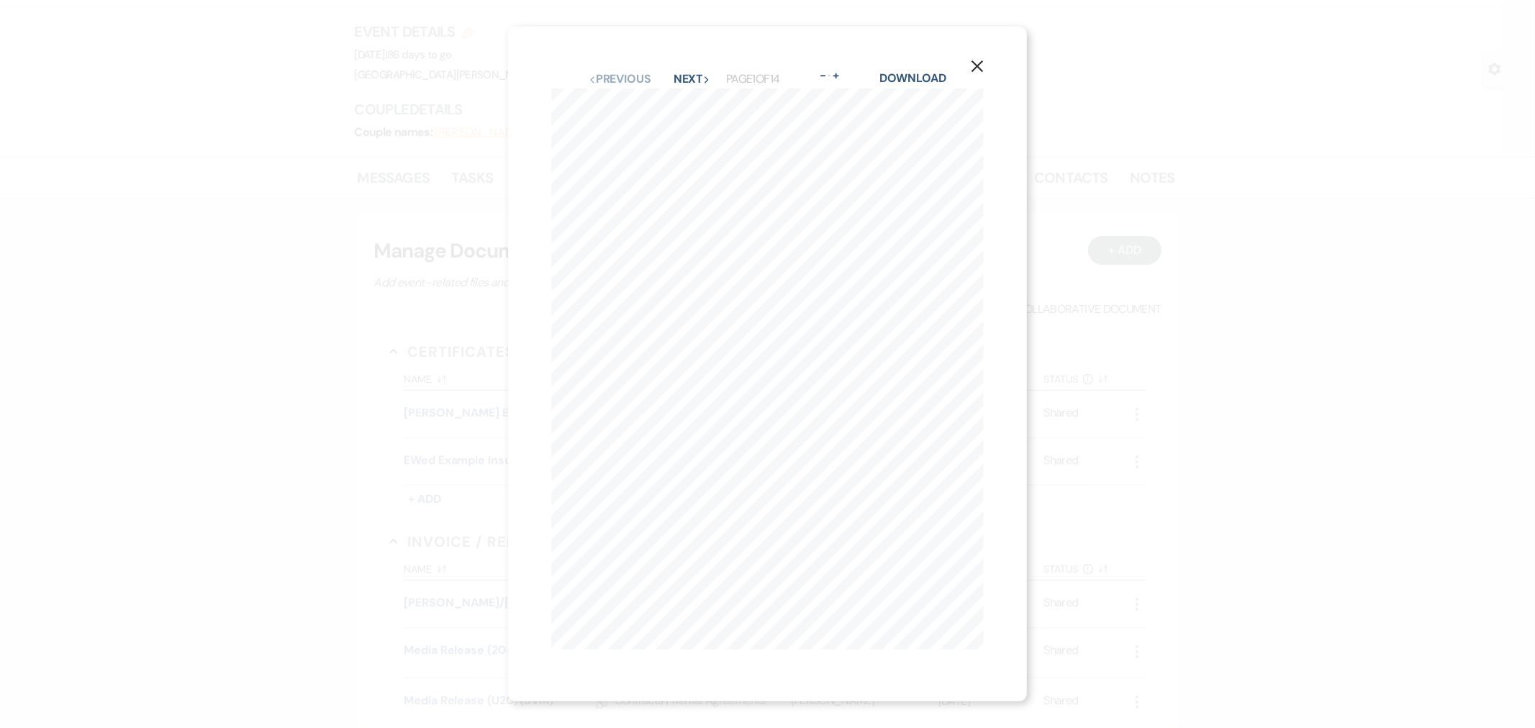
click at [983, 63] on use "button" at bounding box center [977, 66] width 12 height 12
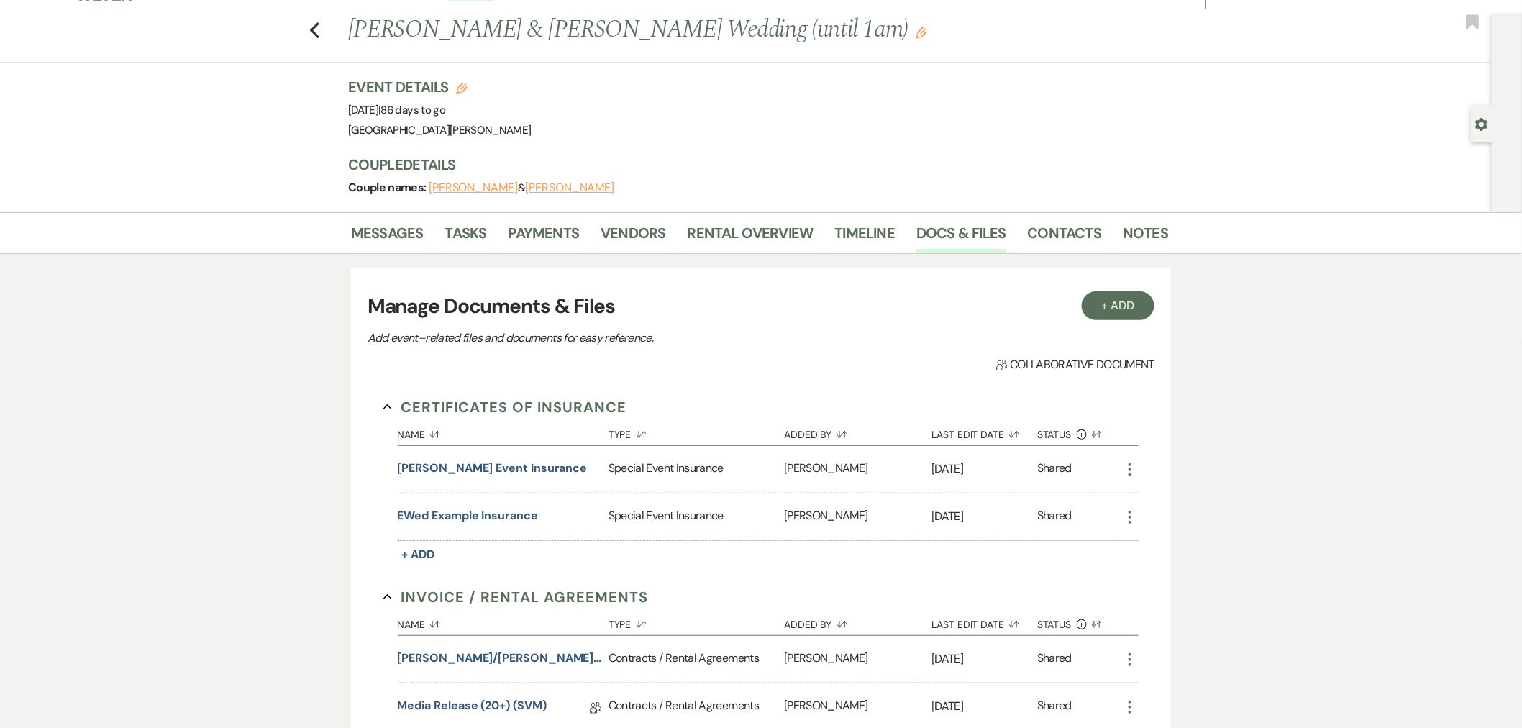
scroll to position [0, 0]
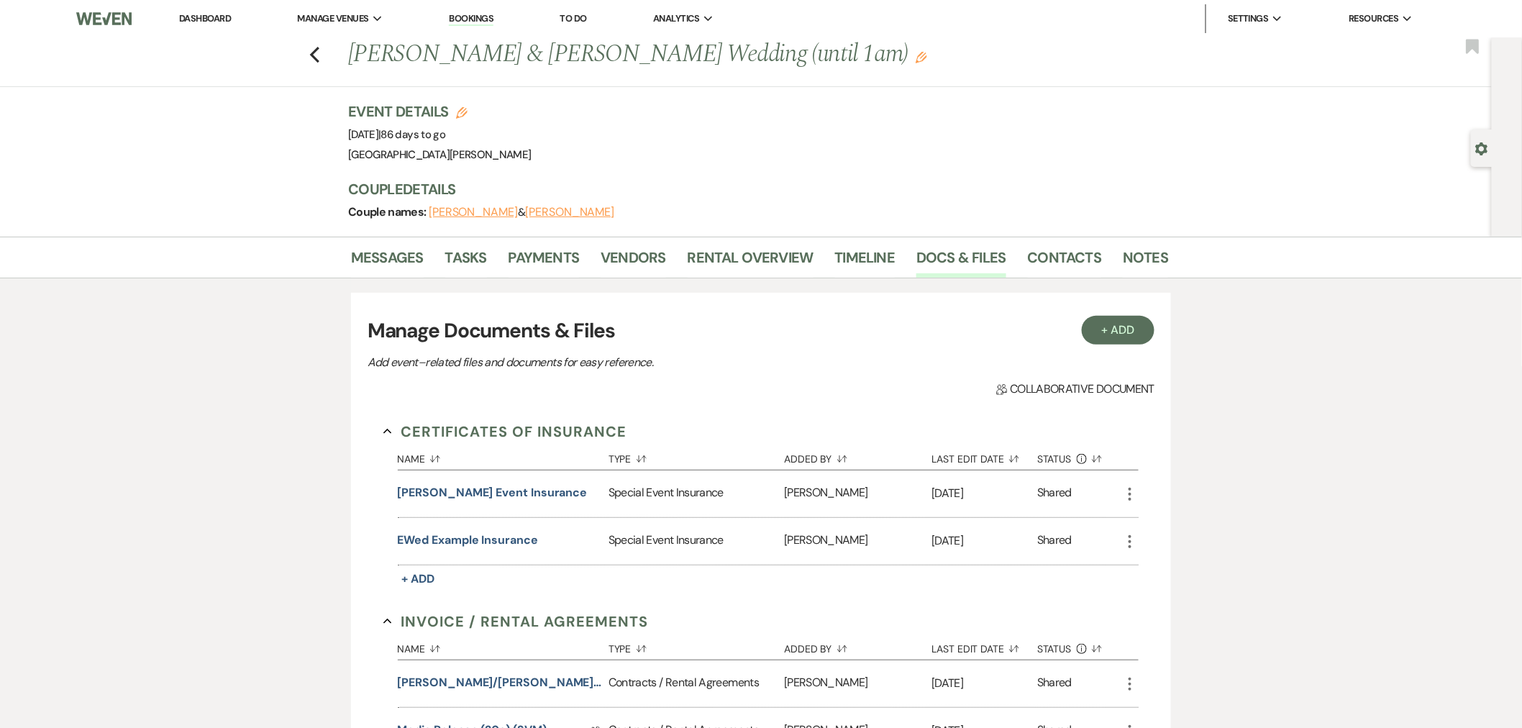
click at [190, 20] on link "Dashboard" at bounding box center [205, 18] width 52 height 12
click at [707, 247] on link "Rental Overview" at bounding box center [751, 262] width 126 height 32
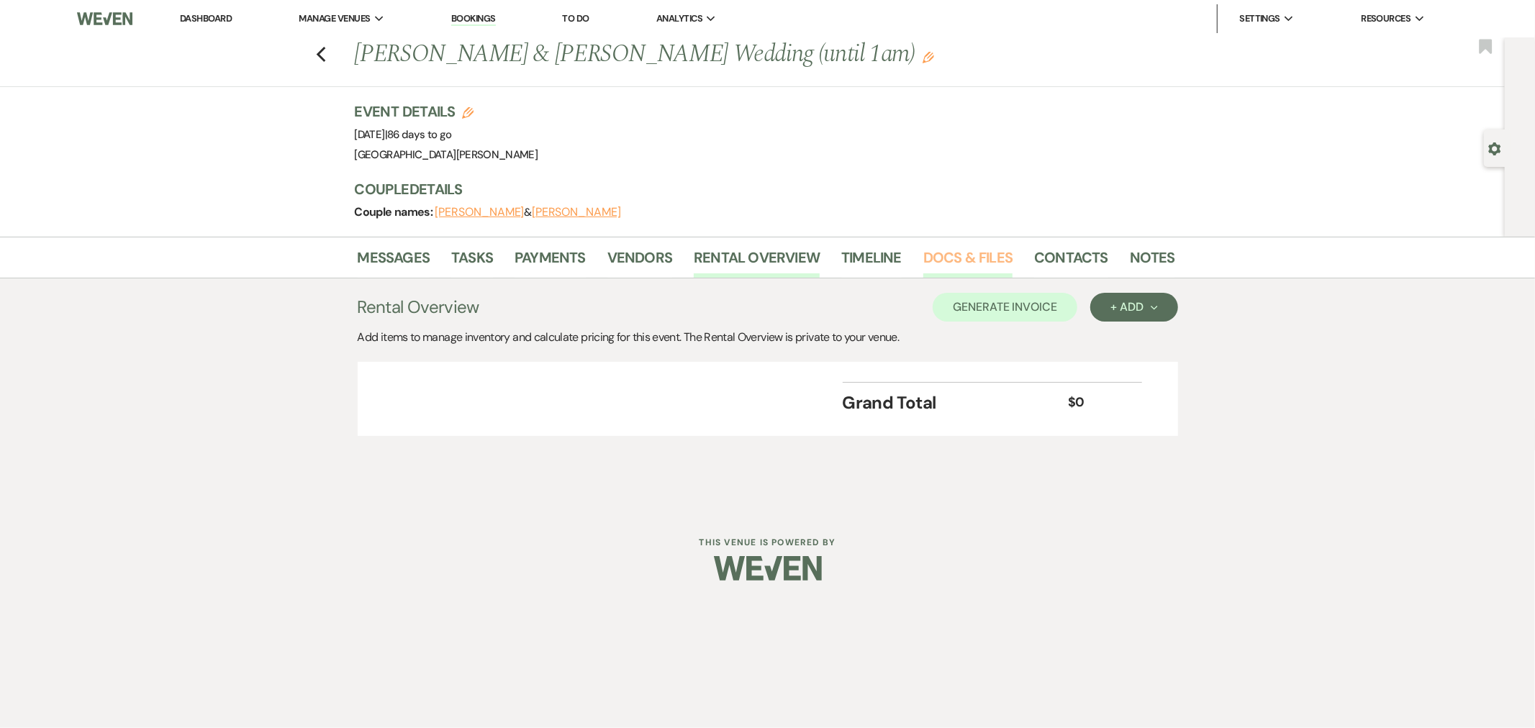
click at [929, 258] on link "Docs & Files" at bounding box center [967, 262] width 89 height 32
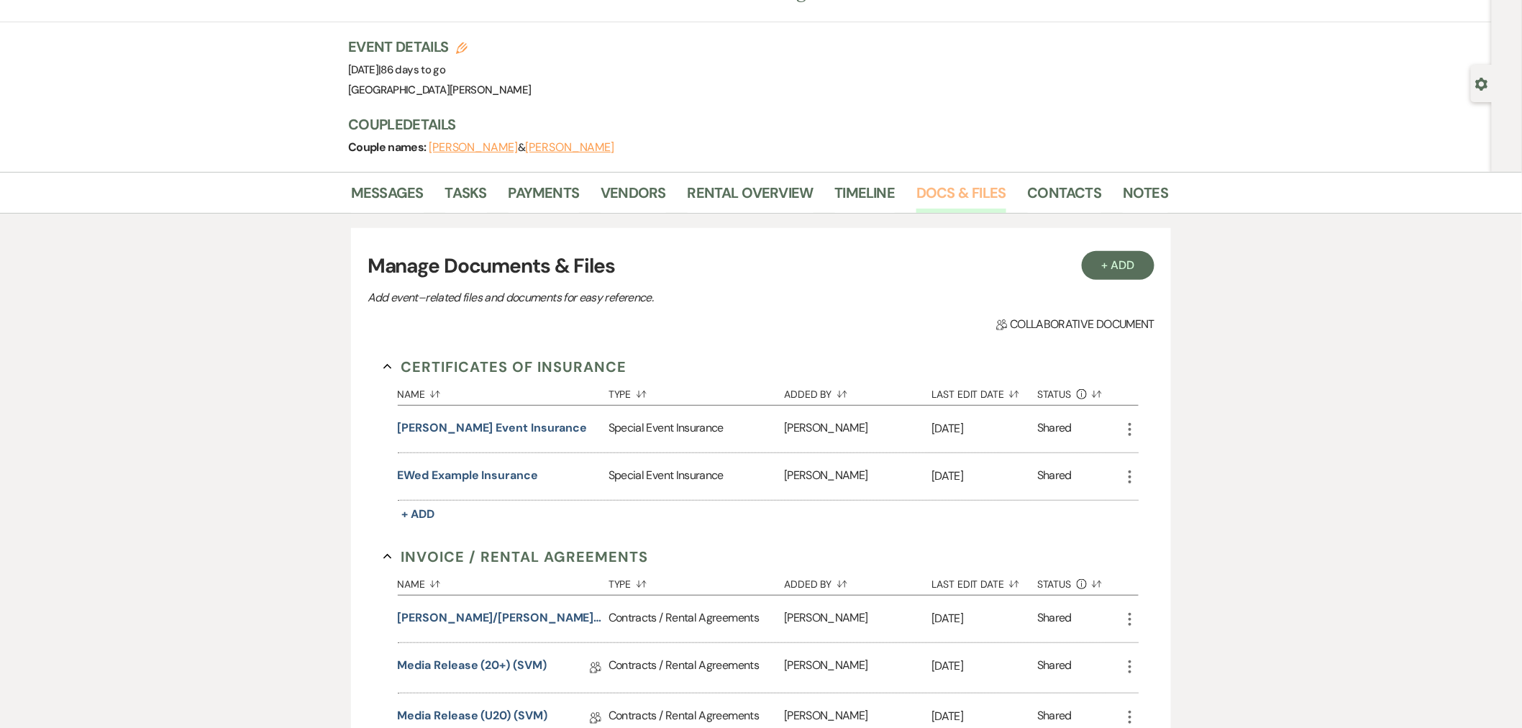
scroll to position [160, 0]
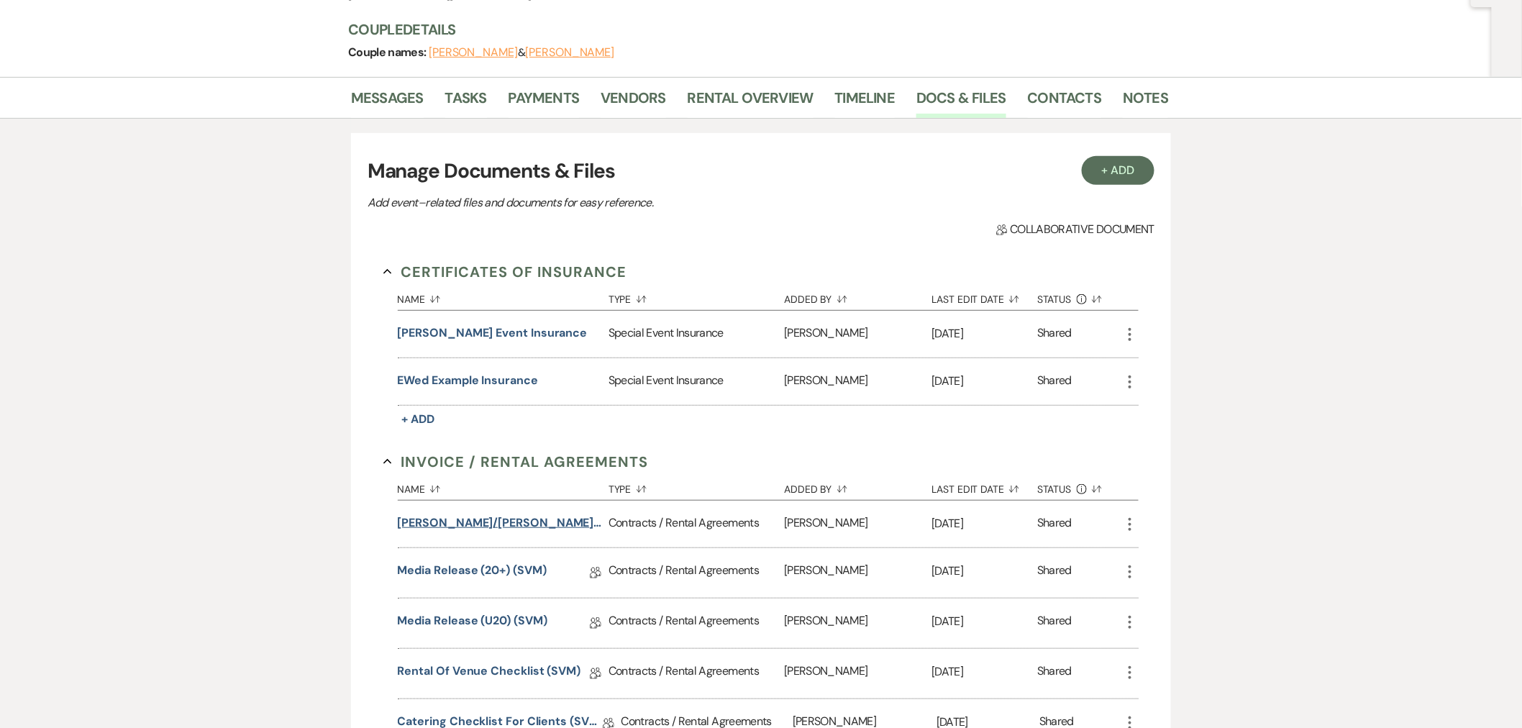
click at [531, 520] on button "Smith/Cobb Wedding (1am end)" at bounding box center [500, 522] width 205 height 17
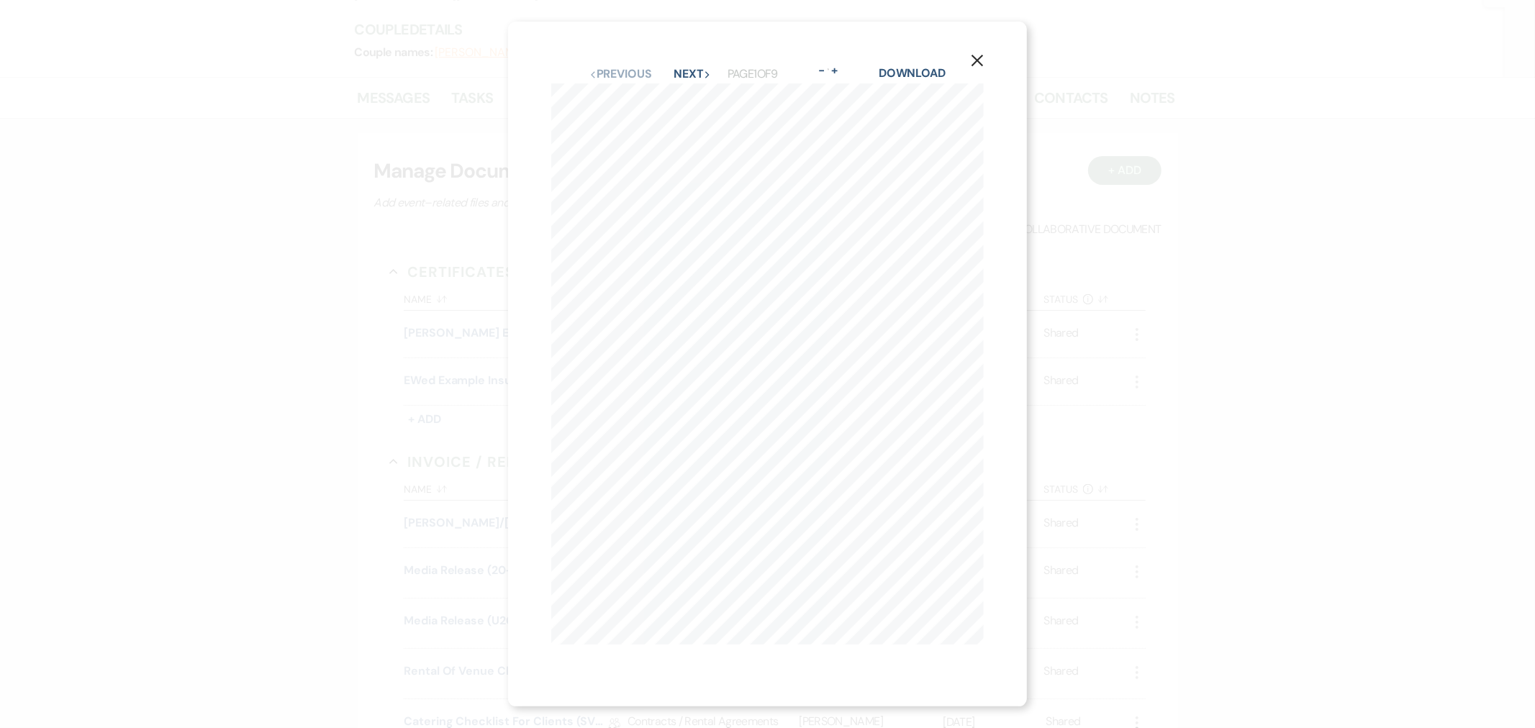
click at [983, 58] on icon "X" at bounding box center [977, 60] width 13 height 13
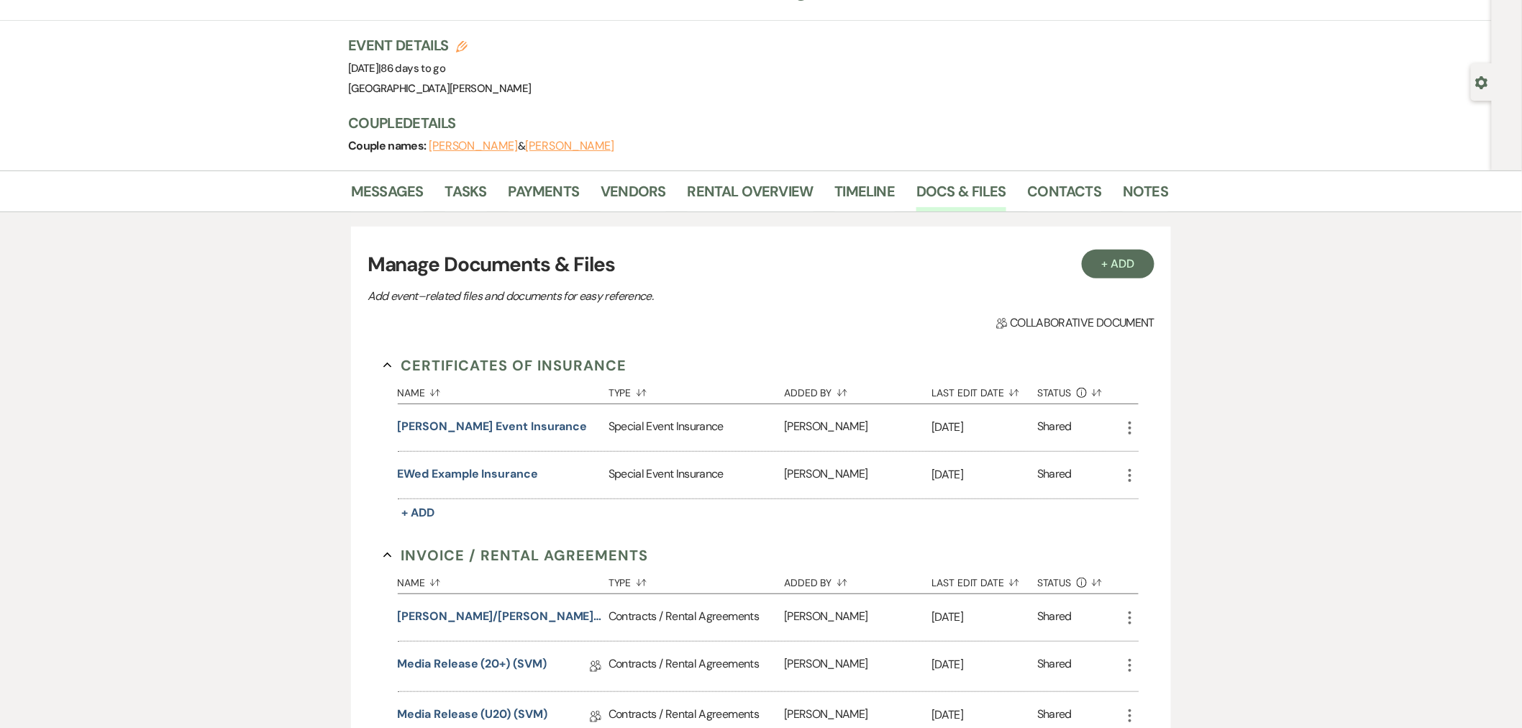
scroll to position [0, 0]
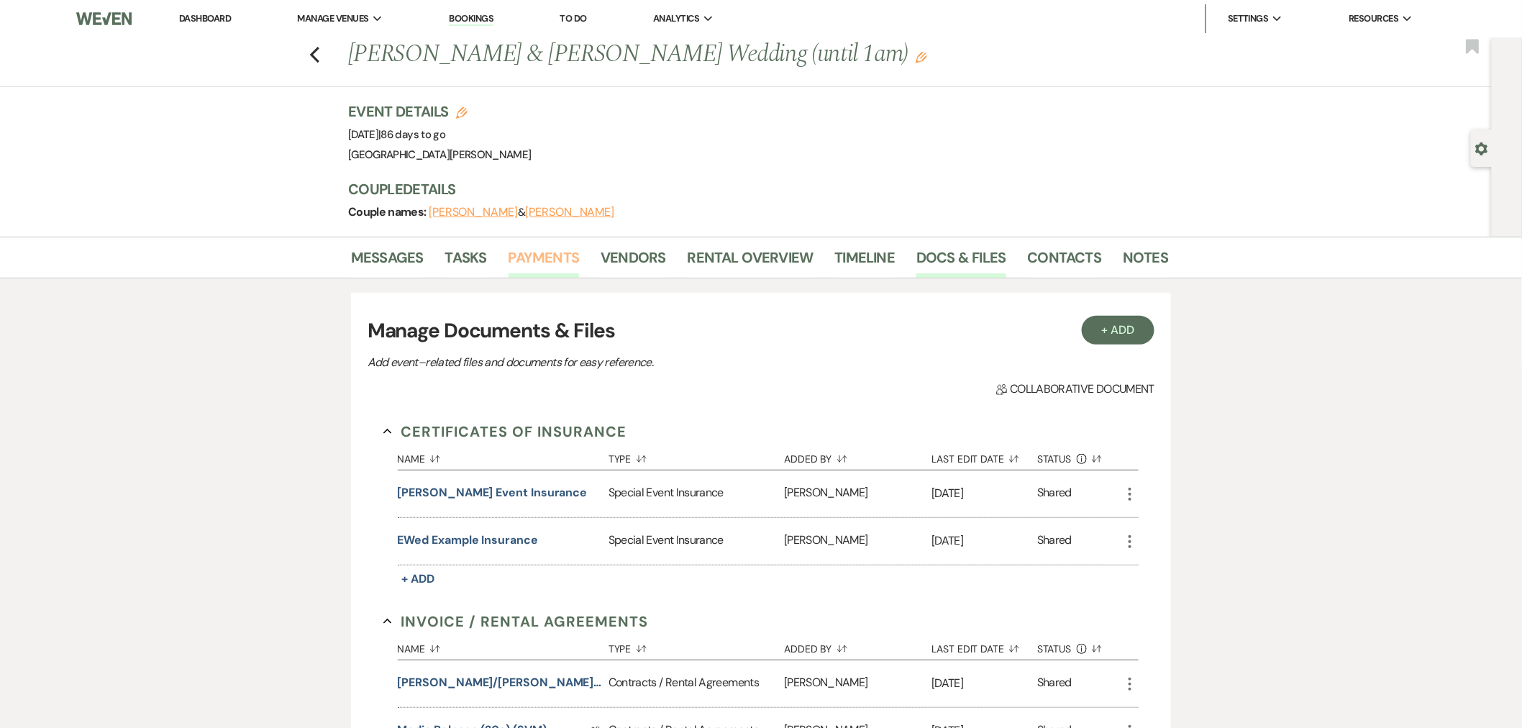
click at [540, 263] on link "Payments" at bounding box center [544, 262] width 71 height 32
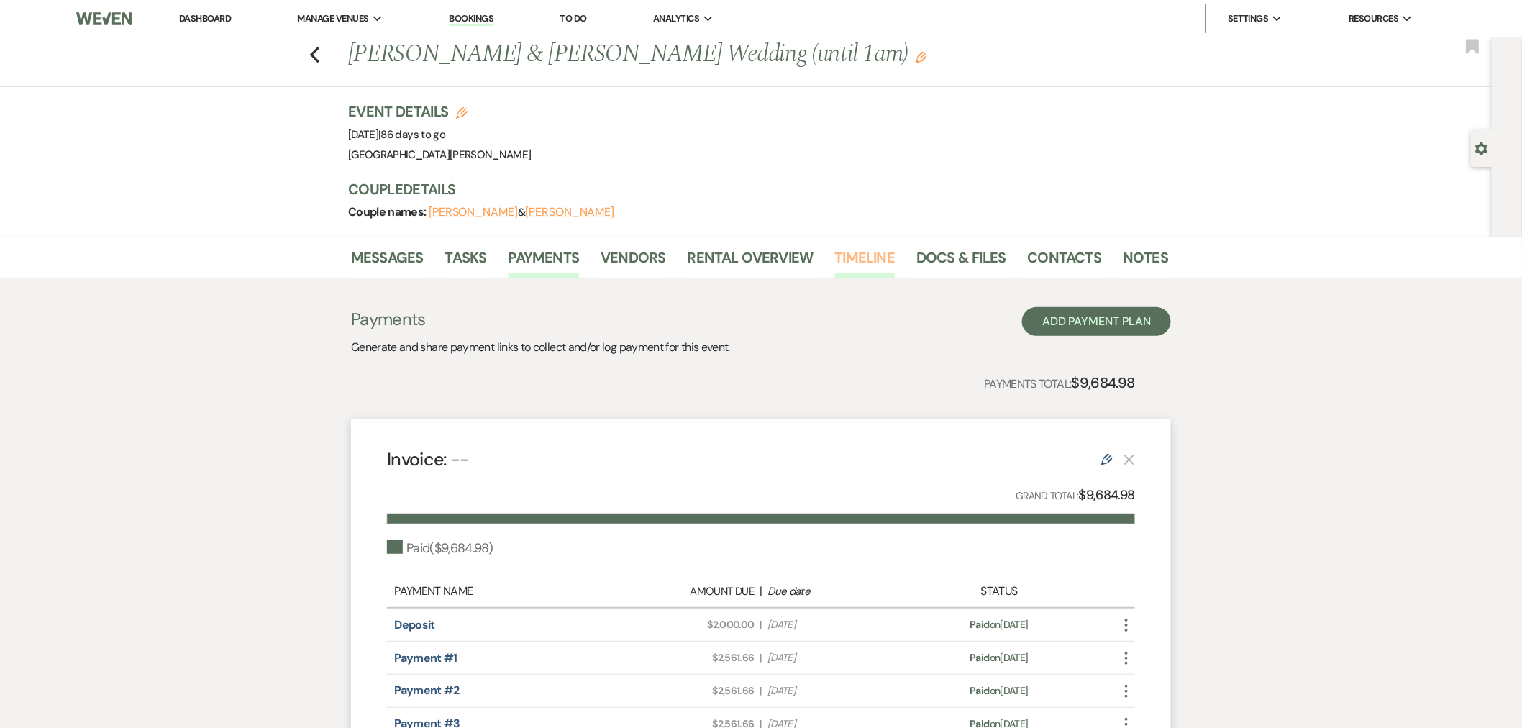
click at [859, 269] on link "Timeline" at bounding box center [865, 262] width 60 height 32
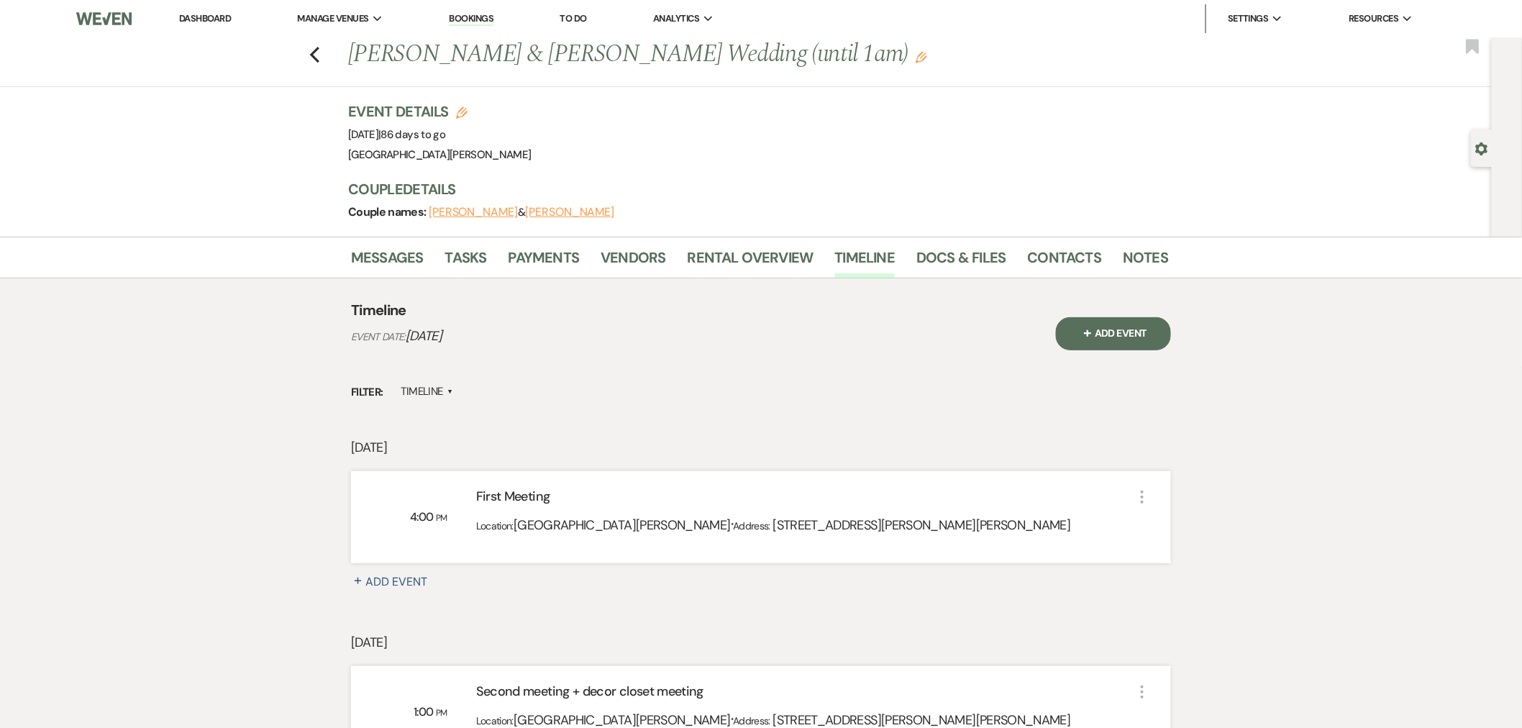
click at [1132, 333] on button "+ Add Event" at bounding box center [1113, 333] width 115 height 33
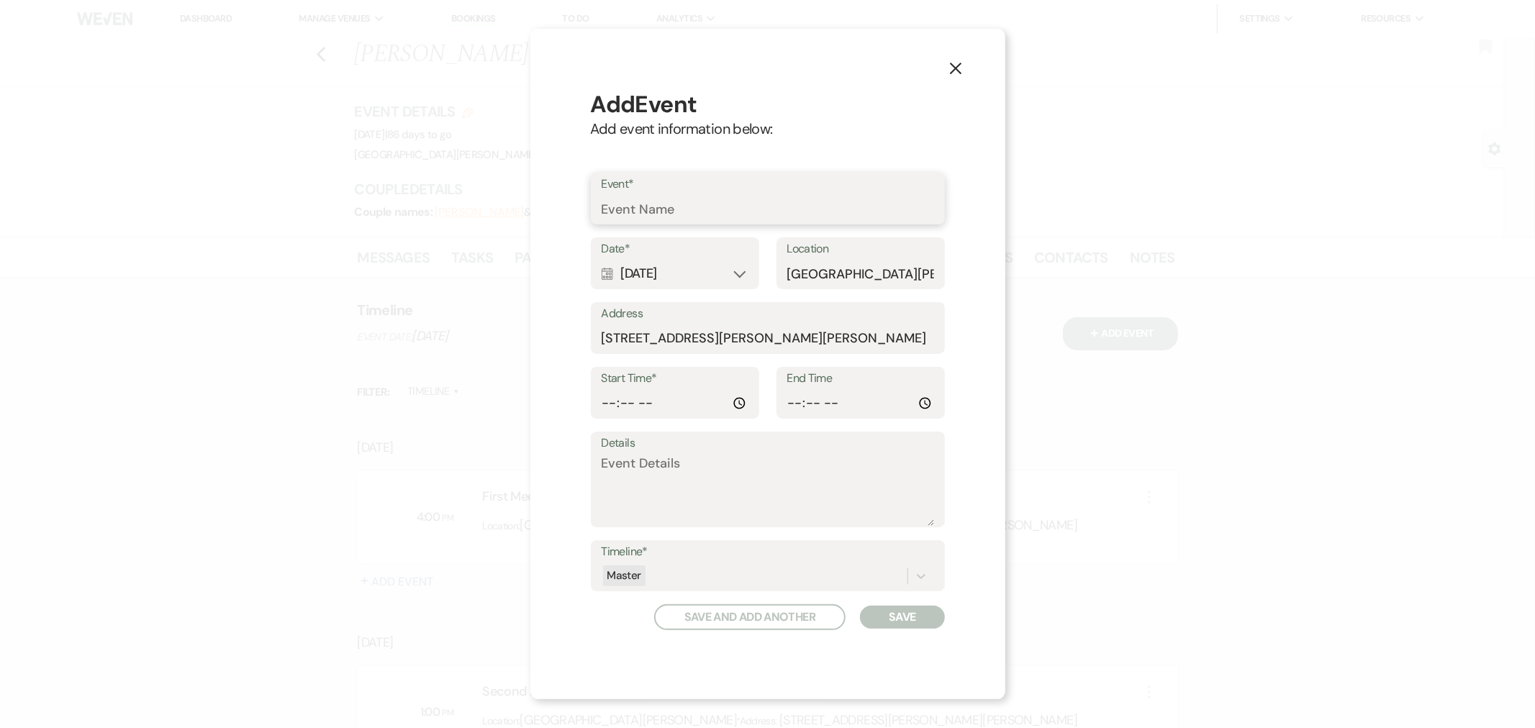
click at [633, 212] on input "Event*" at bounding box center [767, 209] width 332 height 28
type input "Final Planning Meeting"
click at [614, 396] on input "Start Time*" at bounding box center [674, 403] width 147 height 28
click at [605, 401] on input "Start Time*" at bounding box center [674, 403] width 147 height 28
click at [605, 404] on input "Start Time*" at bounding box center [674, 403] width 147 height 28
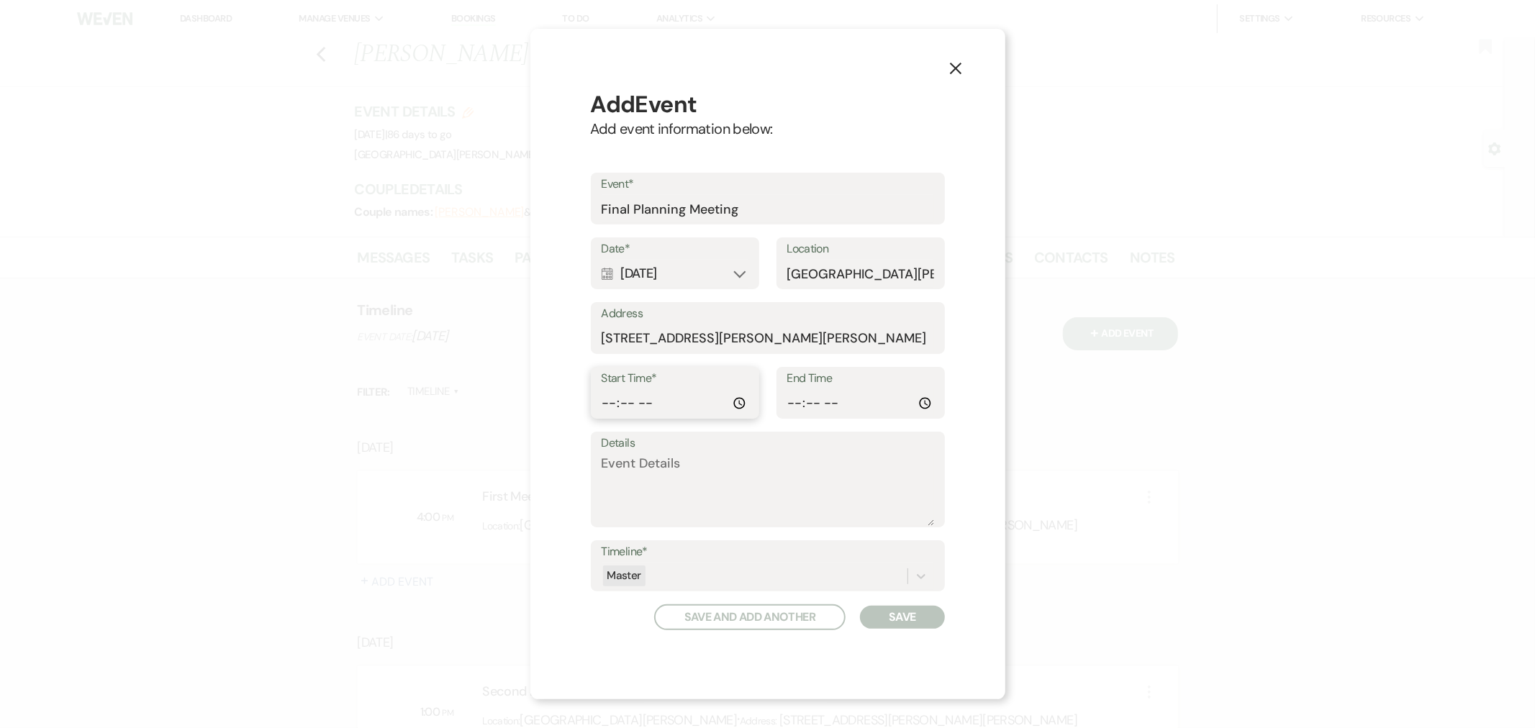
type input "13:00"
click at [680, 283] on div "Calendar Nov 08, 2025 Expand" at bounding box center [674, 274] width 147 height 28
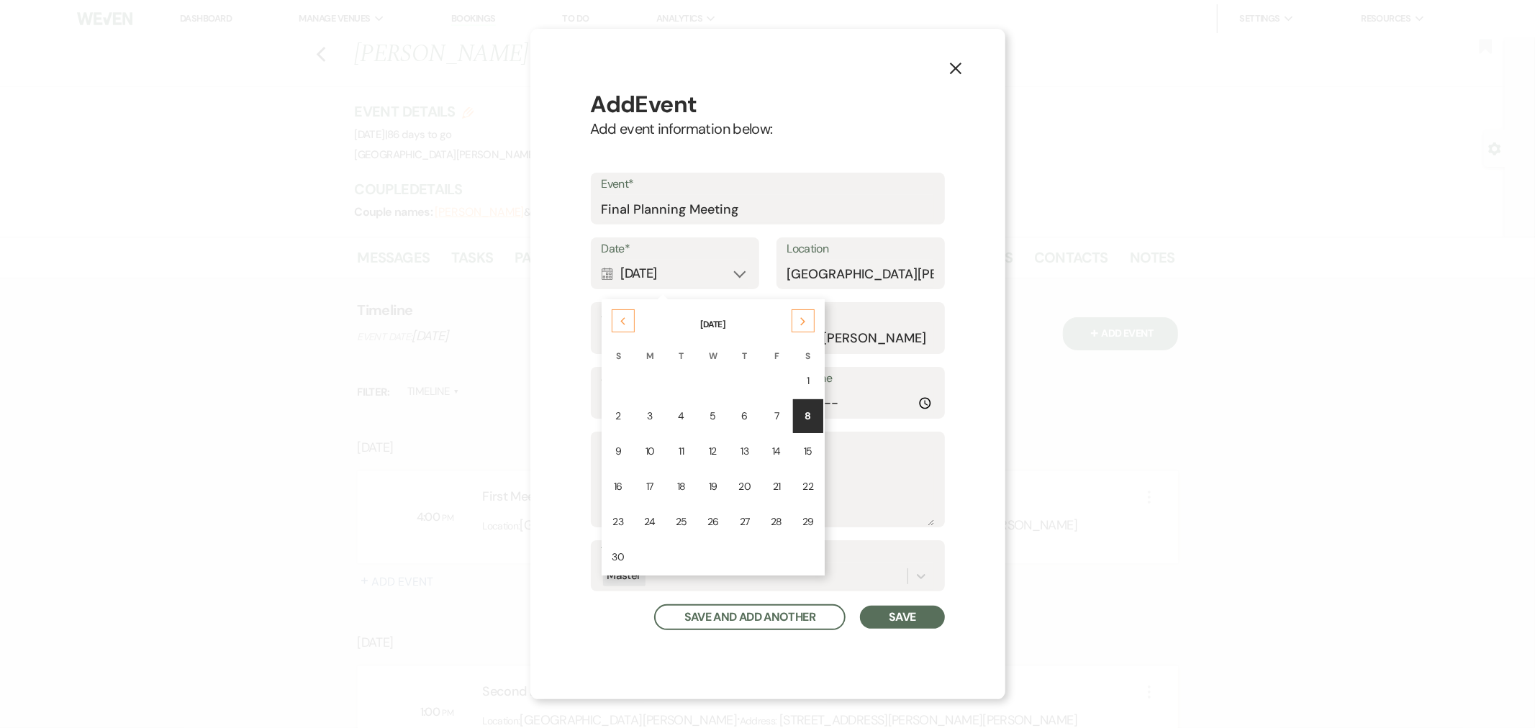
click at [622, 317] on div "Previous" at bounding box center [623, 320] width 23 height 23
click at [713, 519] on div "29" at bounding box center [713, 521] width 12 height 15
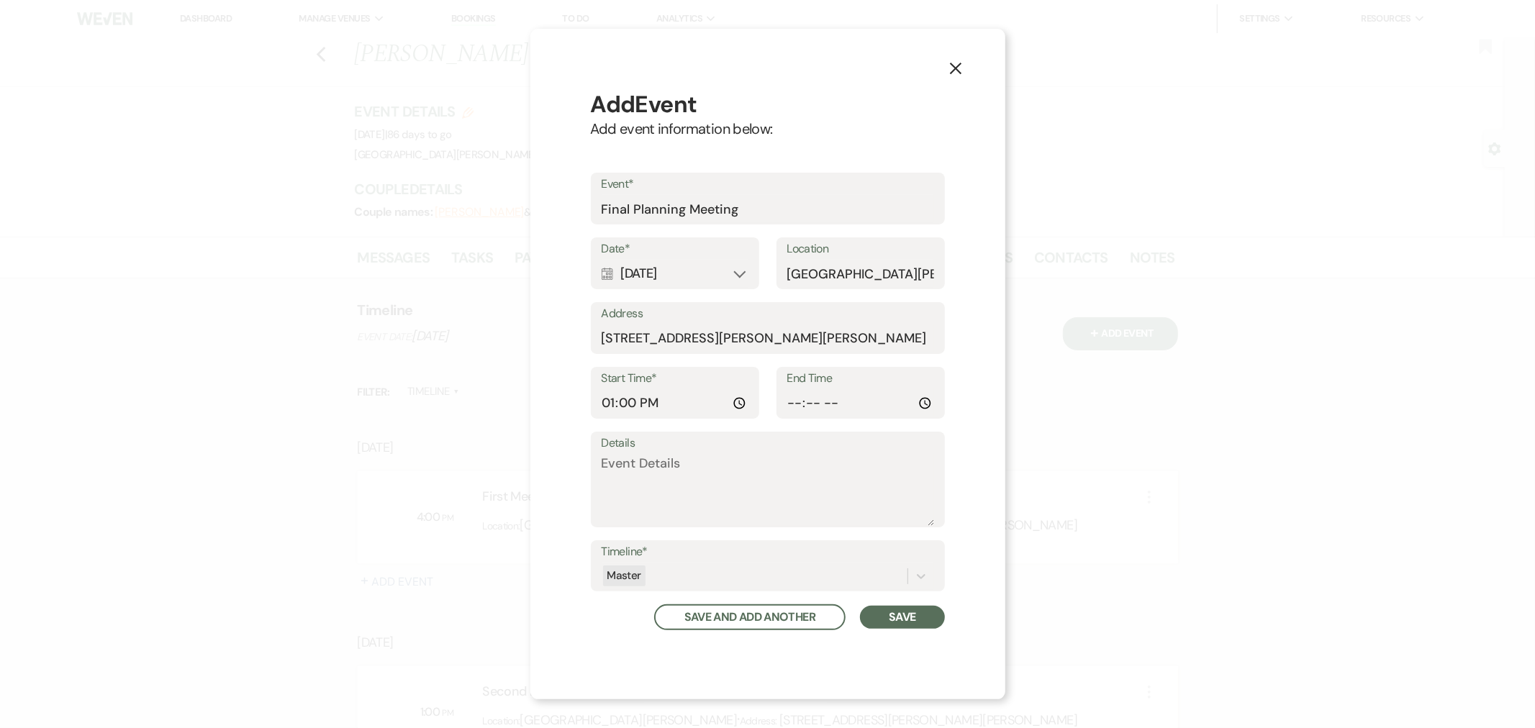
click at [874, 617] on button "Save" at bounding box center [902, 617] width 84 height 23
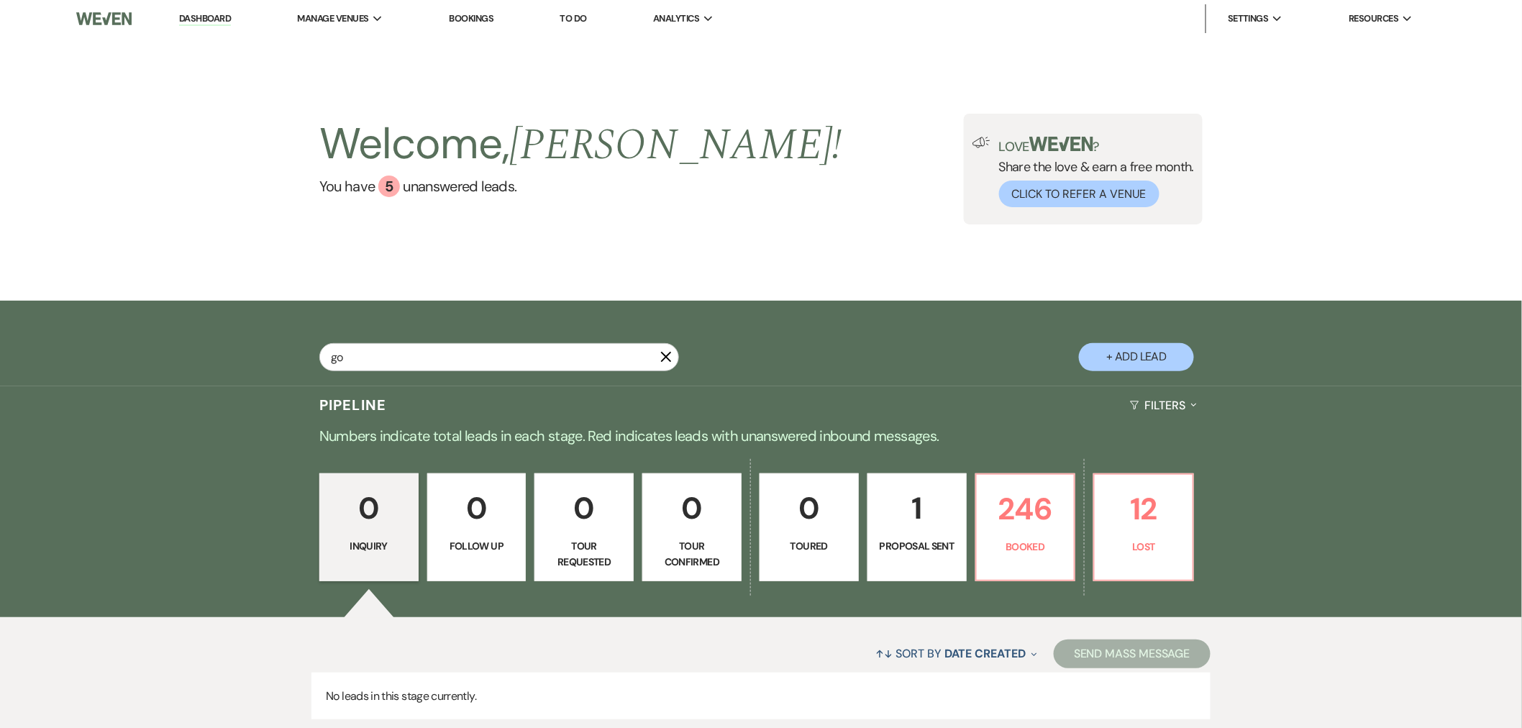
type input "goo"
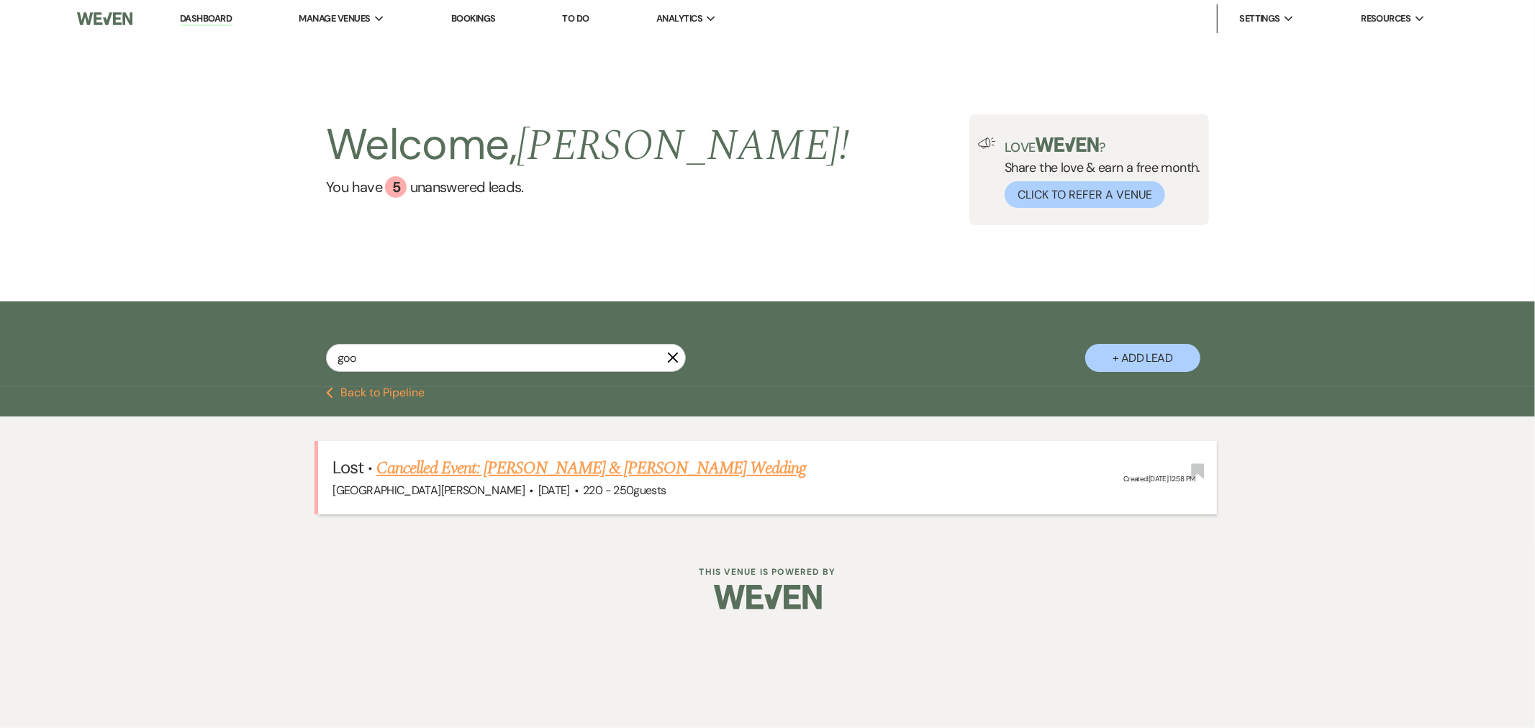
click at [545, 478] on link "Cancelled Event: Kimberly Gooch & Logan Rieman's Wedding" at bounding box center [590, 468] width 429 height 26
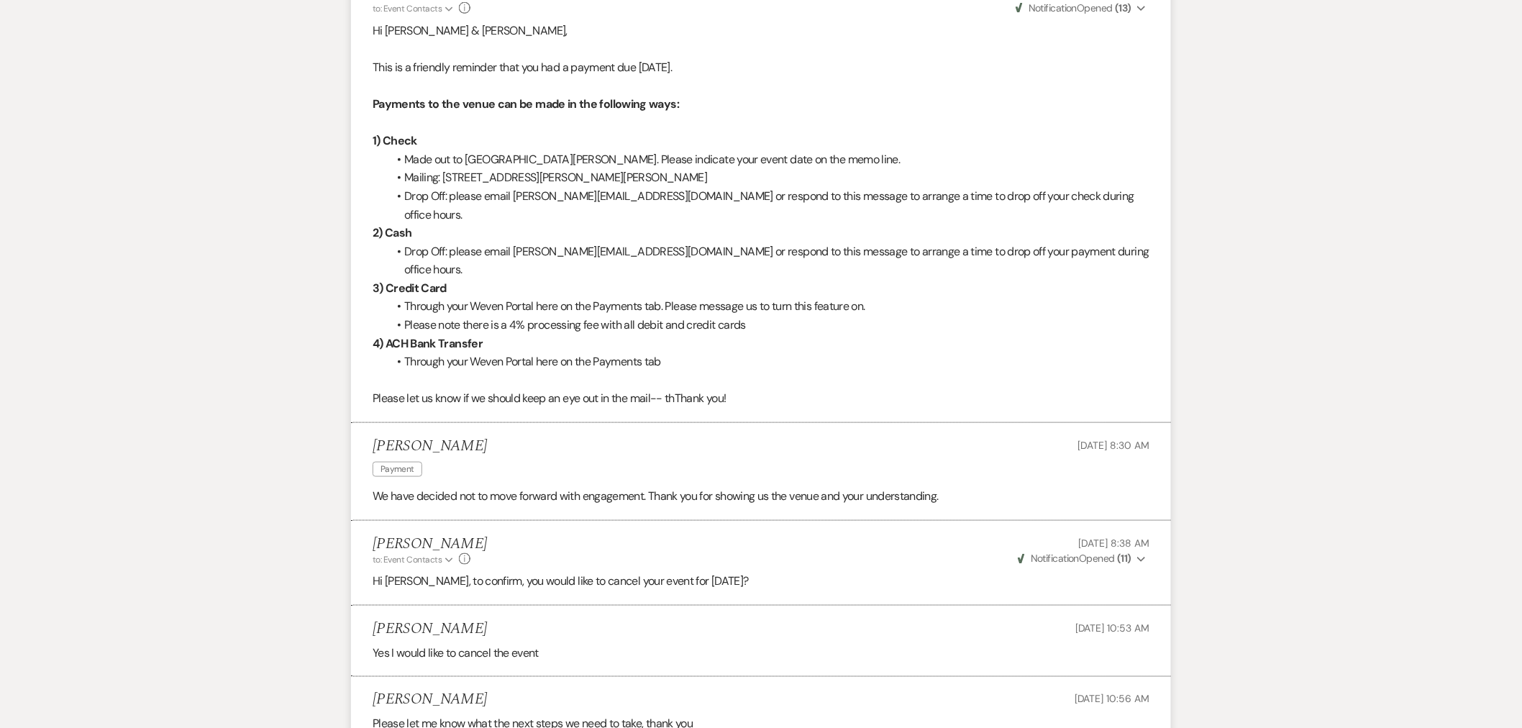
scroll to position [240, 0]
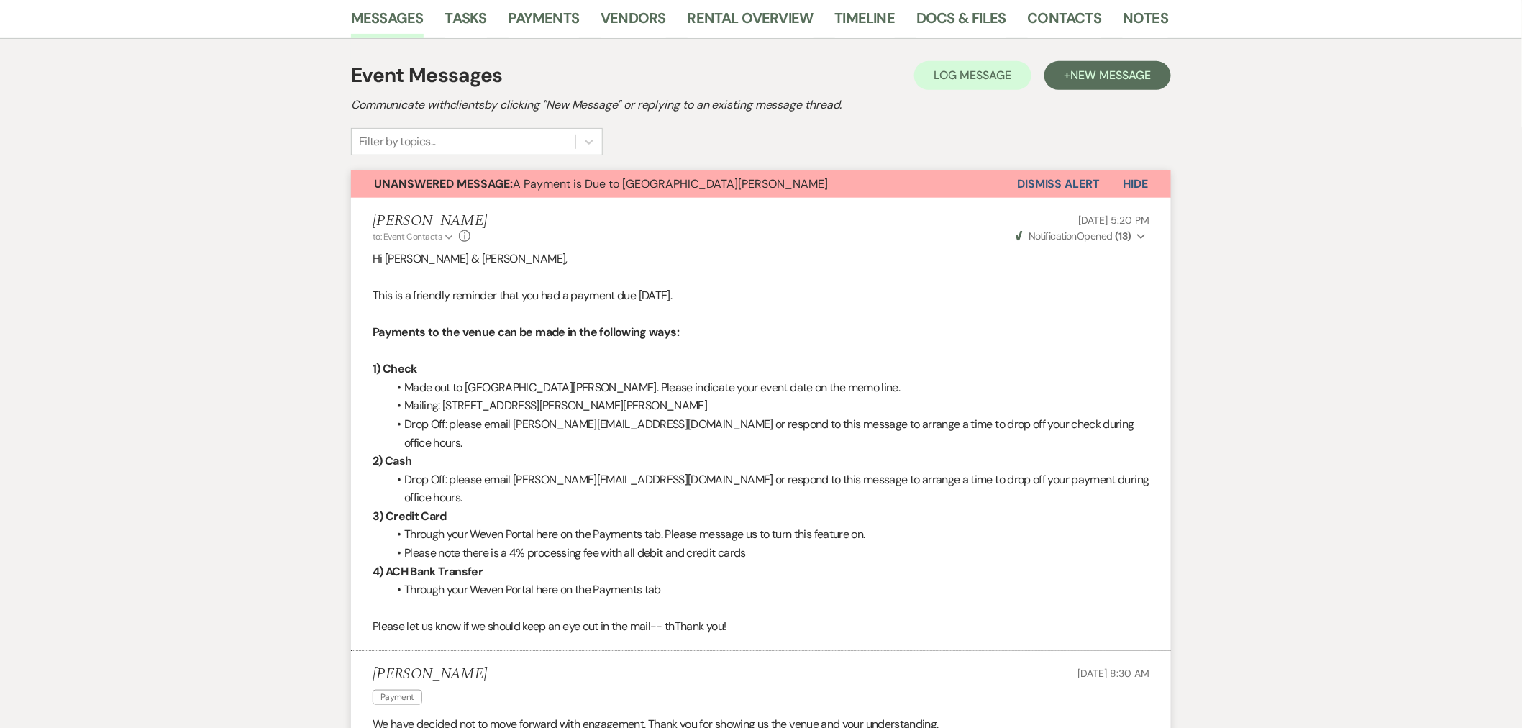
click at [1058, 176] on button "Dismiss Alert" at bounding box center [1058, 184] width 83 height 27
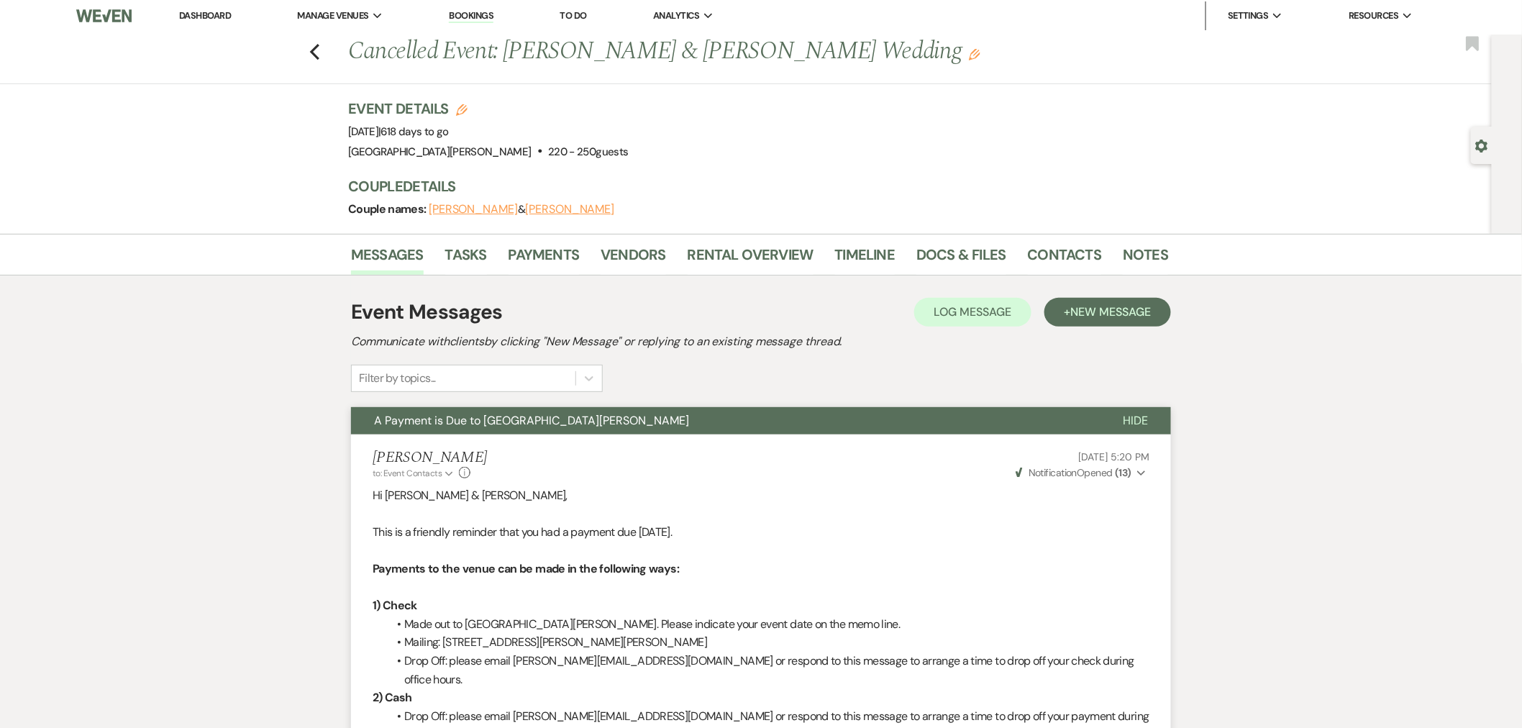
scroll to position [0, 0]
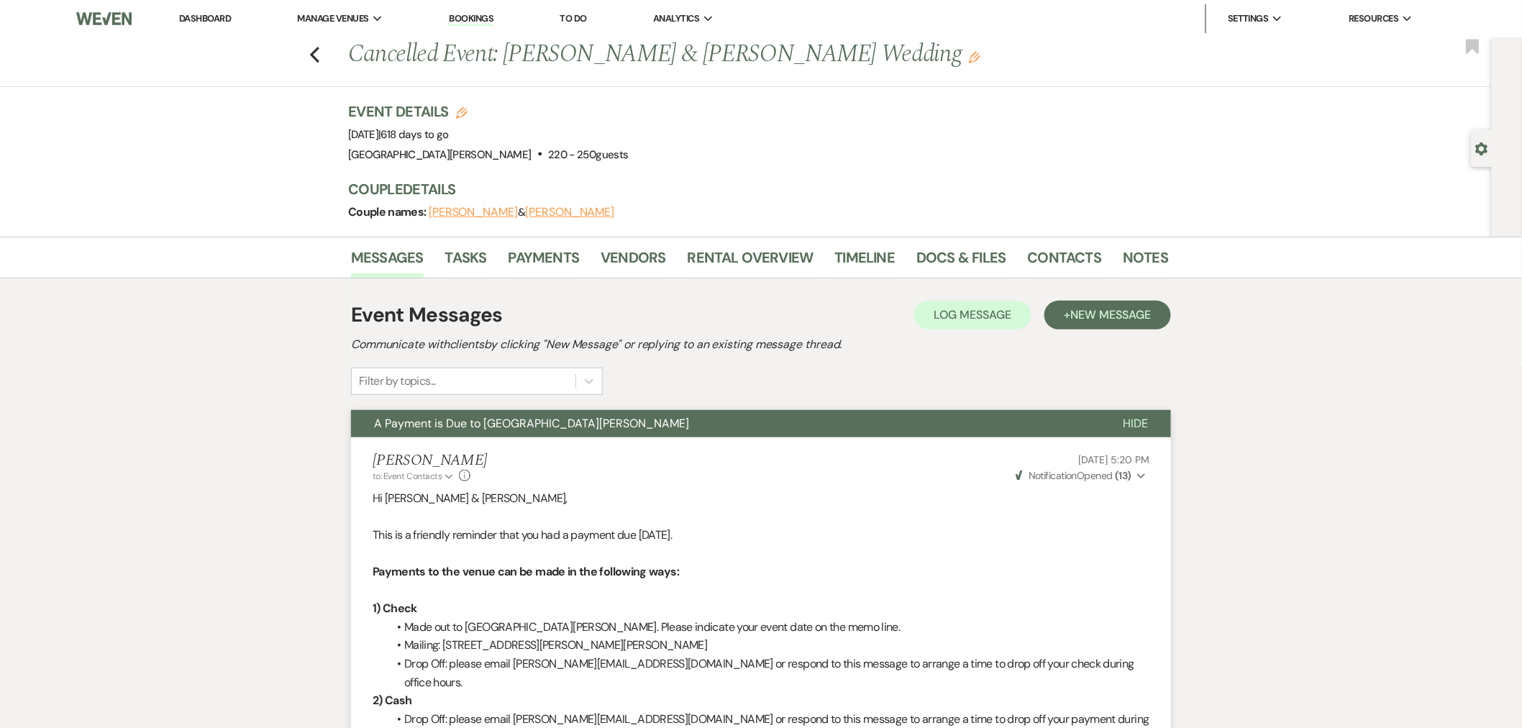
click at [216, 18] on link "Dashboard" at bounding box center [205, 18] width 52 height 12
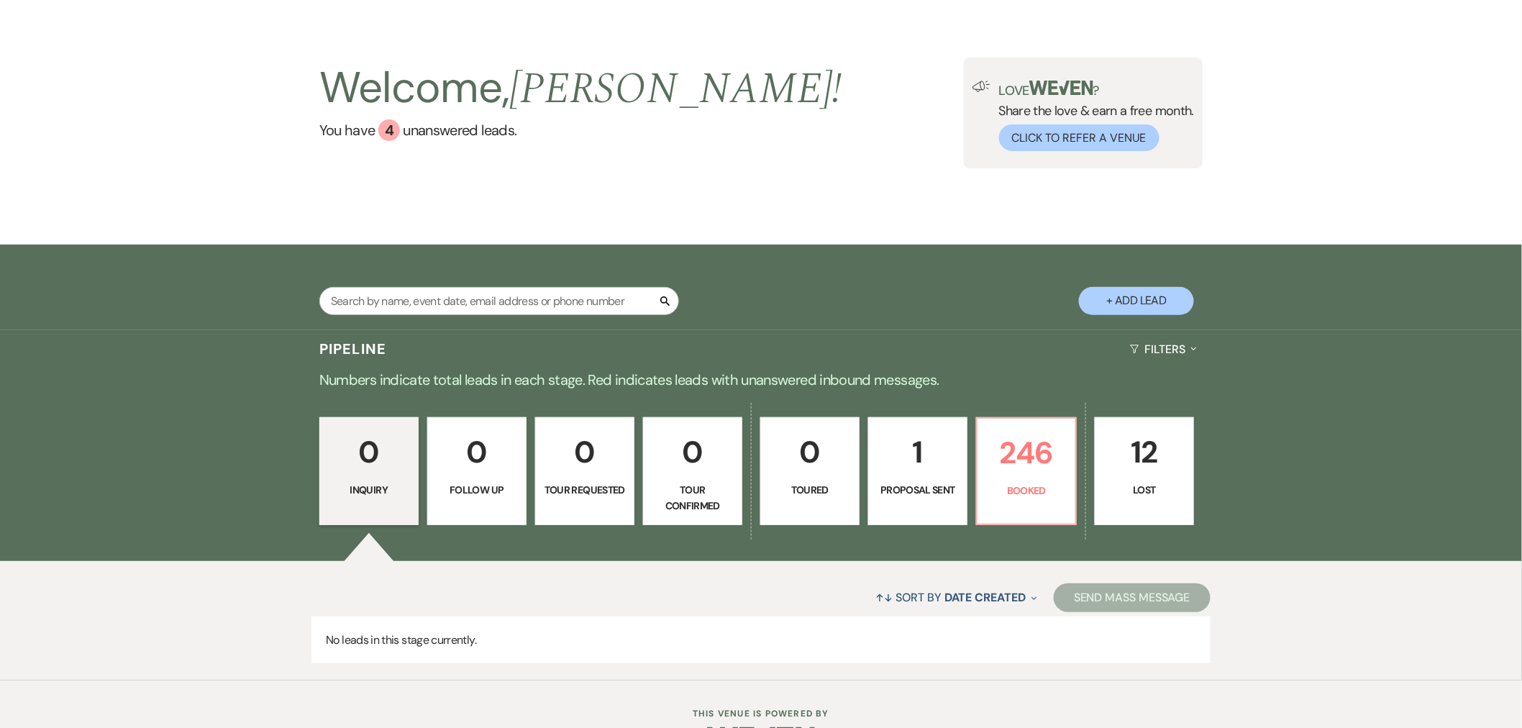
scroll to position [22, 0]
